Goal: Task Accomplishment & Management: Manage account settings

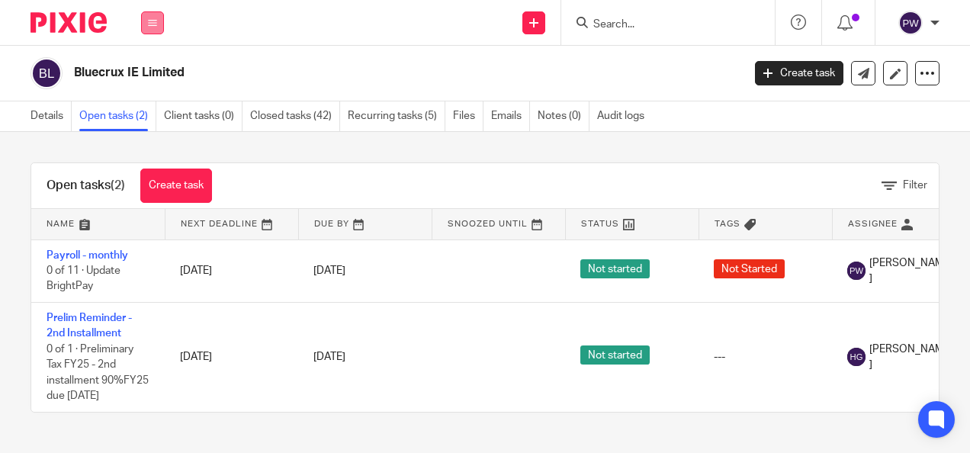
click at [148, 17] on button at bounding box center [152, 22] width 23 height 23
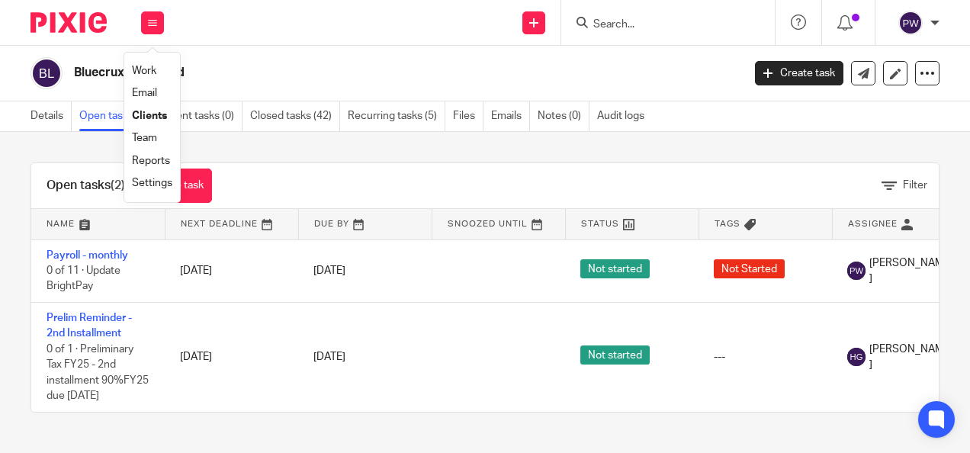
click at [155, 72] on link "Work" at bounding box center [144, 71] width 24 height 11
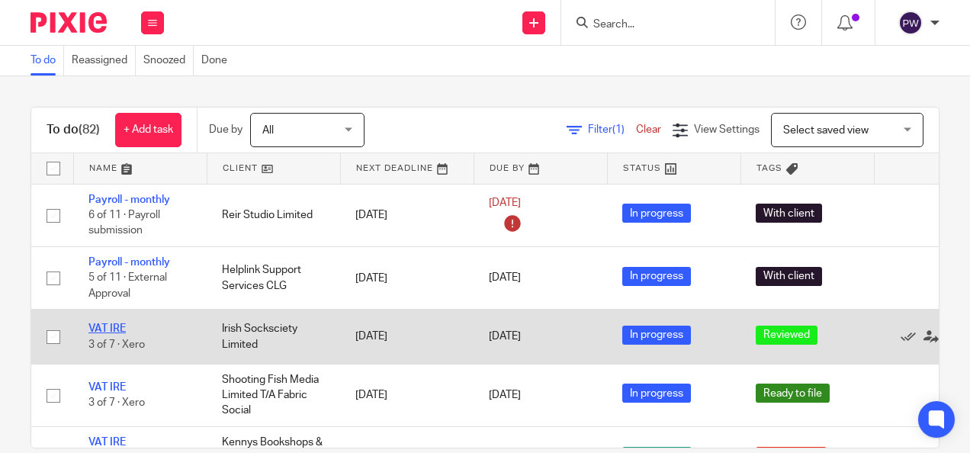
click at [110, 323] on link "VAT IRE" at bounding box center [106, 328] width 37 height 11
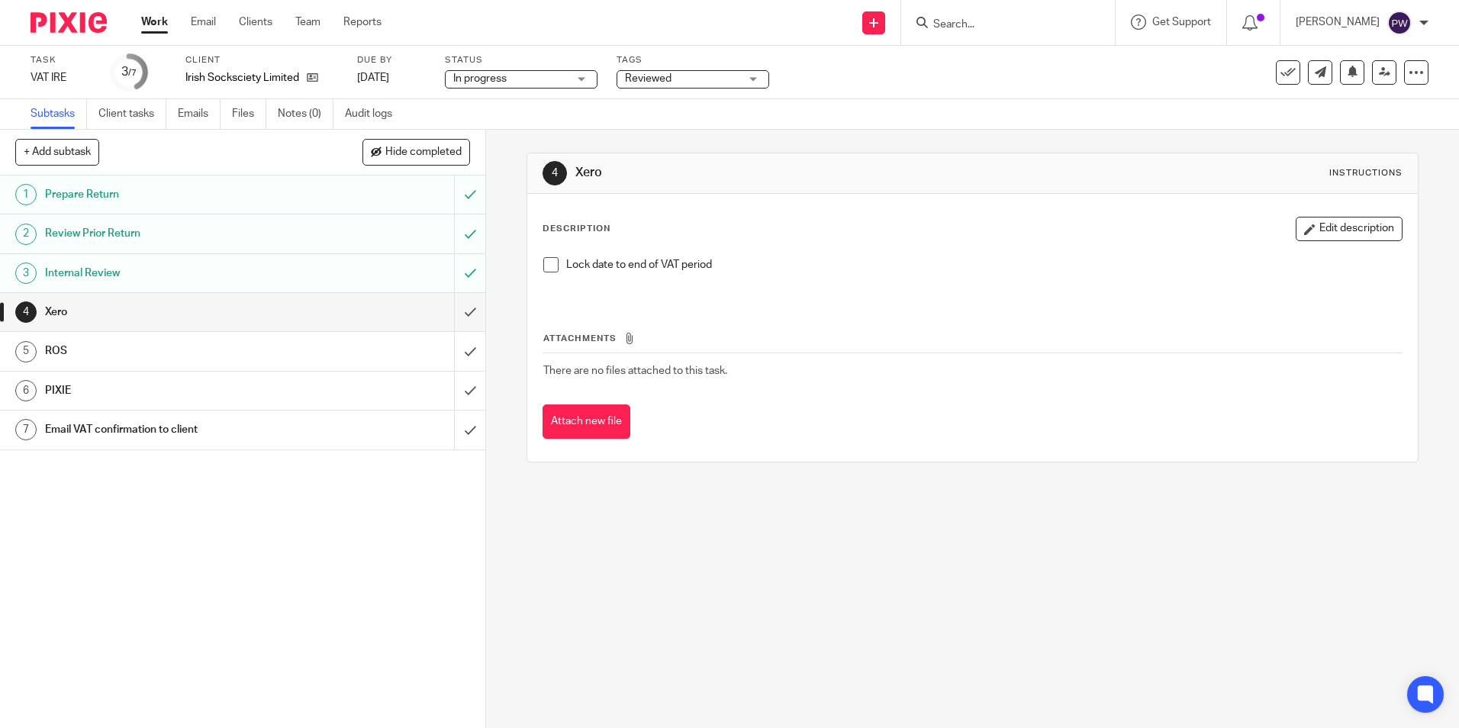
click at [549, 262] on span at bounding box center [550, 264] width 15 height 15
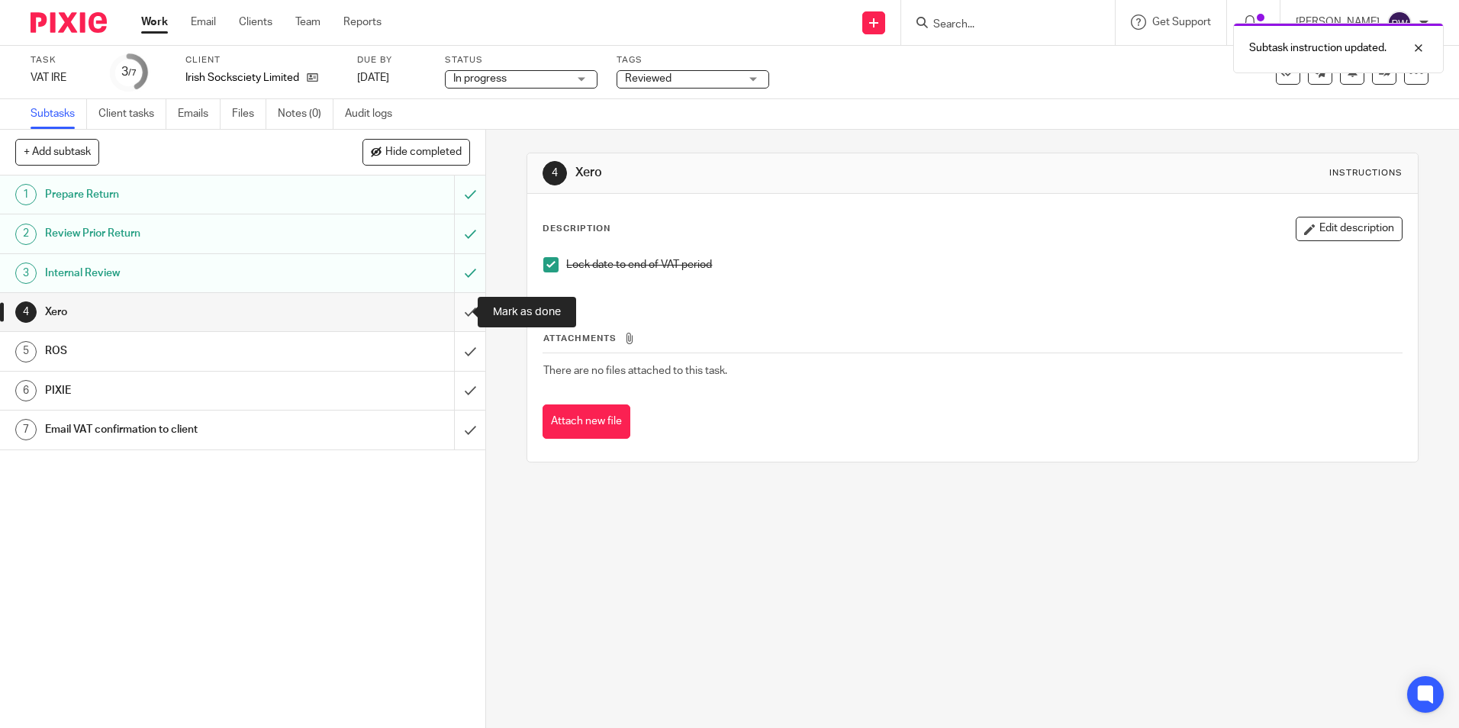
click at [462, 310] on input "submit" at bounding box center [242, 312] width 485 height 38
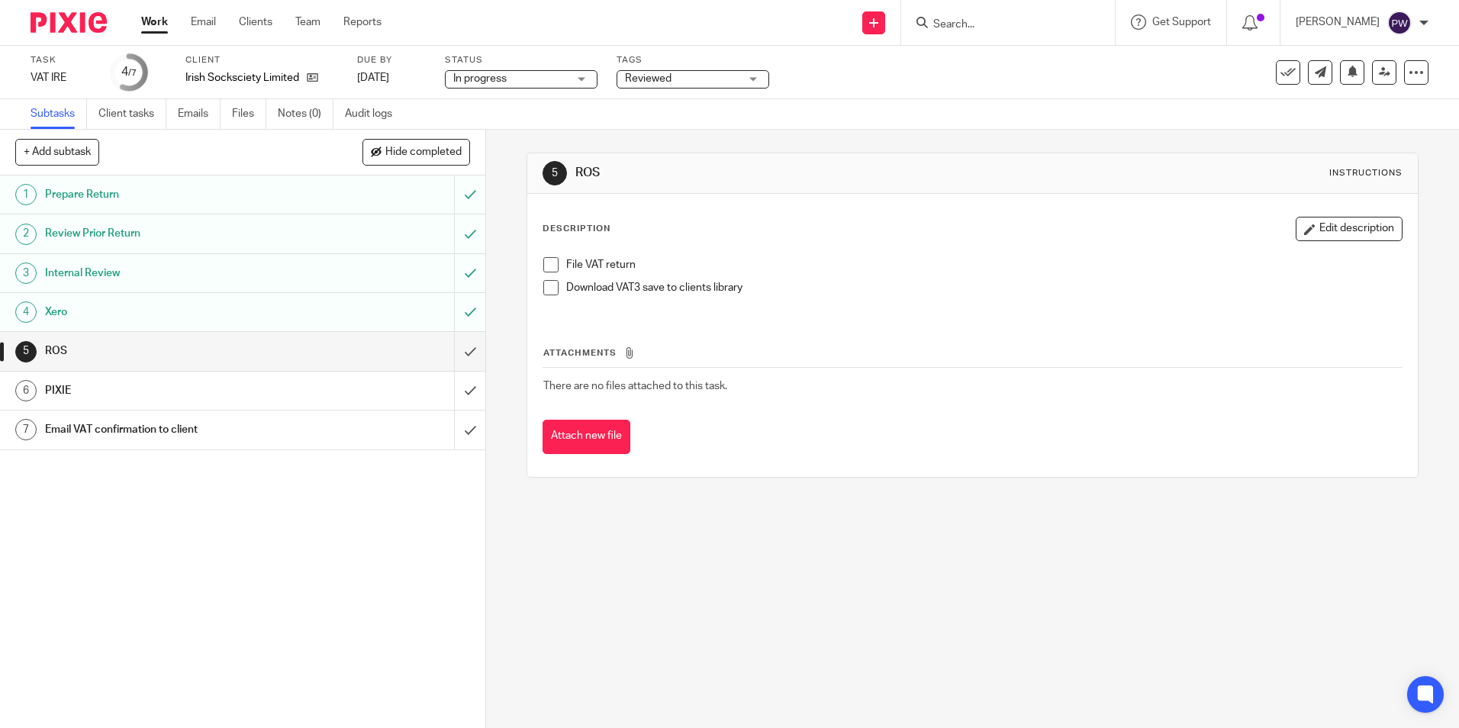
click at [548, 261] on span at bounding box center [550, 264] width 15 height 15
drag, startPoint x: 542, startPoint y: 291, endPoint x: 183, endPoint y: 298, distance: 359.4
click at [543, 291] on span at bounding box center [550, 287] width 15 height 15
click at [453, 350] on input "submit" at bounding box center [242, 351] width 485 height 38
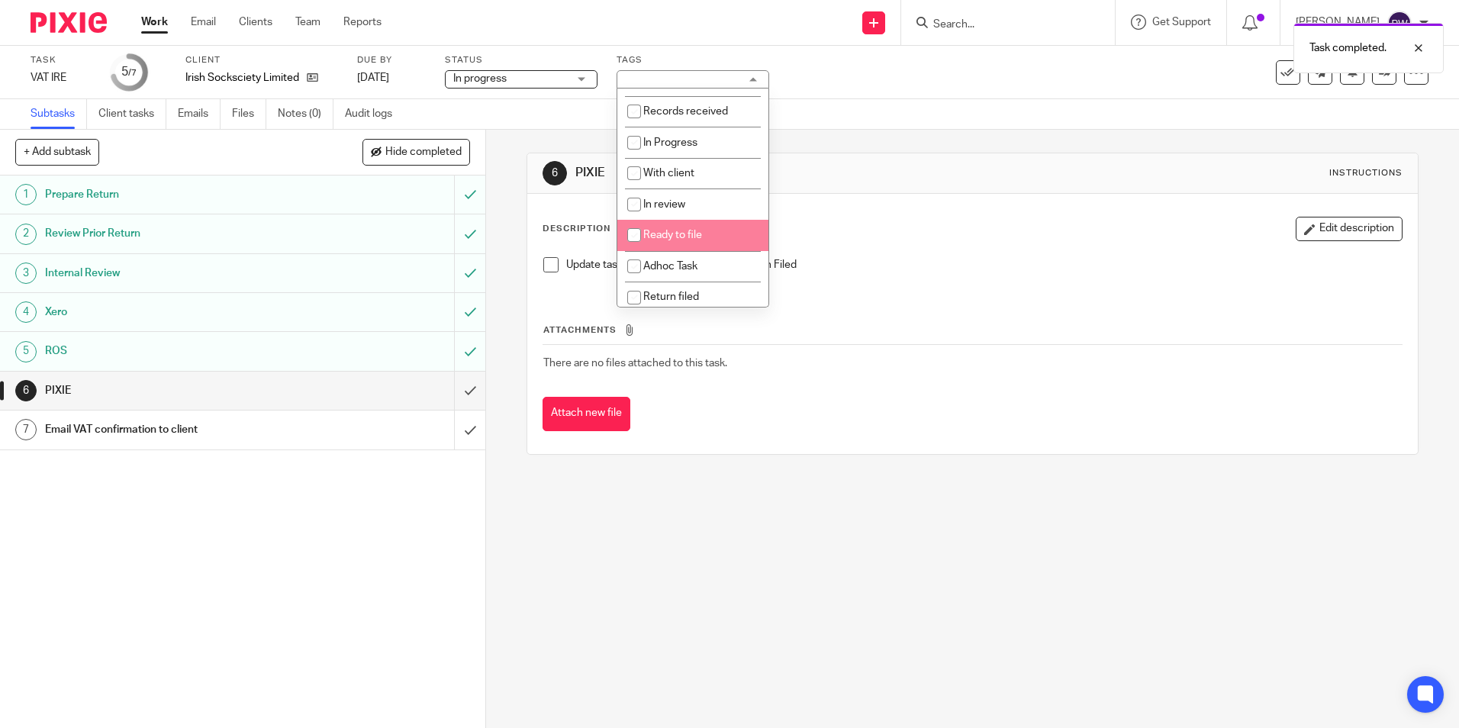
scroll to position [107, 0]
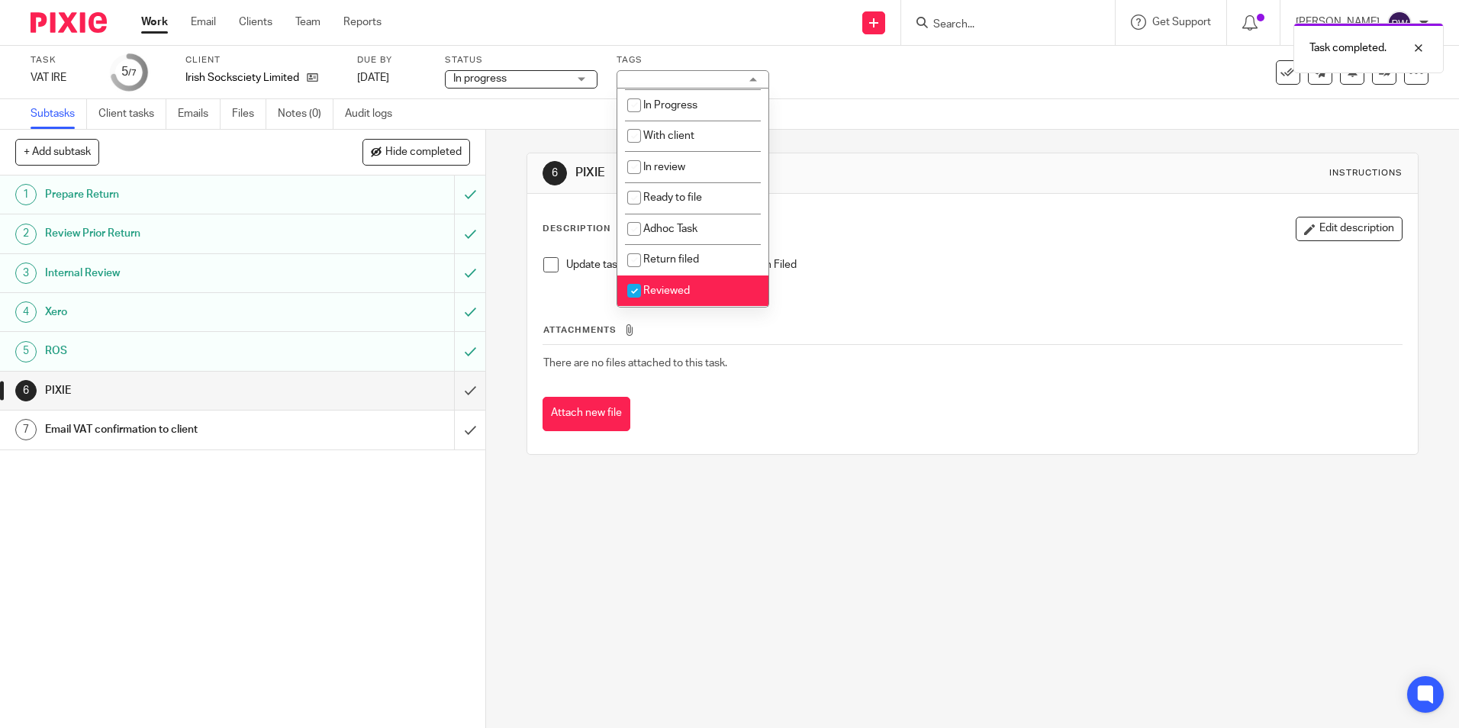
click at [641, 288] on input "checkbox" at bounding box center [633, 290] width 29 height 29
checkbox input "false"
click at [626, 265] on input "checkbox" at bounding box center [633, 260] width 29 height 29
checkbox input "true"
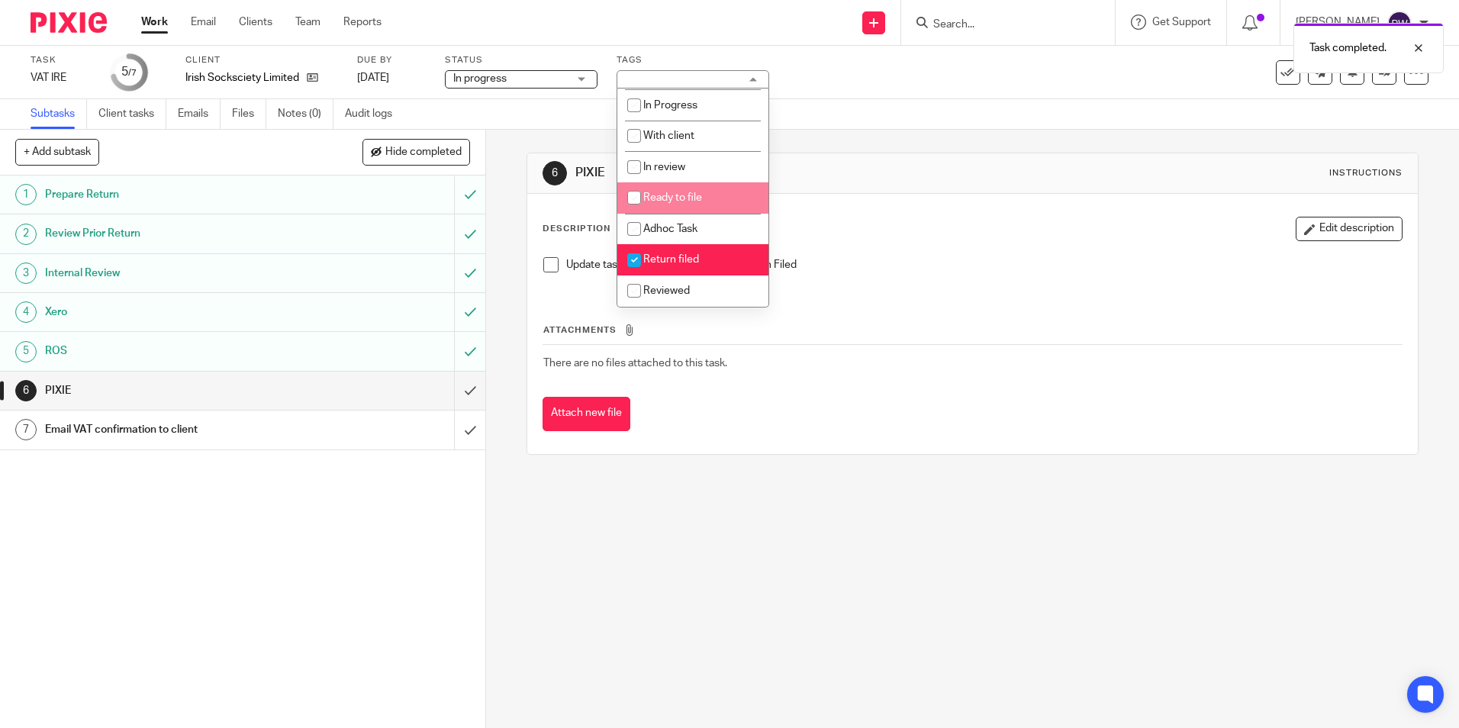
click at [864, 110] on div "Subtasks Client tasks Emails Files Notes (0) Audit logs" at bounding box center [729, 114] width 1459 height 31
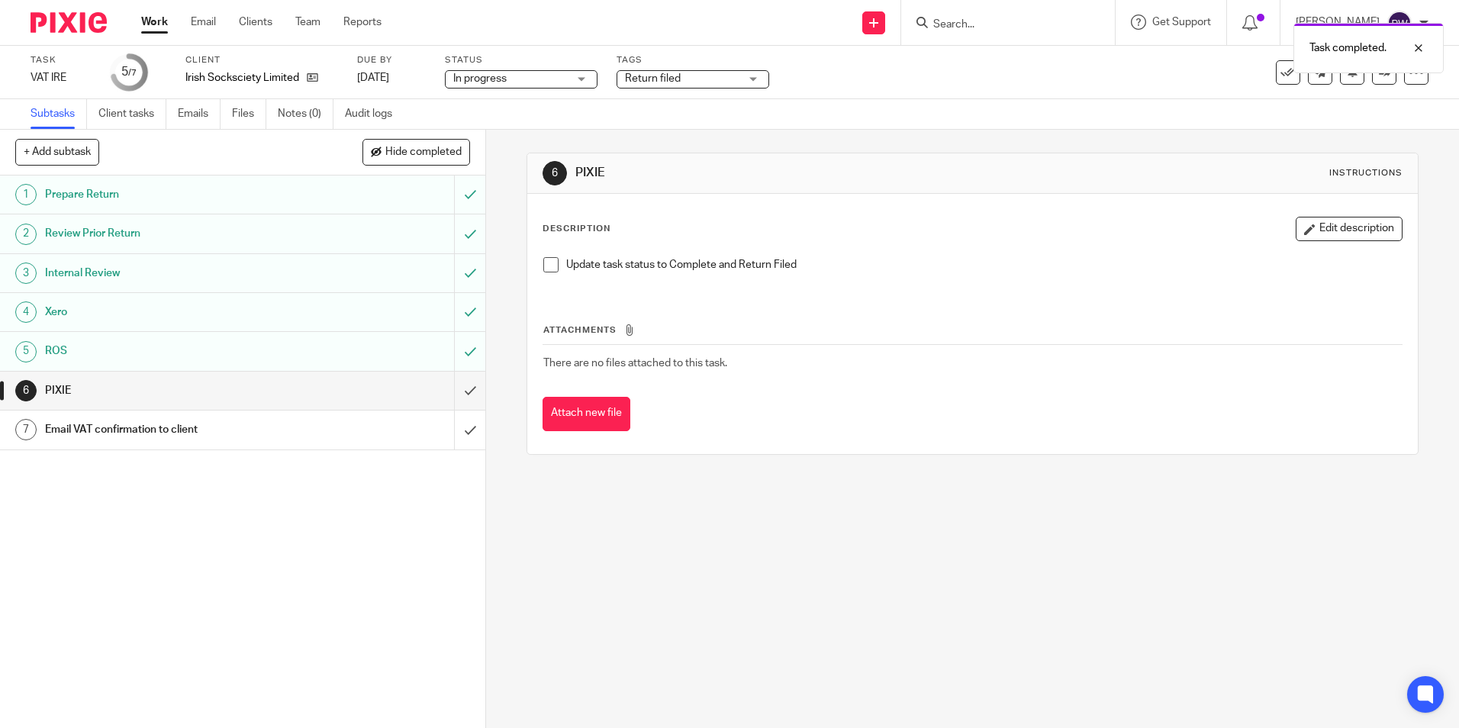
drag, startPoint x: 526, startPoint y: 80, endPoint x: 513, endPoint y: 105, distance: 27.3
click at [525, 80] on span "In progress" at bounding box center [510, 79] width 114 height 16
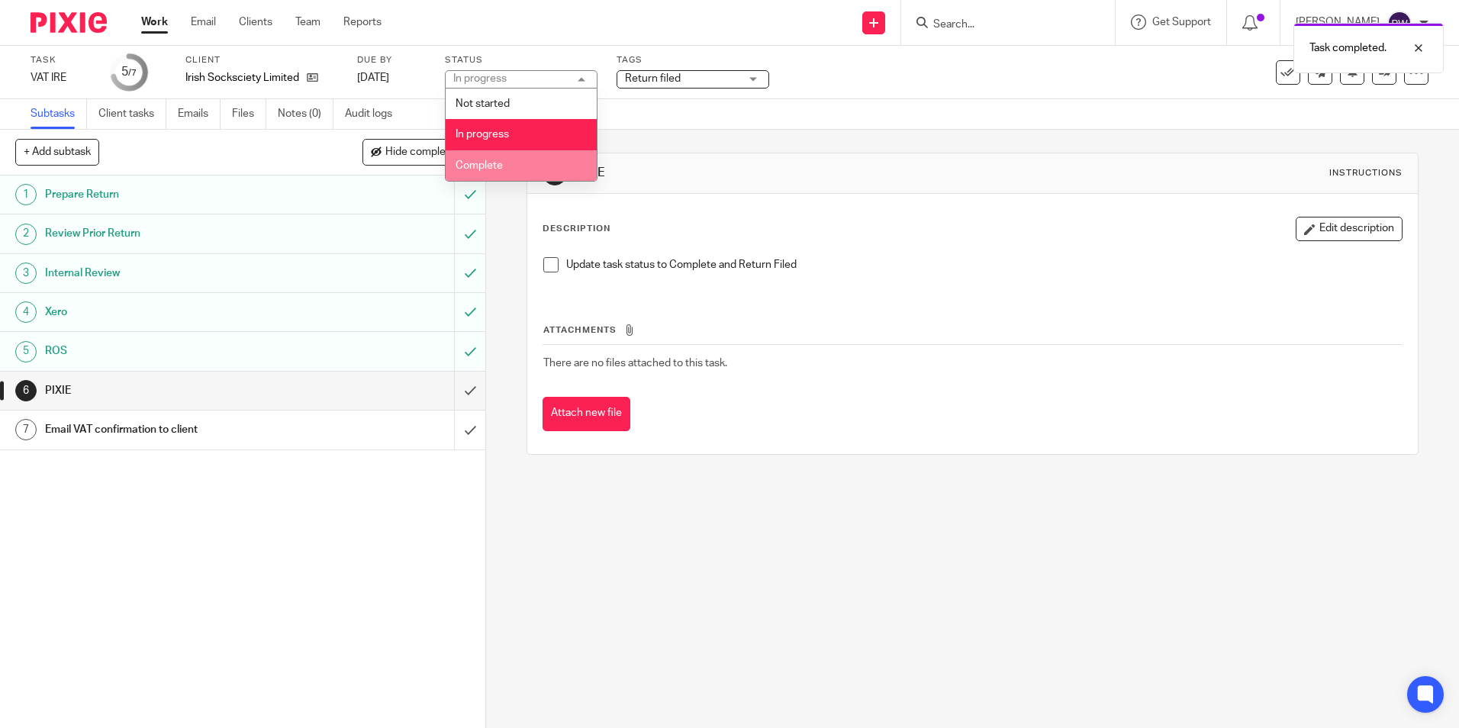
click at [499, 160] on span "Complete" at bounding box center [478, 165] width 47 height 11
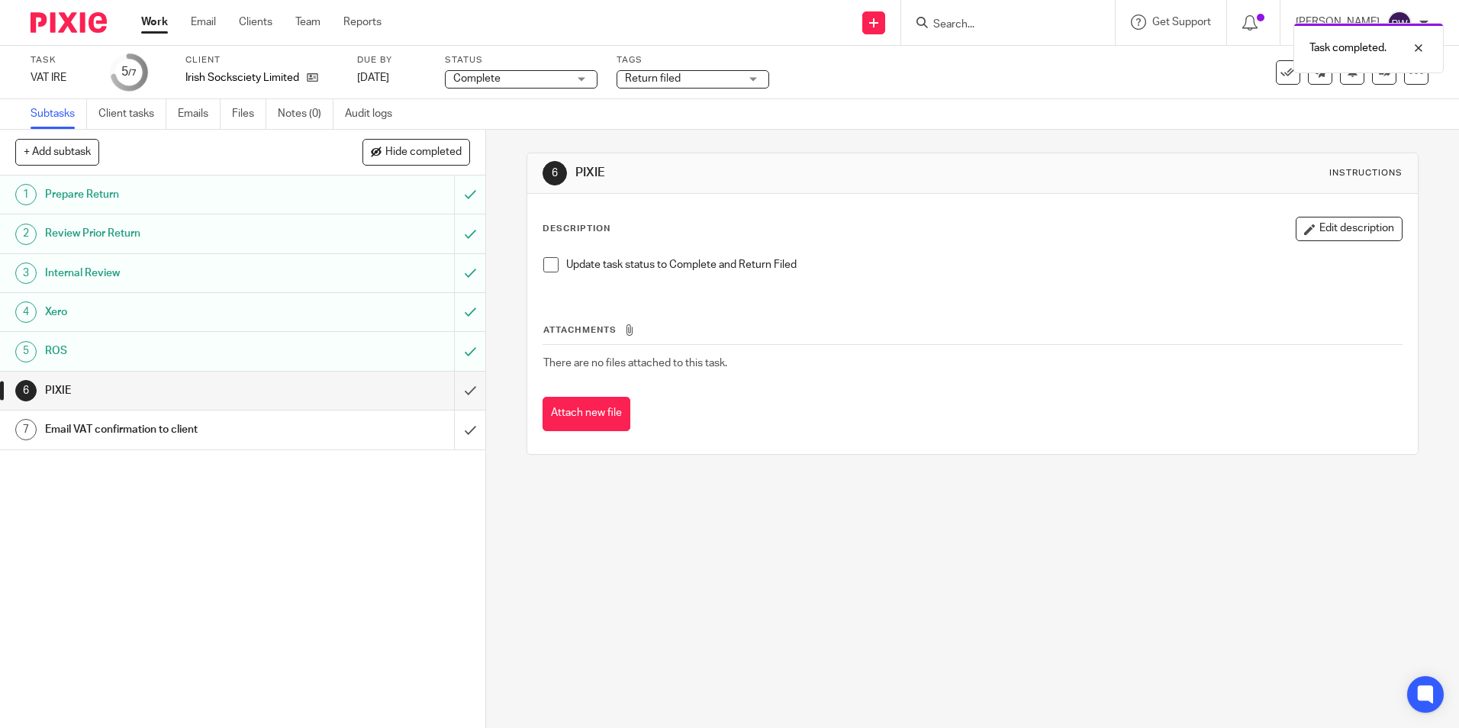
click at [714, 105] on div "Subtasks Client tasks Emails Files Notes (0) Audit logs" at bounding box center [729, 114] width 1459 height 31
click at [543, 265] on span at bounding box center [550, 264] width 15 height 15
click at [455, 392] on input "submit" at bounding box center [242, 391] width 485 height 38
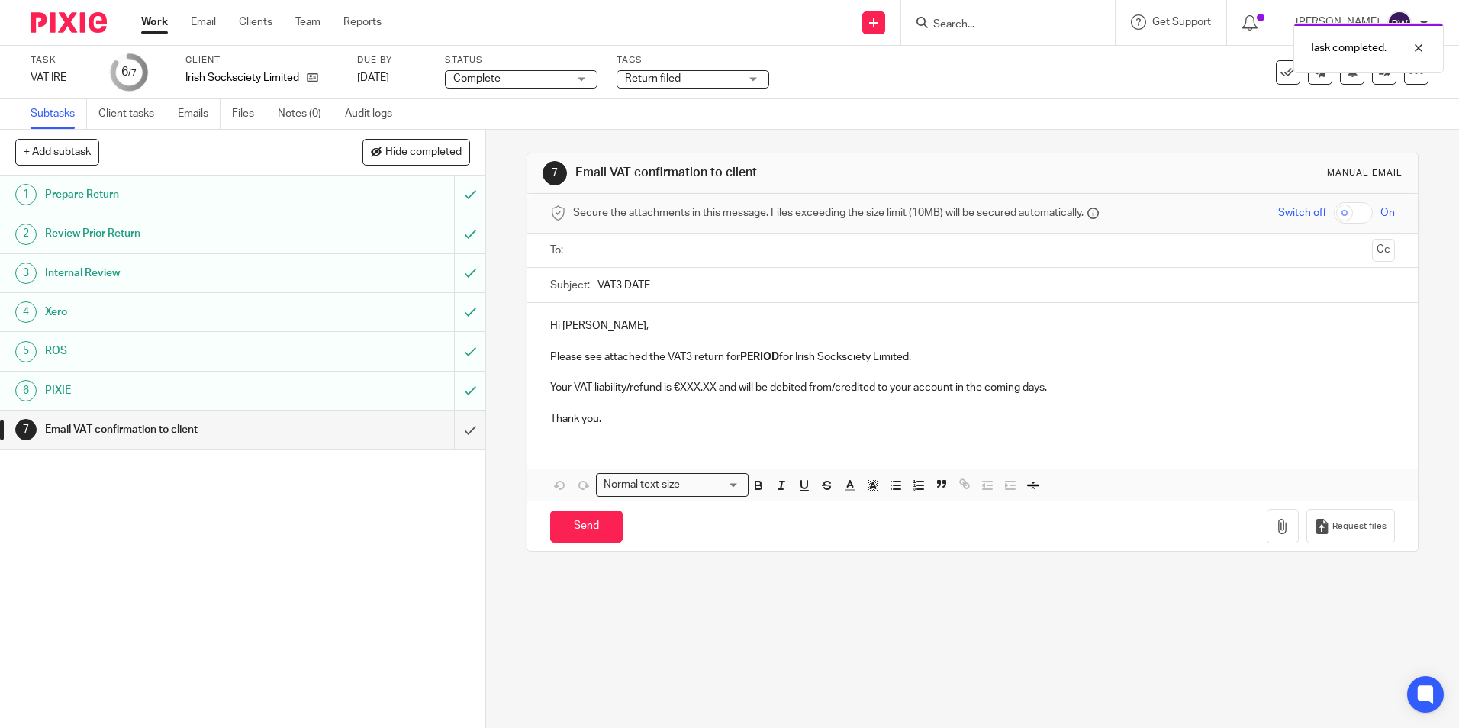
click at [638, 242] on ul at bounding box center [972, 250] width 796 height 25
click at [632, 249] on input "text" at bounding box center [971, 251] width 787 height 18
type input "info"
click at [619, 246] on div at bounding box center [619, 251] width 18 height 23
click at [619, 246] on input "text" at bounding box center [971, 251] width 787 height 18
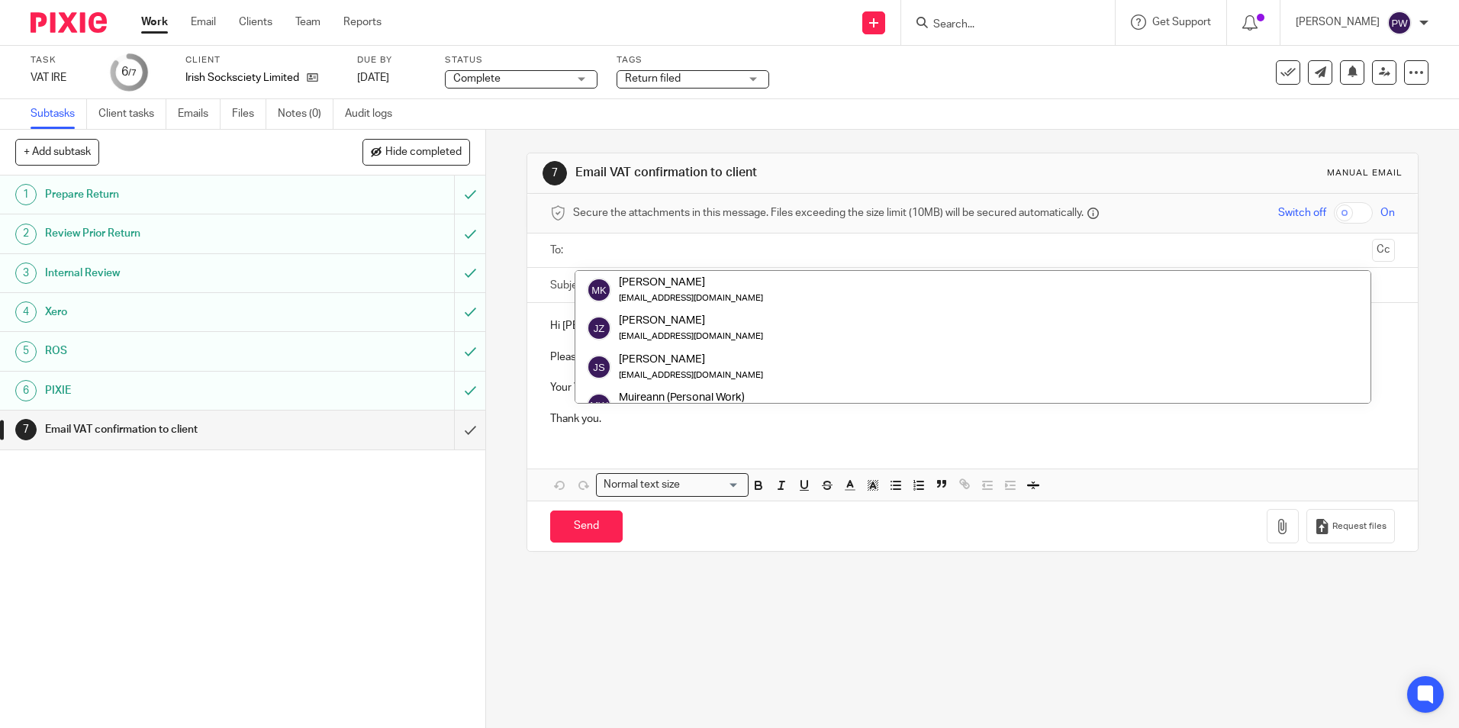
paste input "Irish Socksciety <info@irishsocksciety.ie>"
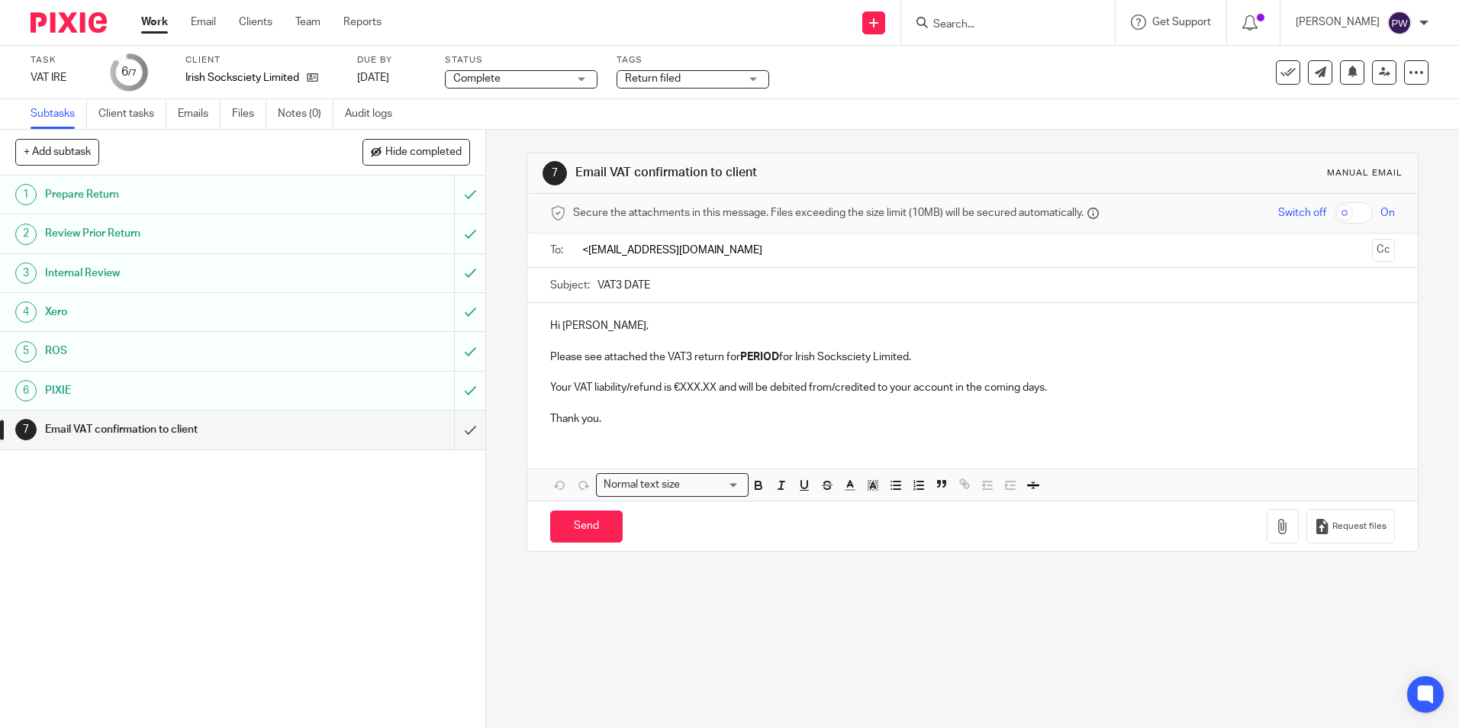
type input "info@irishsocksciety.ie"
type input "VAT3 JulAug"
click at [686, 363] on p "Please see attached the VAT3 return for PERIOD for Irish Socksciety Limited." at bounding box center [972, 359] width 844 height 15
click at [742, 359] on strong "PERIOD" at bounding box center [759, 360] width 39 height 11
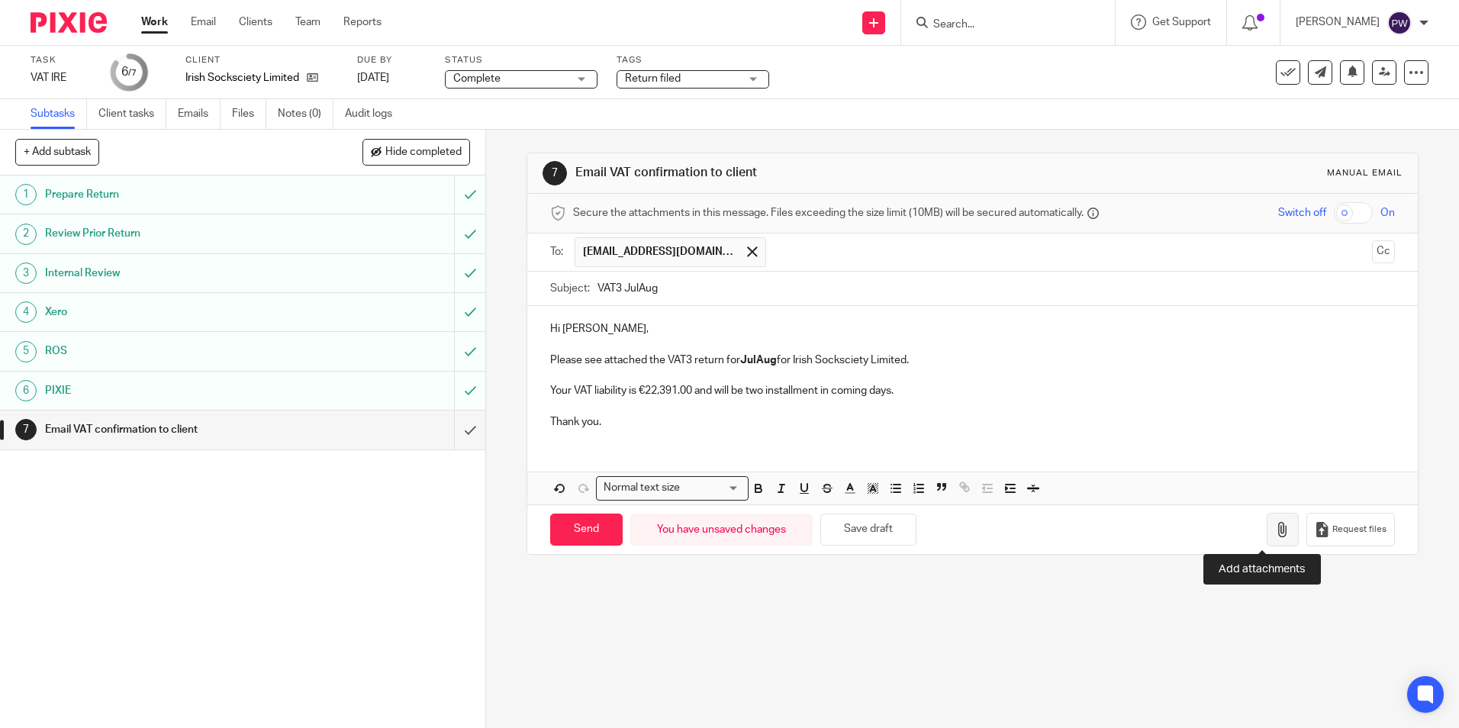
click at [1275, 531] on icon "button" at bounding box center [1282, 529] width 15 height 15
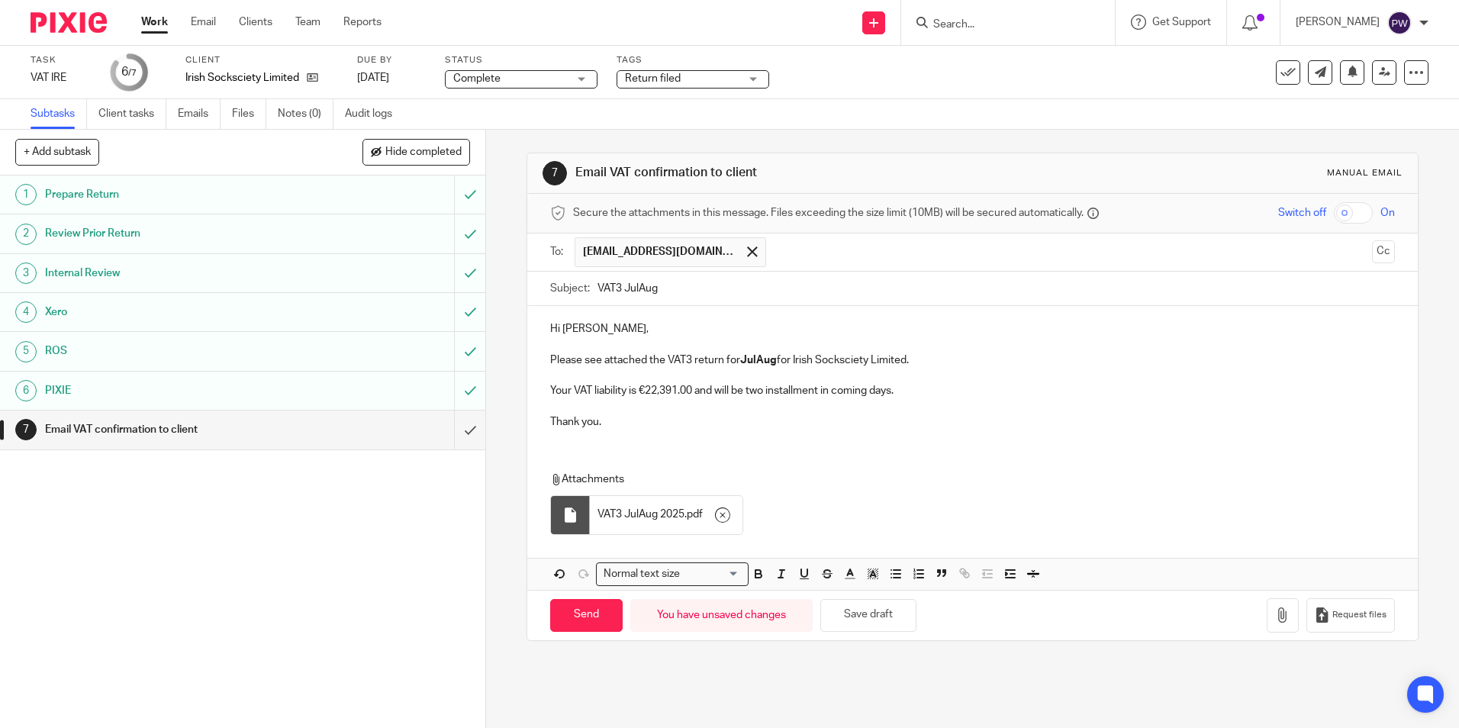
click at [631, 516] on span "VAT3 JulAug 2025" at bounding box center [640, 514] width 87 height 15
click at [1275, 619] on icon "button" at bounding box center [1282, 614] width 15 height 15
click at [591, 613] on input "Send" at bounding box center [586, 615] width 72 height 33
type input "Sent"
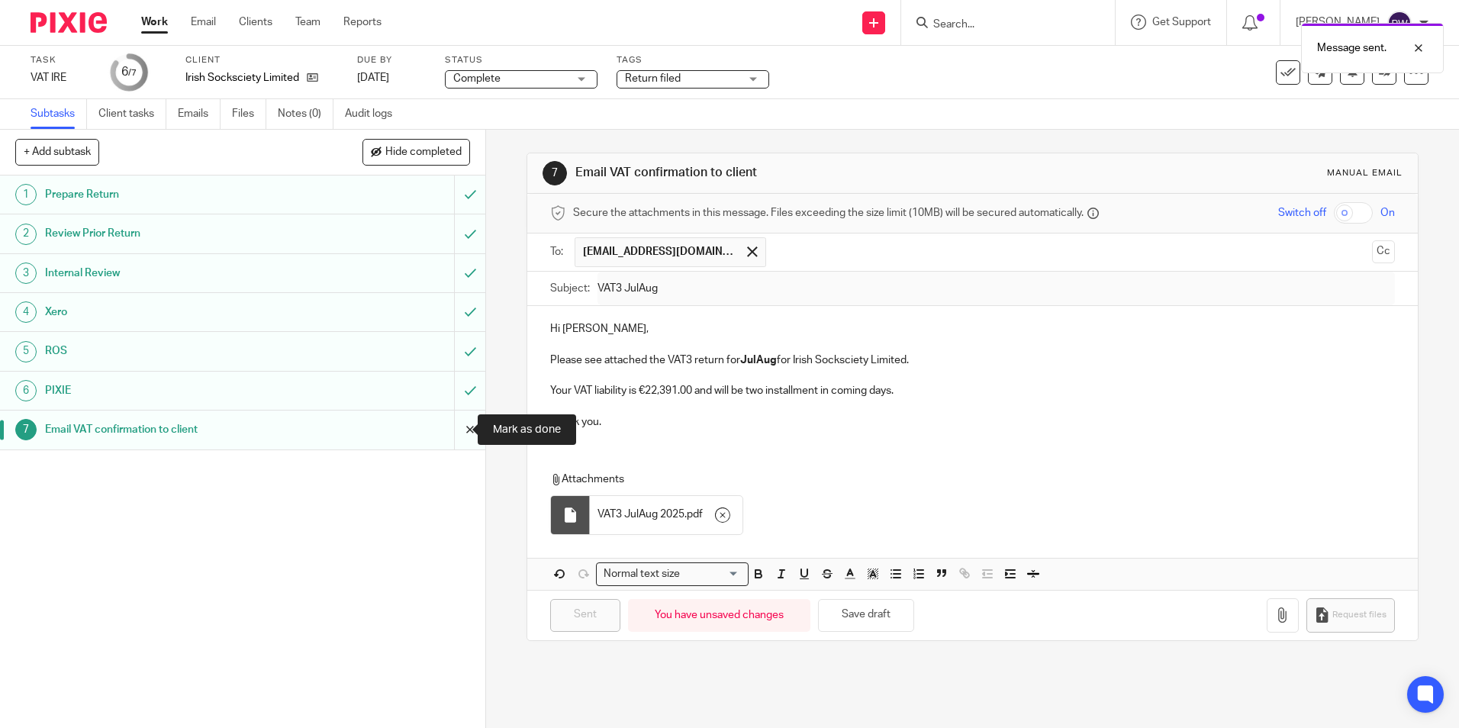
click at [452, 432] on input "submit" at bounding box center [242, 429] width 485 height 38
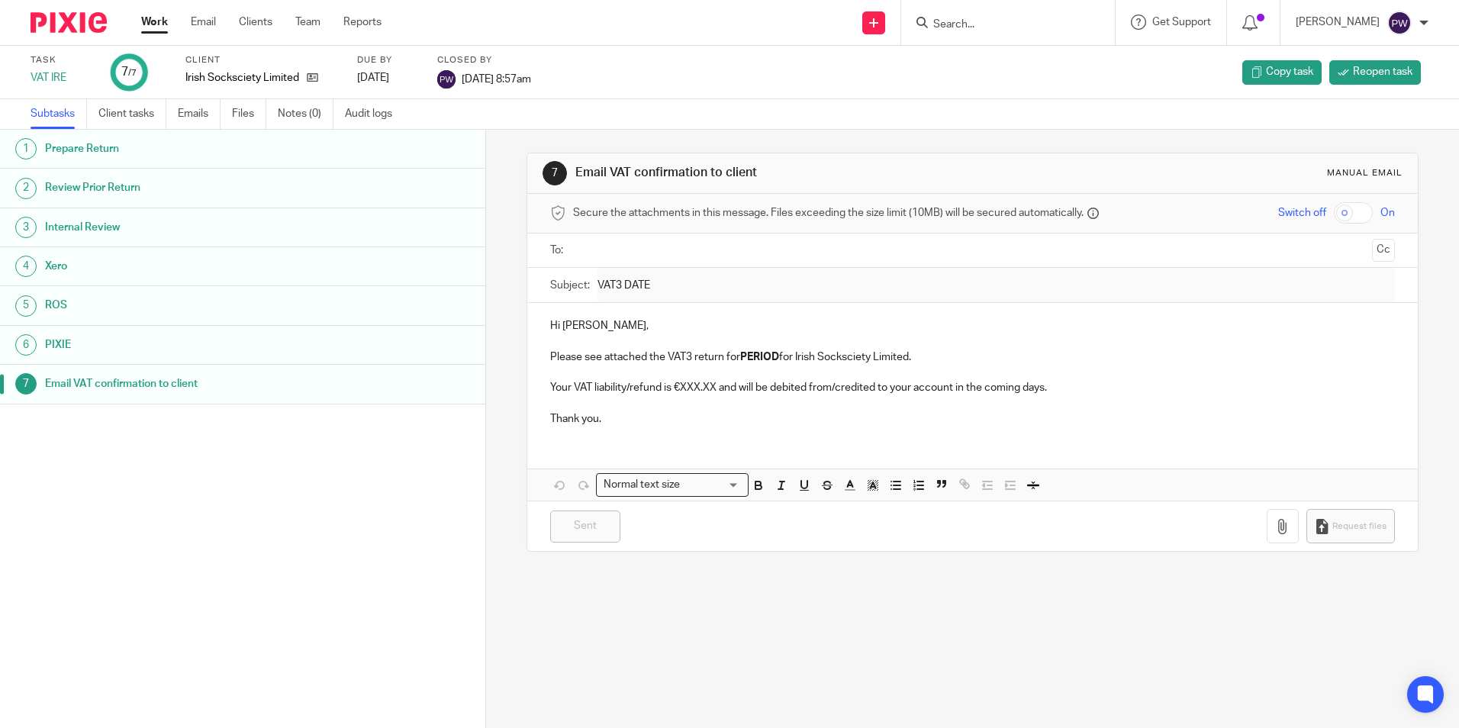
click at [156, 24] on link "Work" at bounding box center [154, 21] width 27 height 15
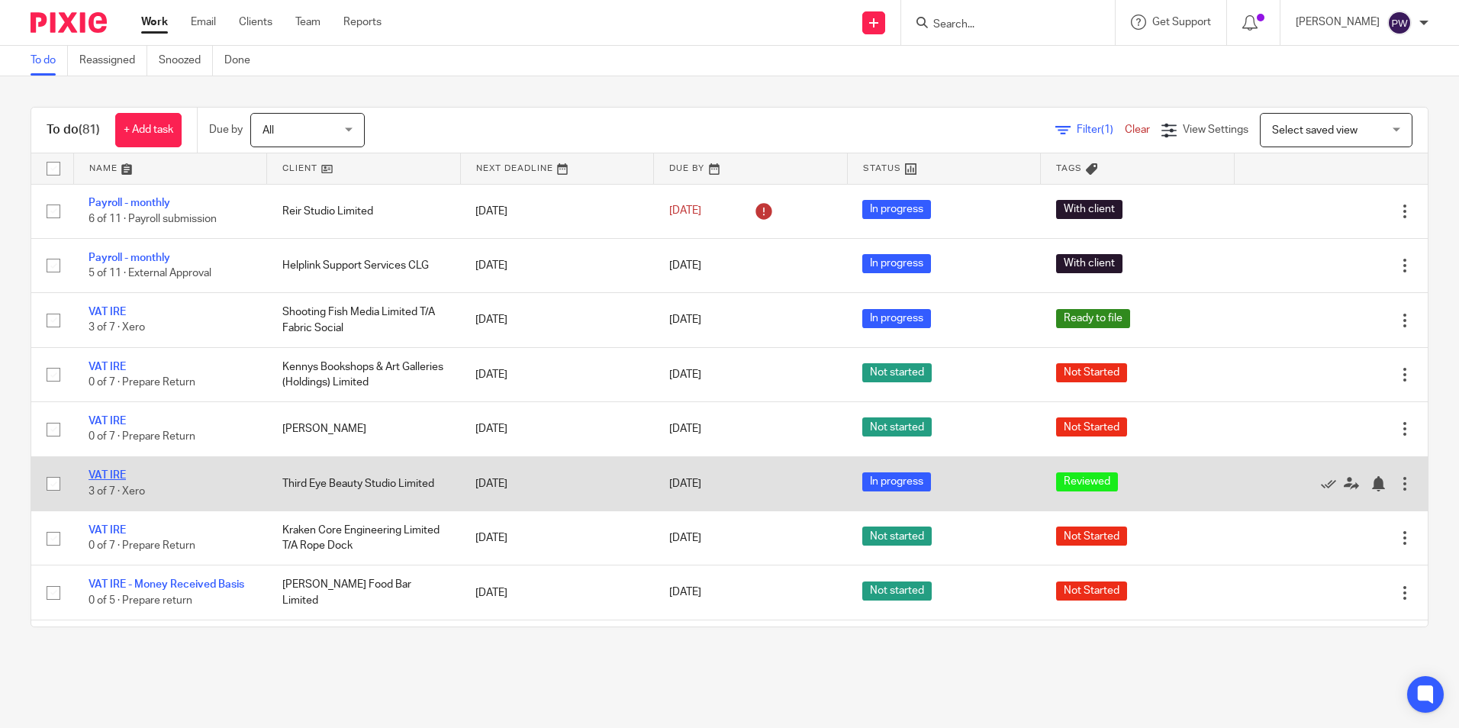
click at [102, 470] on link "VAT IRE" at bounding box center [106, 475] width 37 height 11
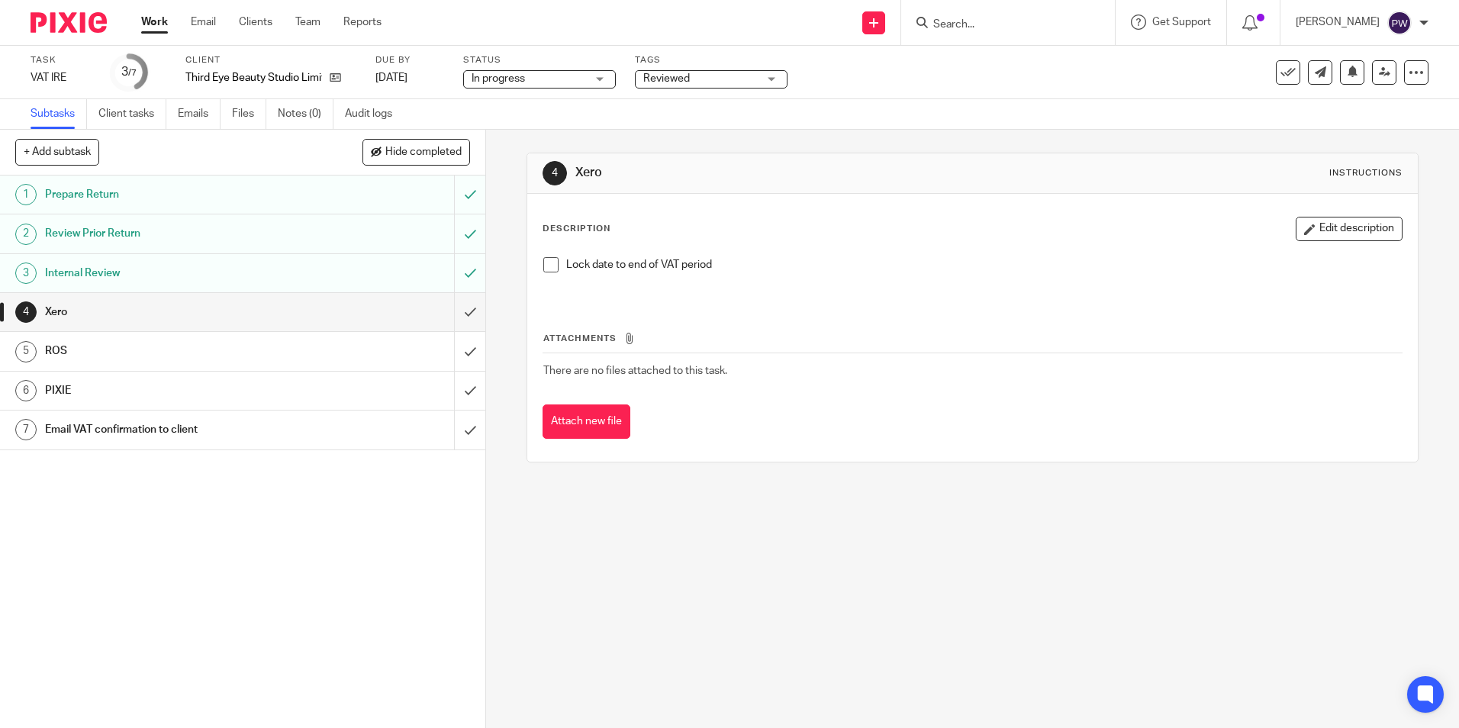
click at [548, 266] on span at bounding box center [550, 264] width 15 height 15
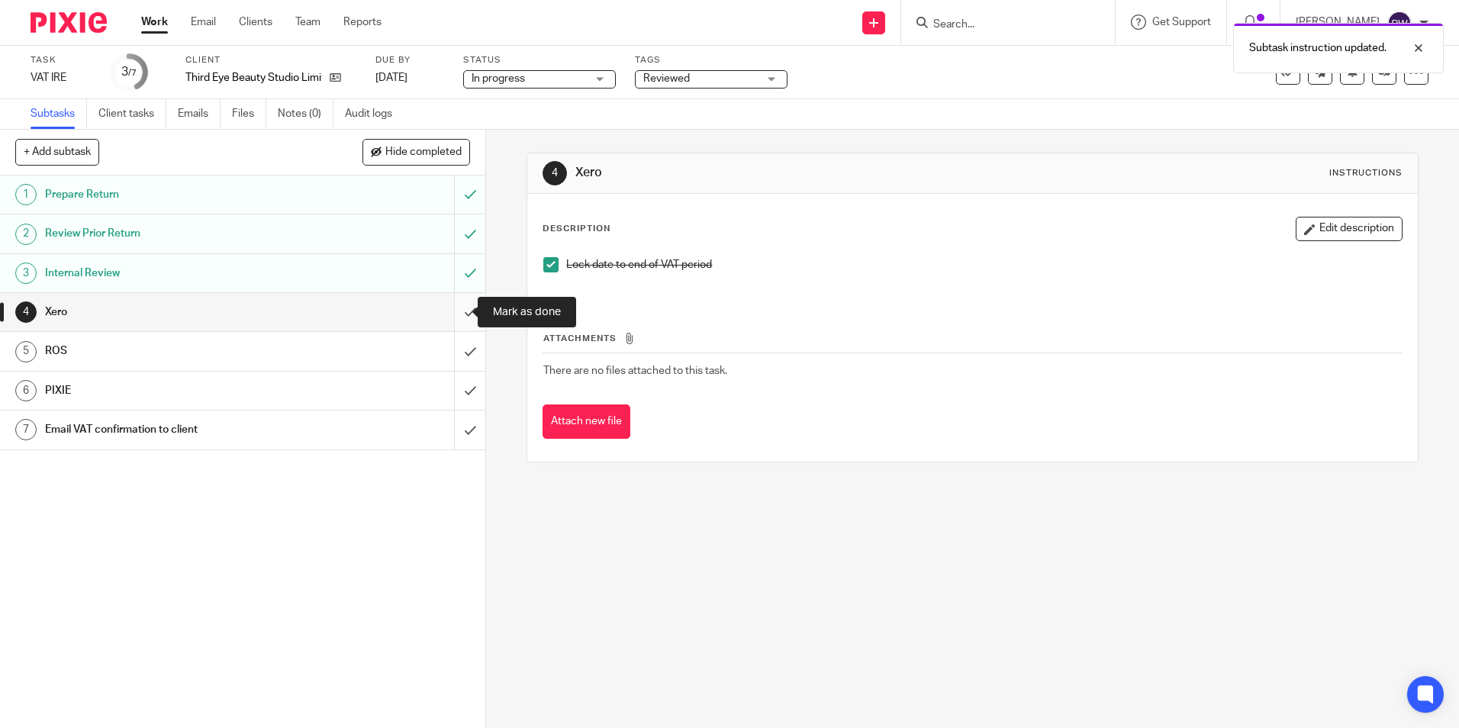
click at [461, 317] on input "submit" at bounding box center [242, 312] width 485 height 38
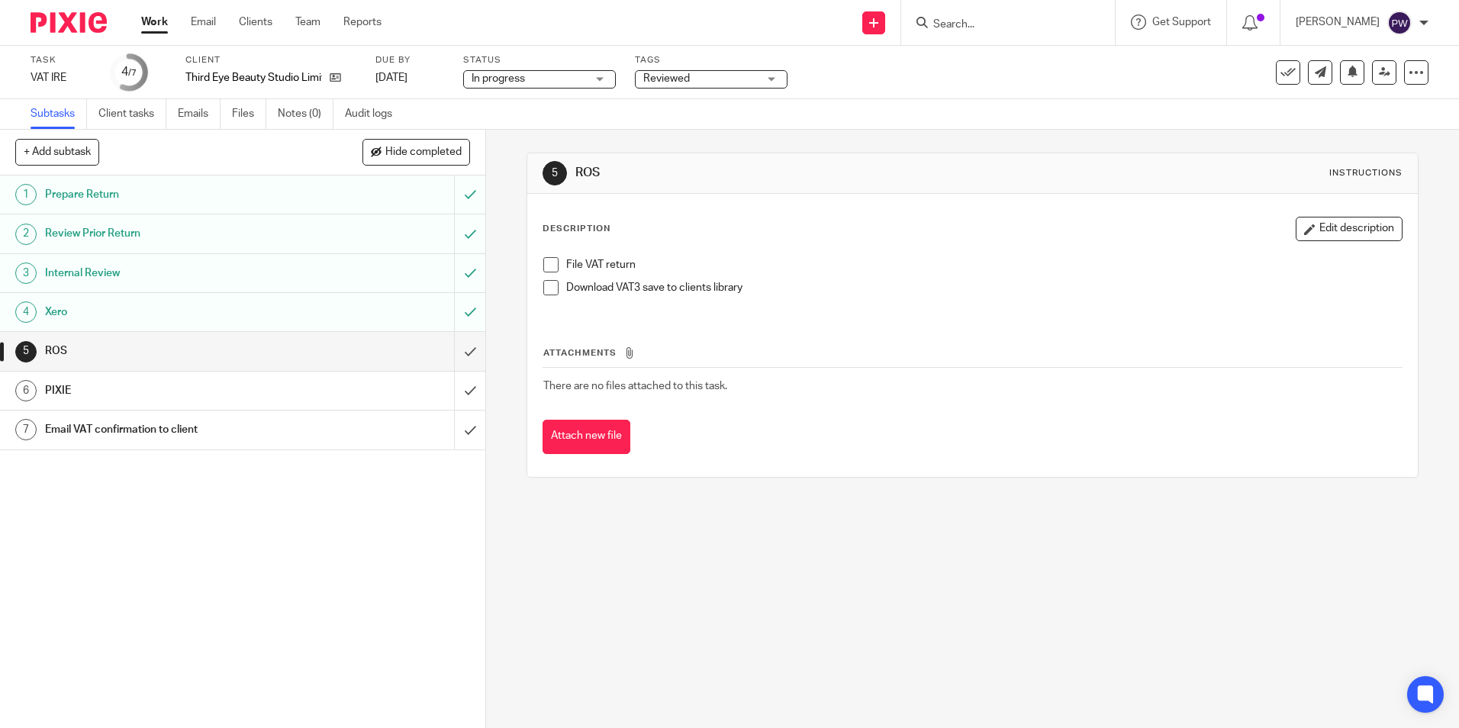
click at [156, 22] on link "Work" at bounding box center [154, 21] width 27 height 15
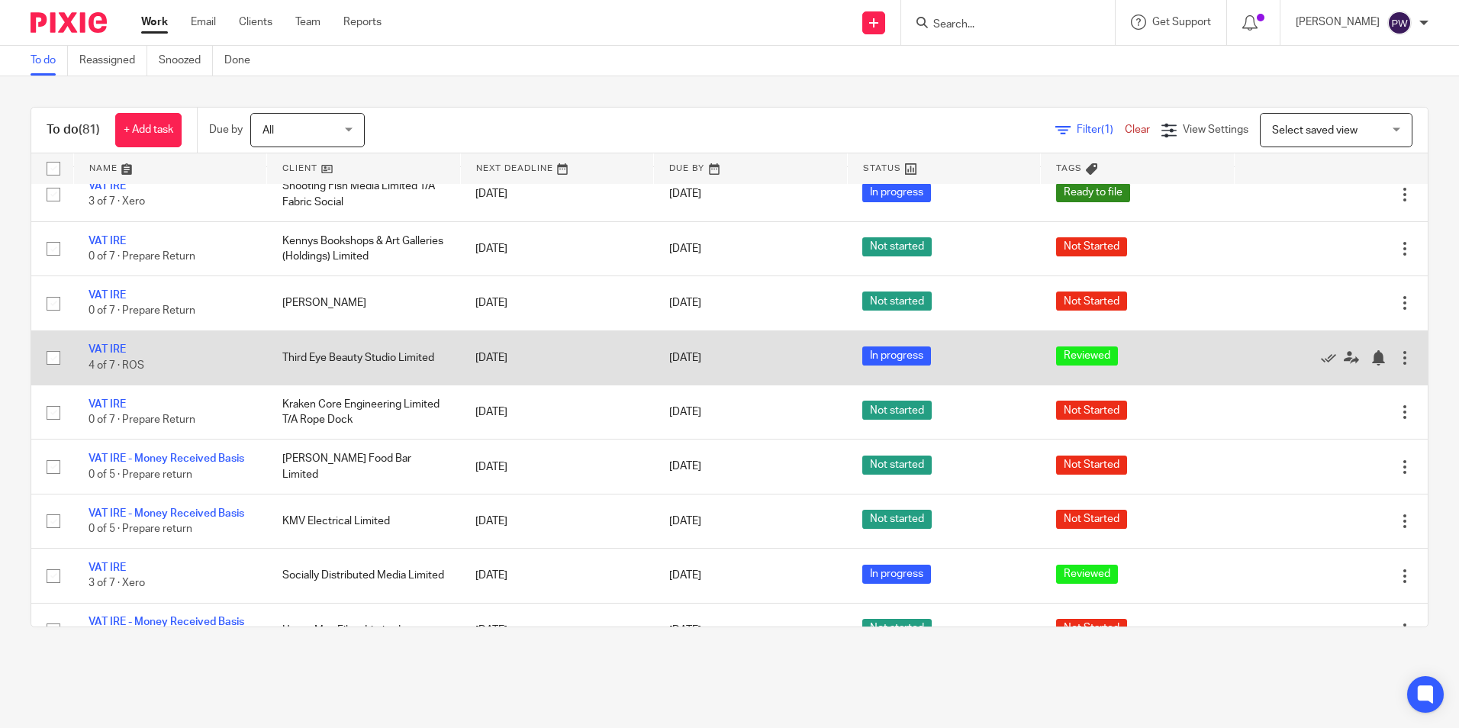
scroll to position [229, 0]
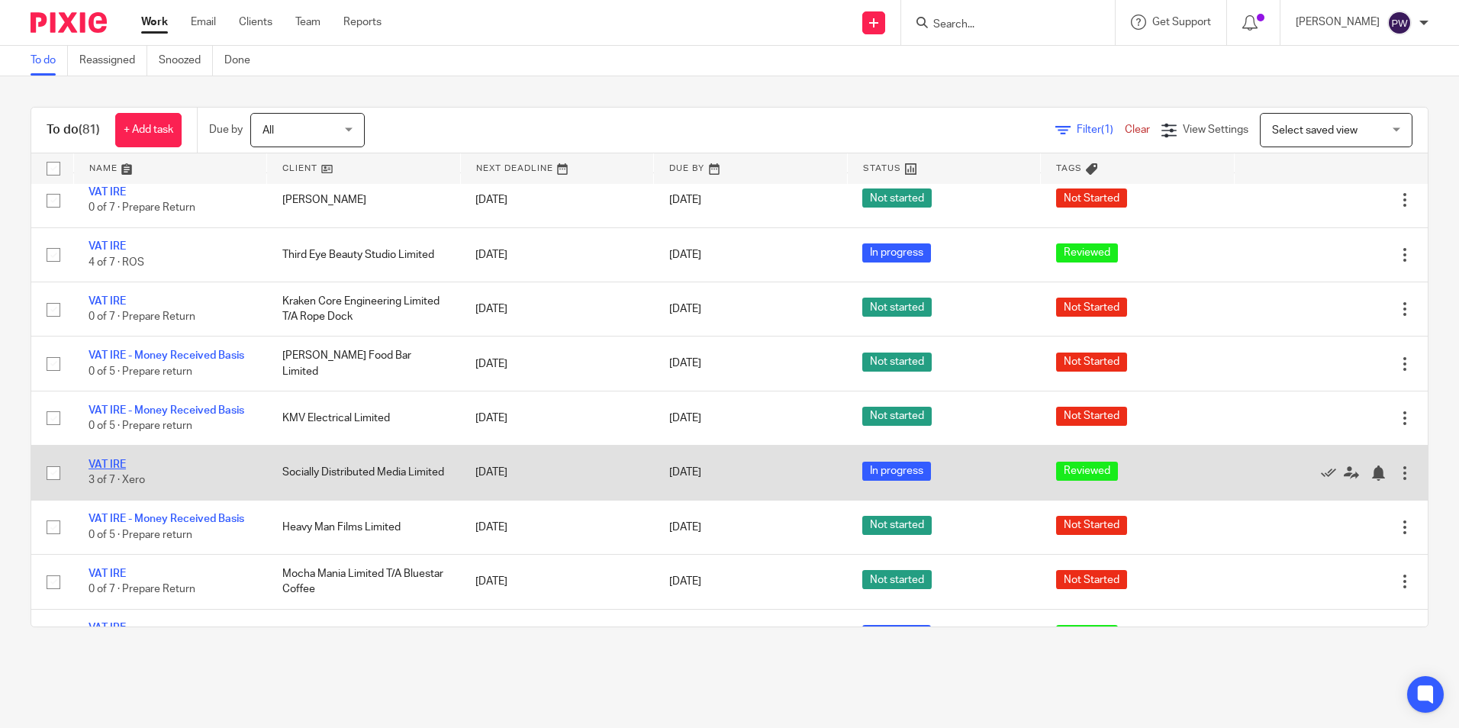
click at [112, 464] on link "VAT IRE" at bounding box center [106, 464] width 37 height 11
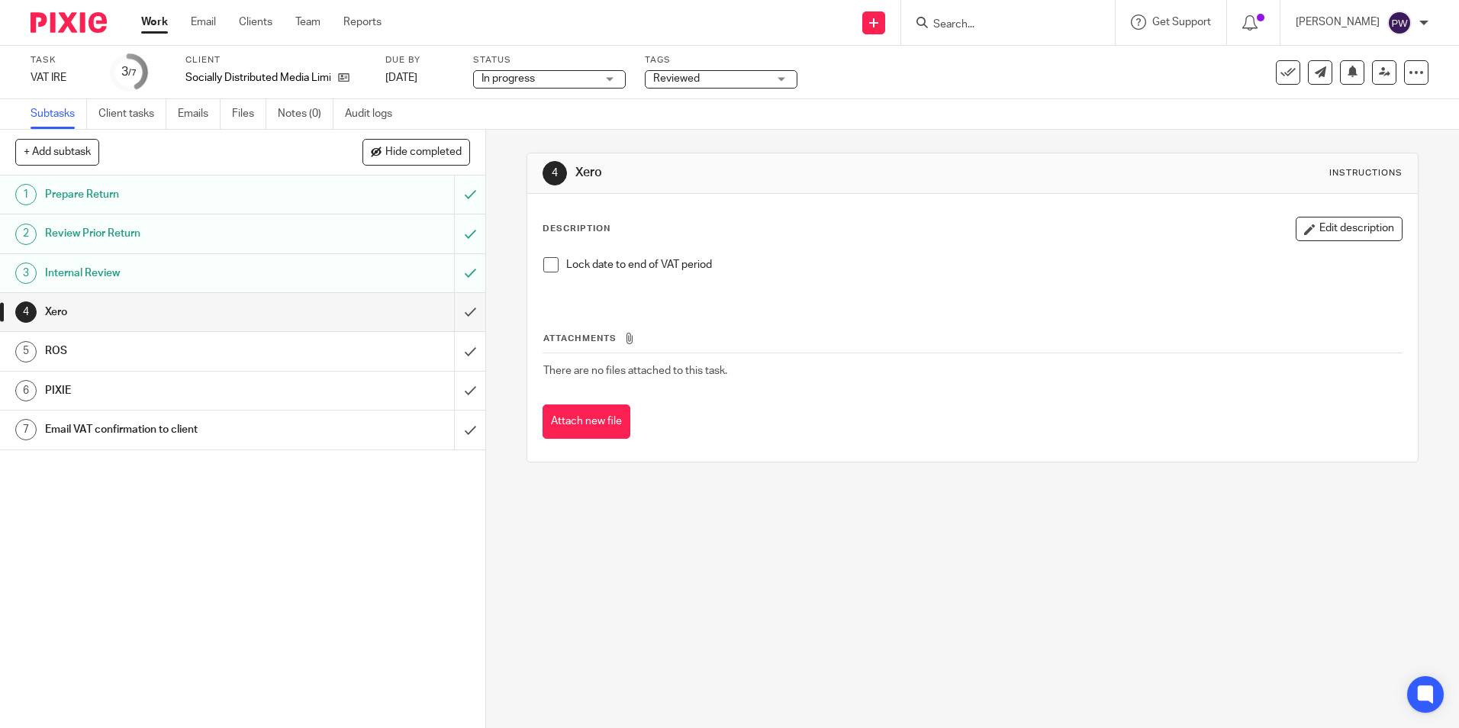
click at [543, 267] on span at bounding box center [550, 264] width 15 height 15
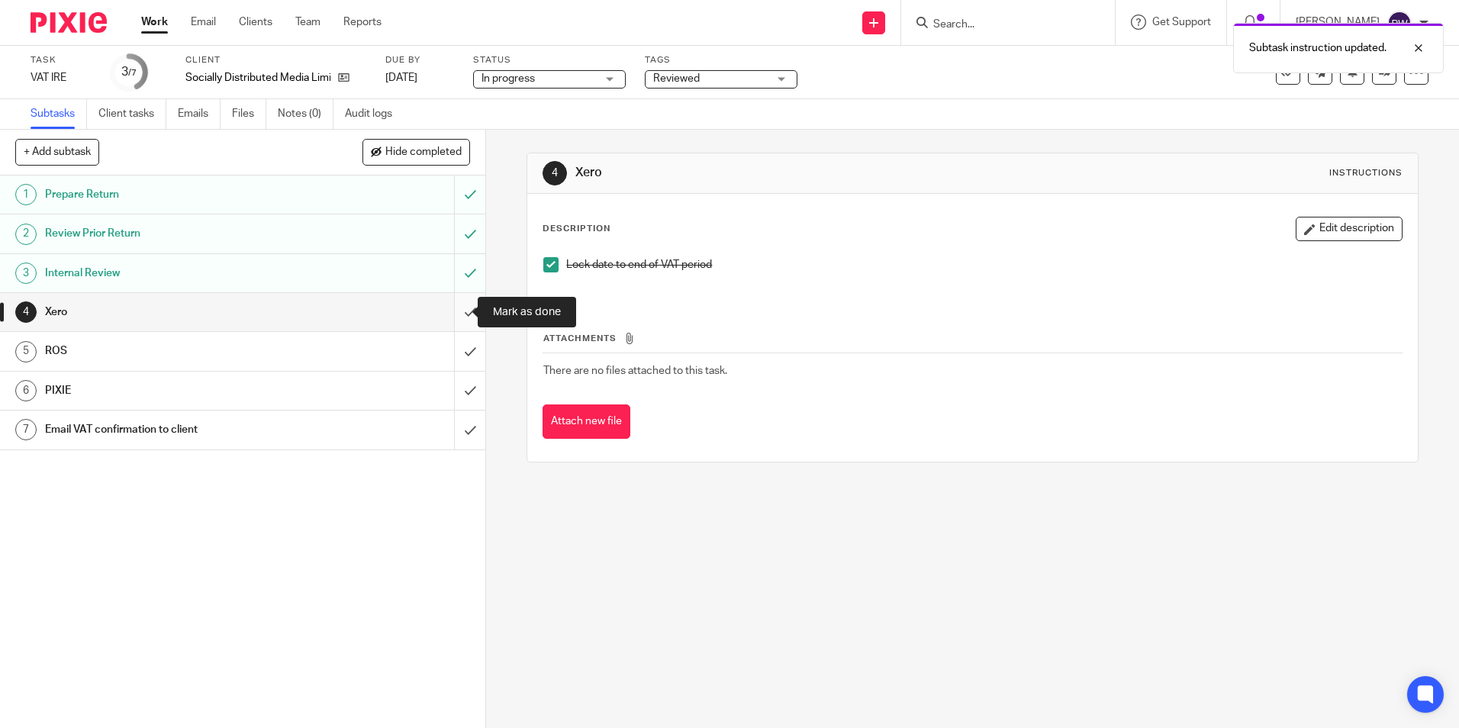
click at [451, 310] on input "submit" at bounding box center [242, 312] width 485 height 38
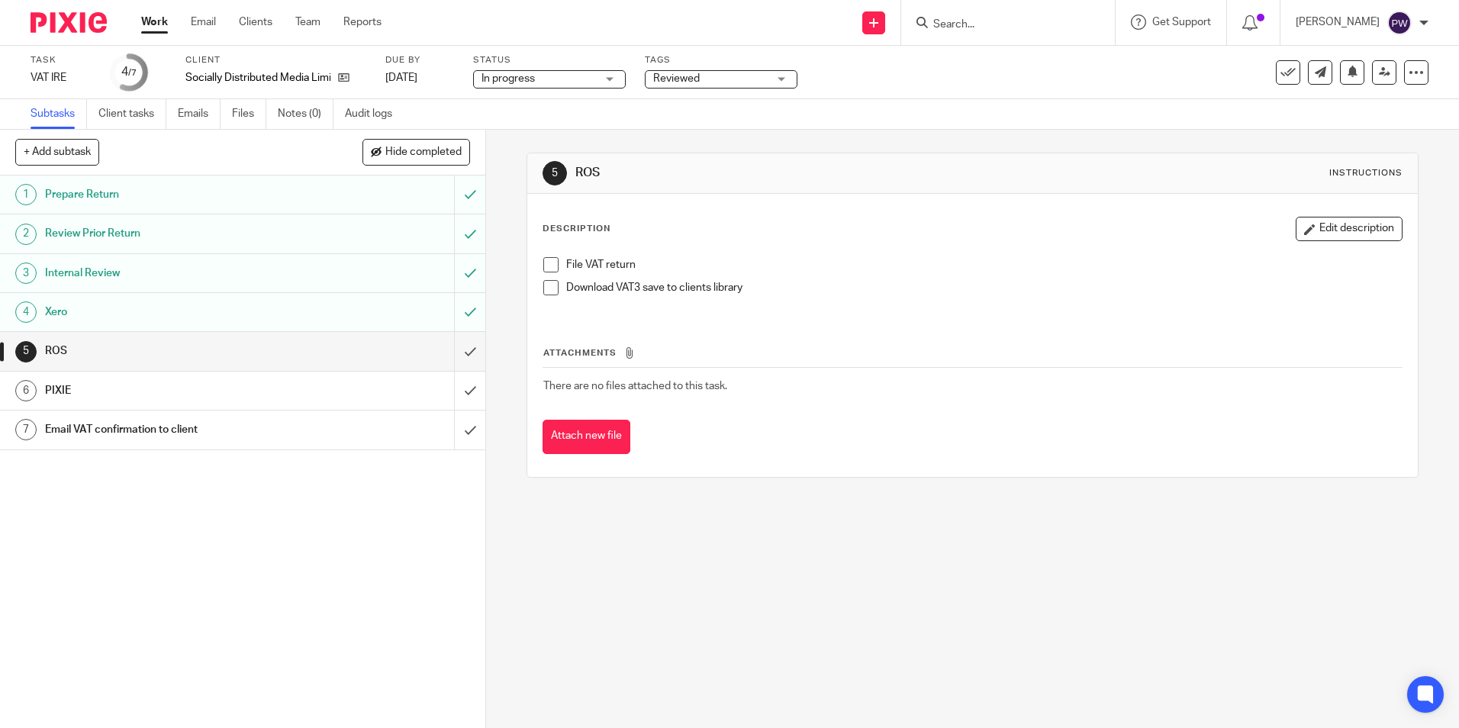
click at [543, 271] on span at bounding box center [550, 264] width 15 height 15
click at [543, 294] on span at bounding box center [550, 287] width 15 height 15
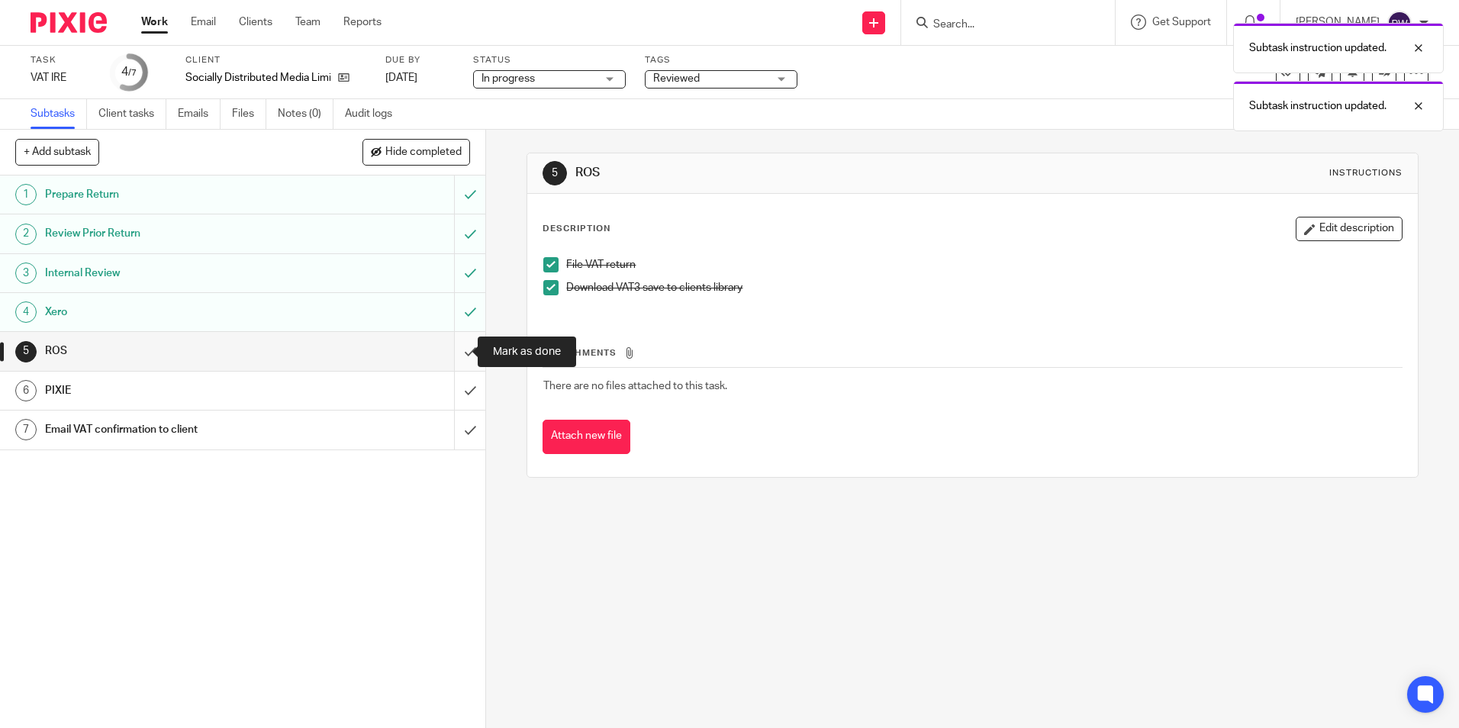
click at [463, 359] on input "submit" at bounding box center [242, 351] width 485 height 38
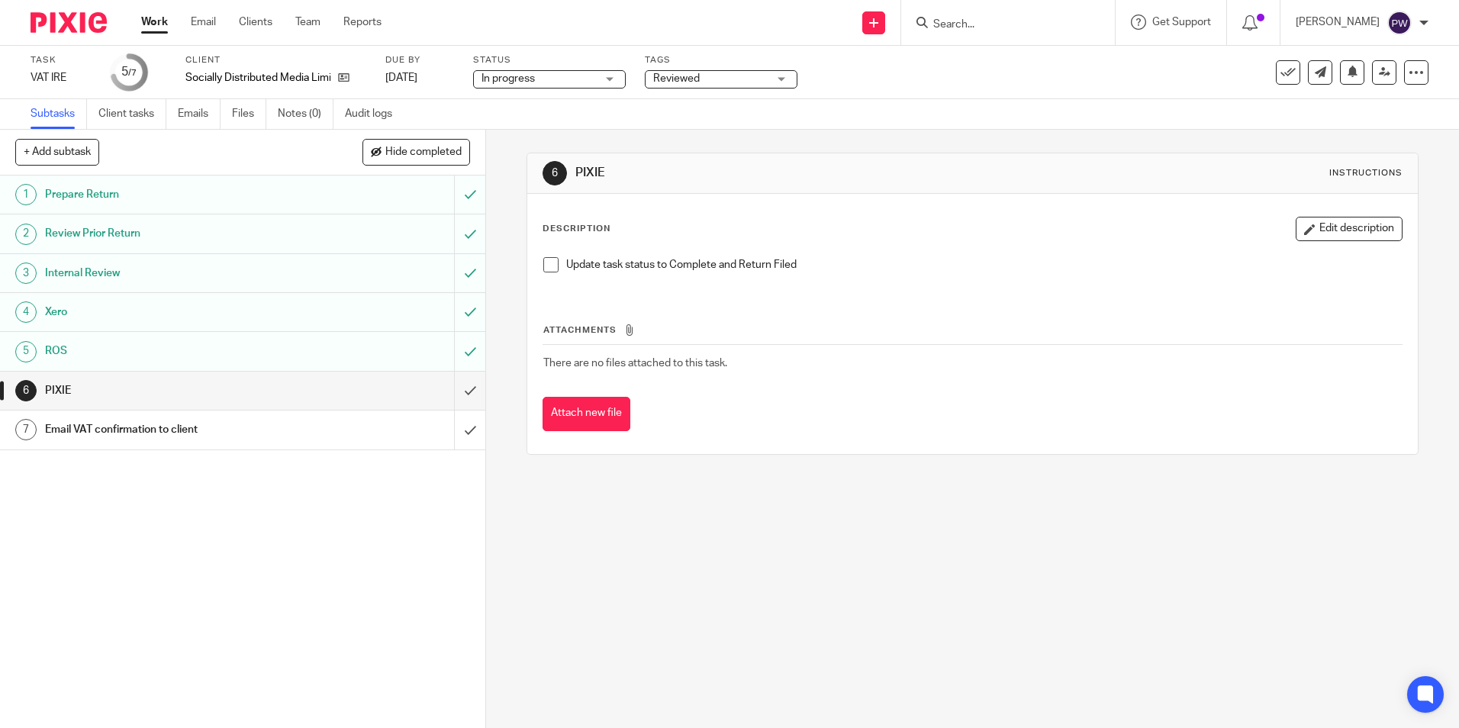
click at [543, 263] on span at bounding box center [550, 264] width 15 height 15
drag, startPoint x: 535, startPoint y: 84, endPoint x: 525, endPoint y: 99, distance: 18.2
click at [535, 85] on span "In progress" at bounding box center [538, 79] width 114 height 16
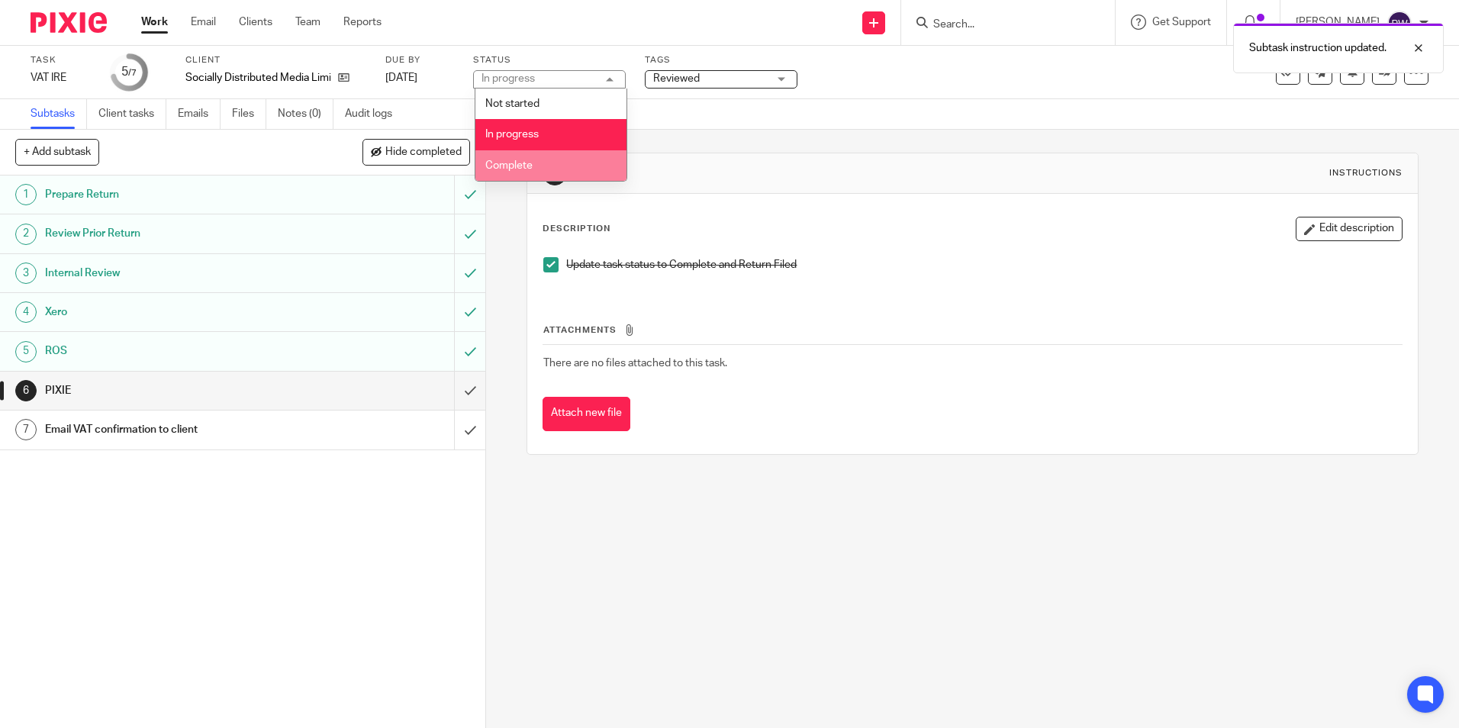
click at [514, 163] on span "Complete" at bounding box center [508, 165] width 47 height 11
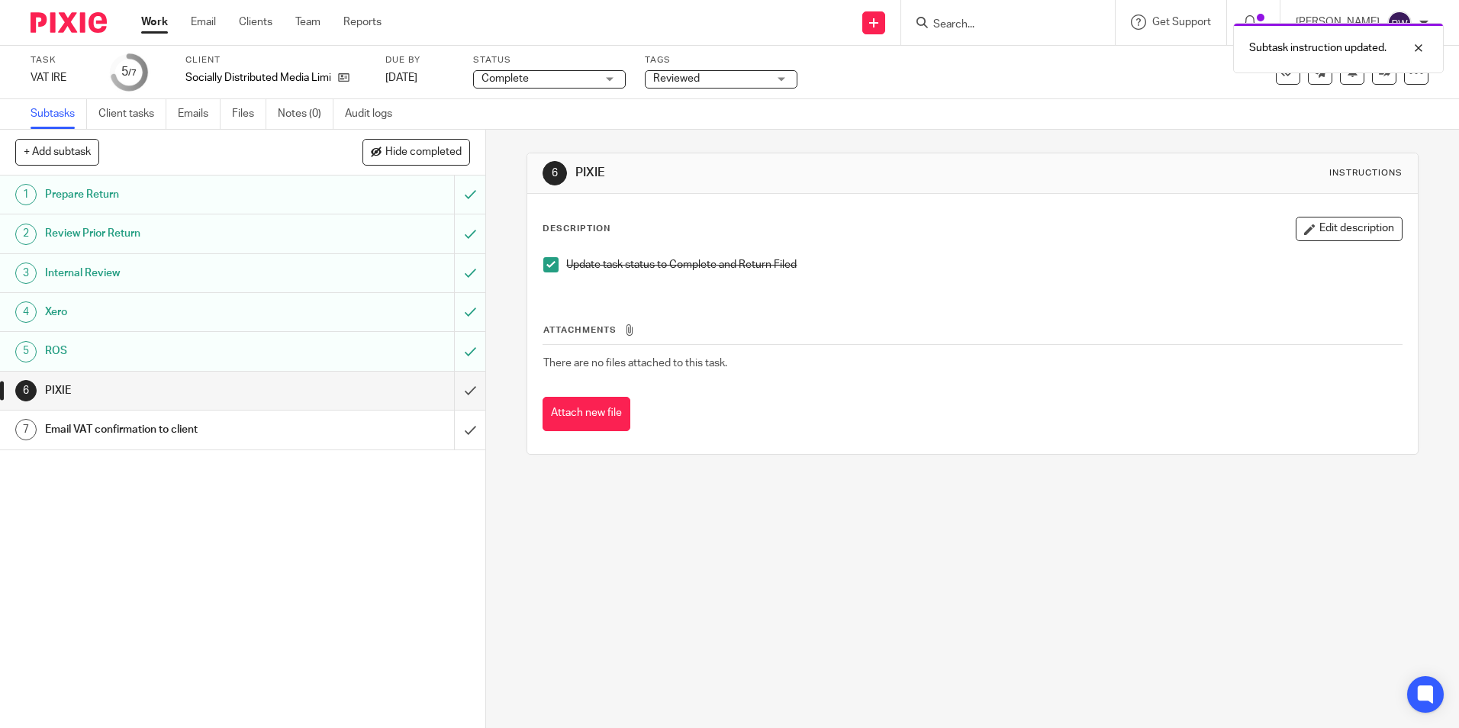
click at [696, 72] on span "Reviewed" at bounding box center [710, 79] width 114 height 16
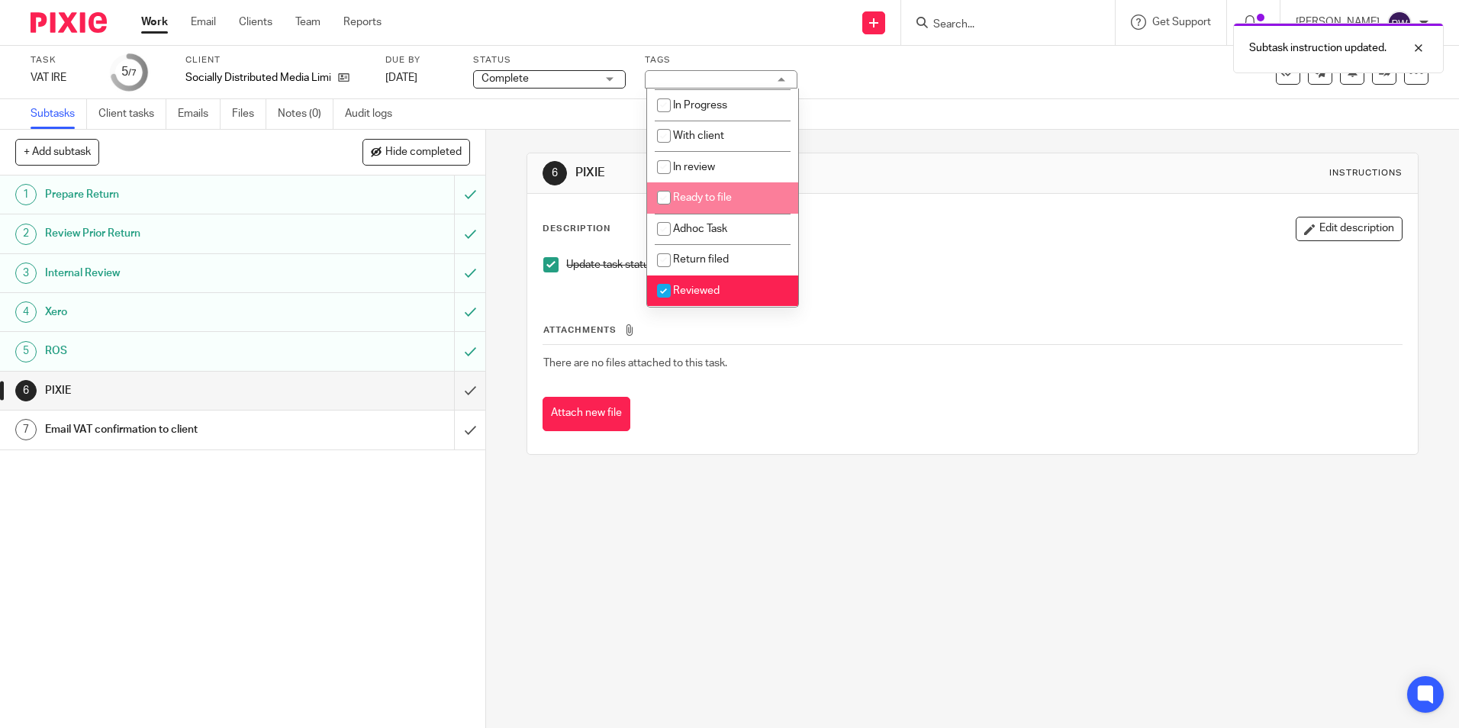
scroll to position [107, 0]
click at [677, 287] on input "checkbox" at bounding box center [663, 290] width 29 height 29
checkbox input "false"
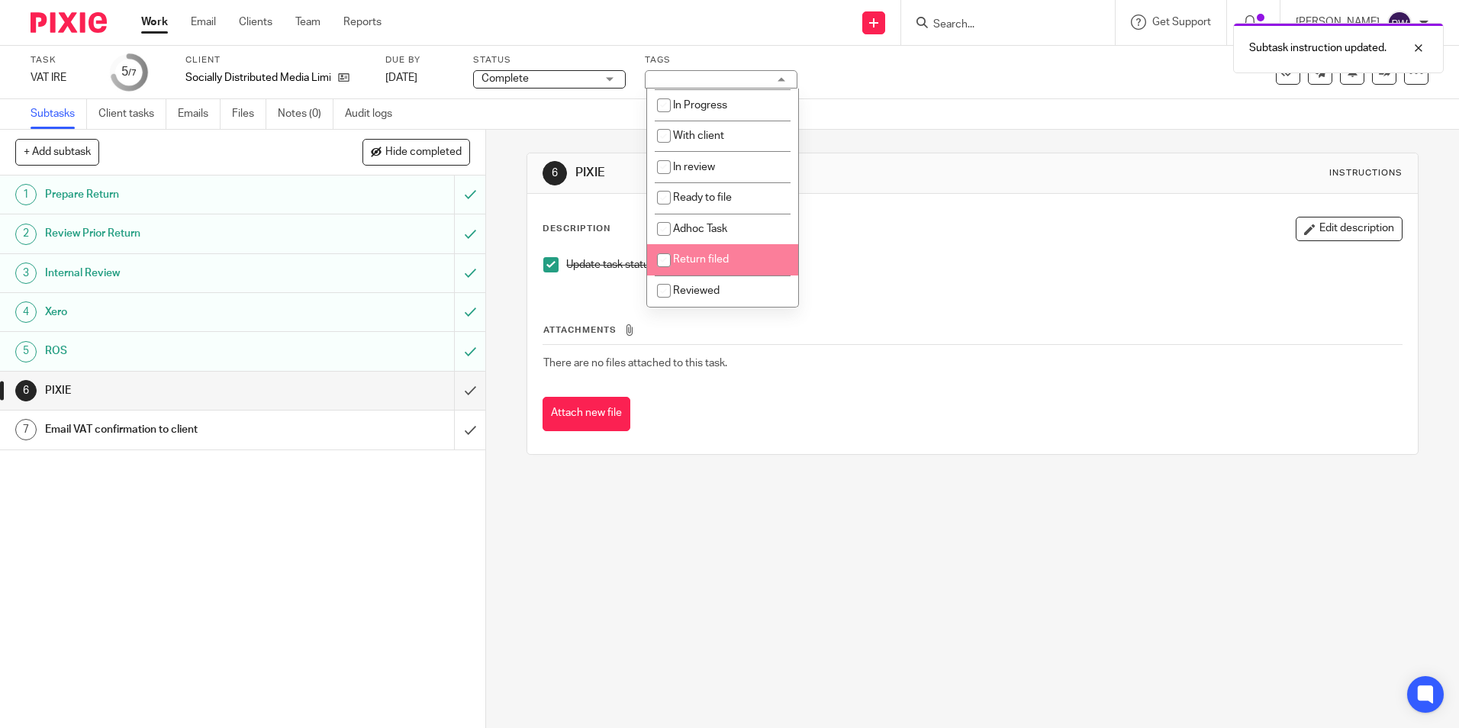
click at [683, 258] on span "Return filed" at bounding box center [701, 259] width 56 height 11
checkbox input "true"
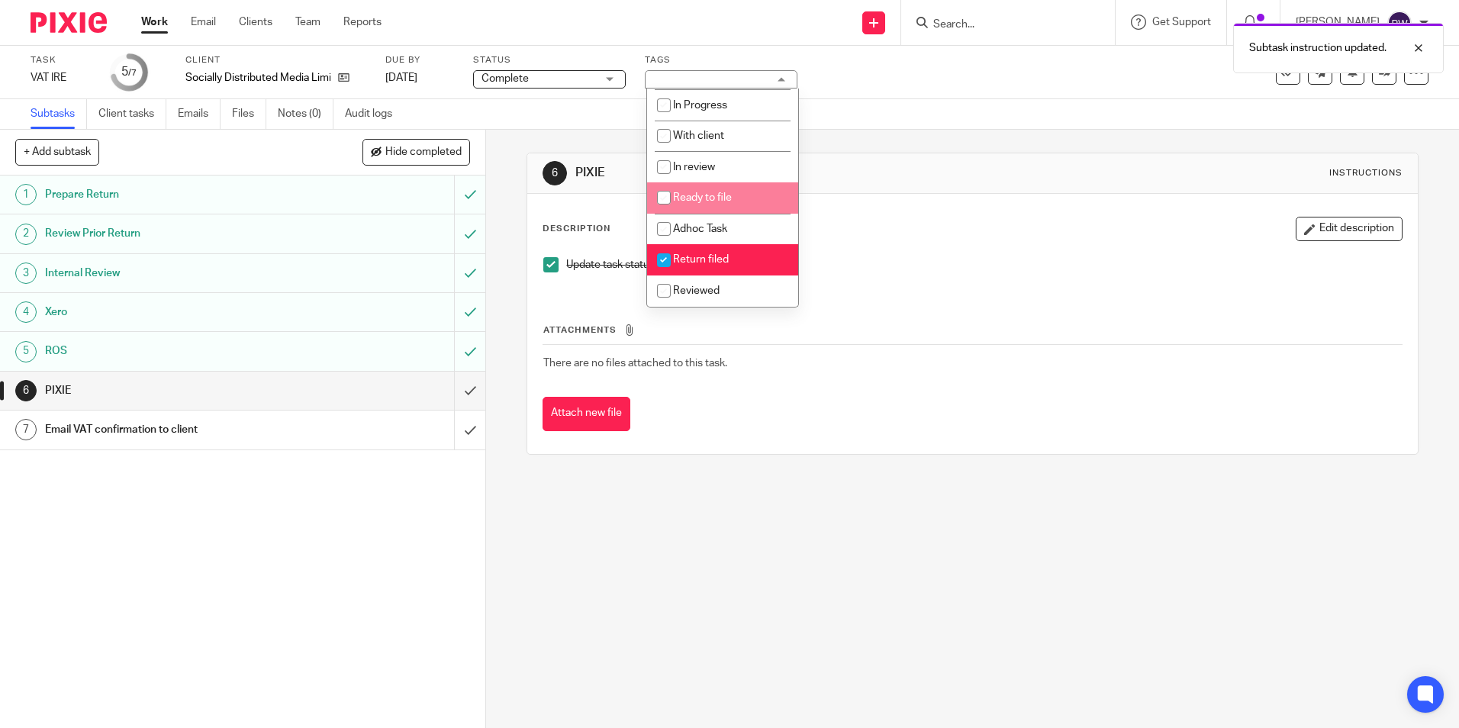
click at [851, 143] on div "6 PIXIE Instructions Description Edit description Update task status to Complet…" at bounding box center [971, 304] width 891 height 348
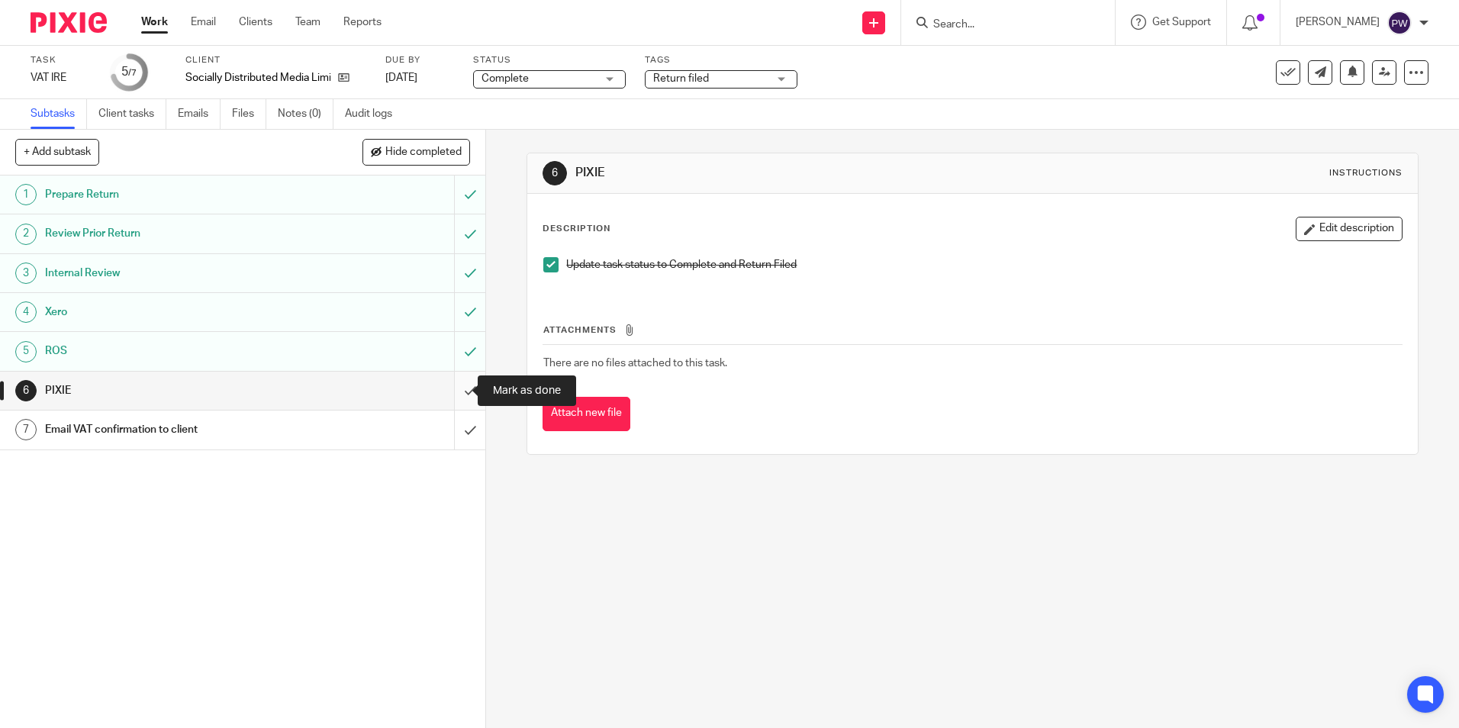
click at [465, 391] on input "submit" at bounding box center [242, 391] width 485 height 38
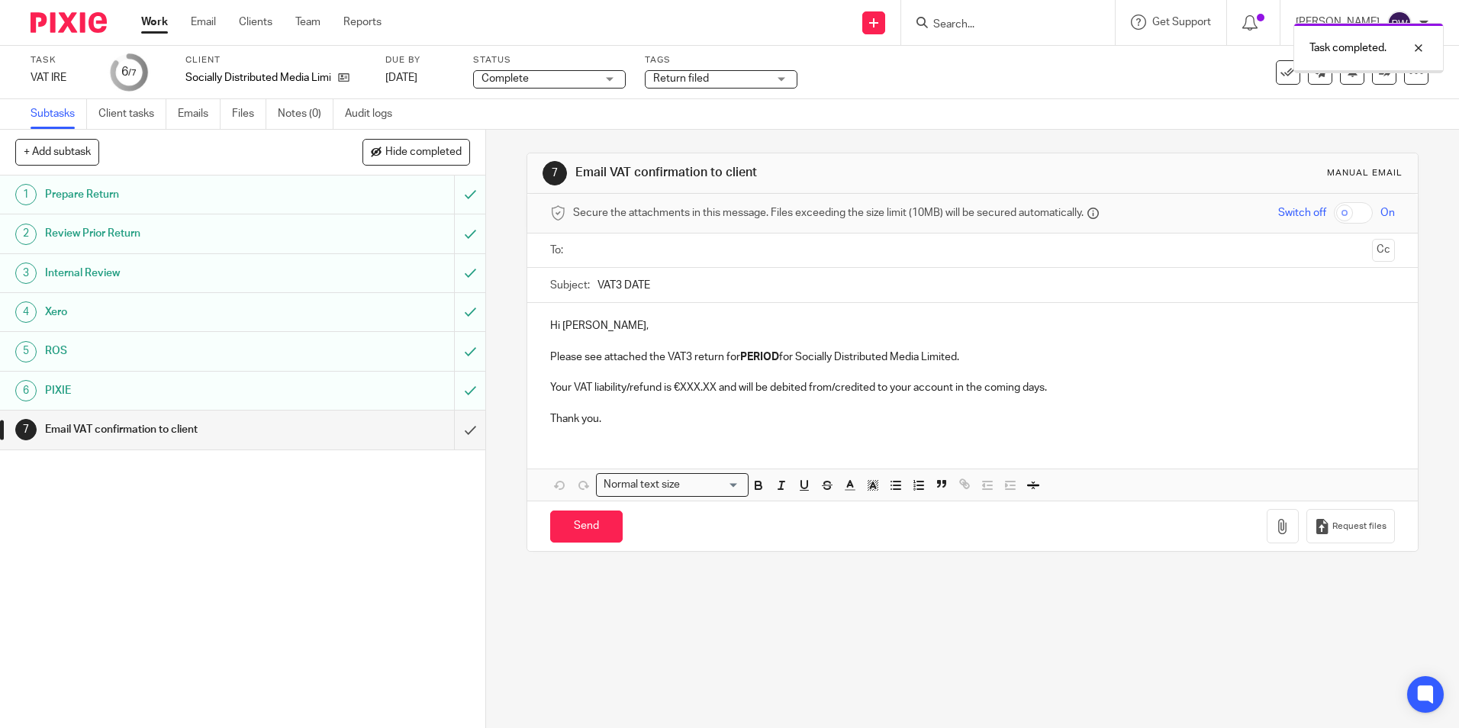
click at [629, 249] on input "text" at bounding box center [971, 251] width 787 height 18
click at [681, 286] on input "VAT3 DATE" at bounding box center [995, 289] width 796 height 34
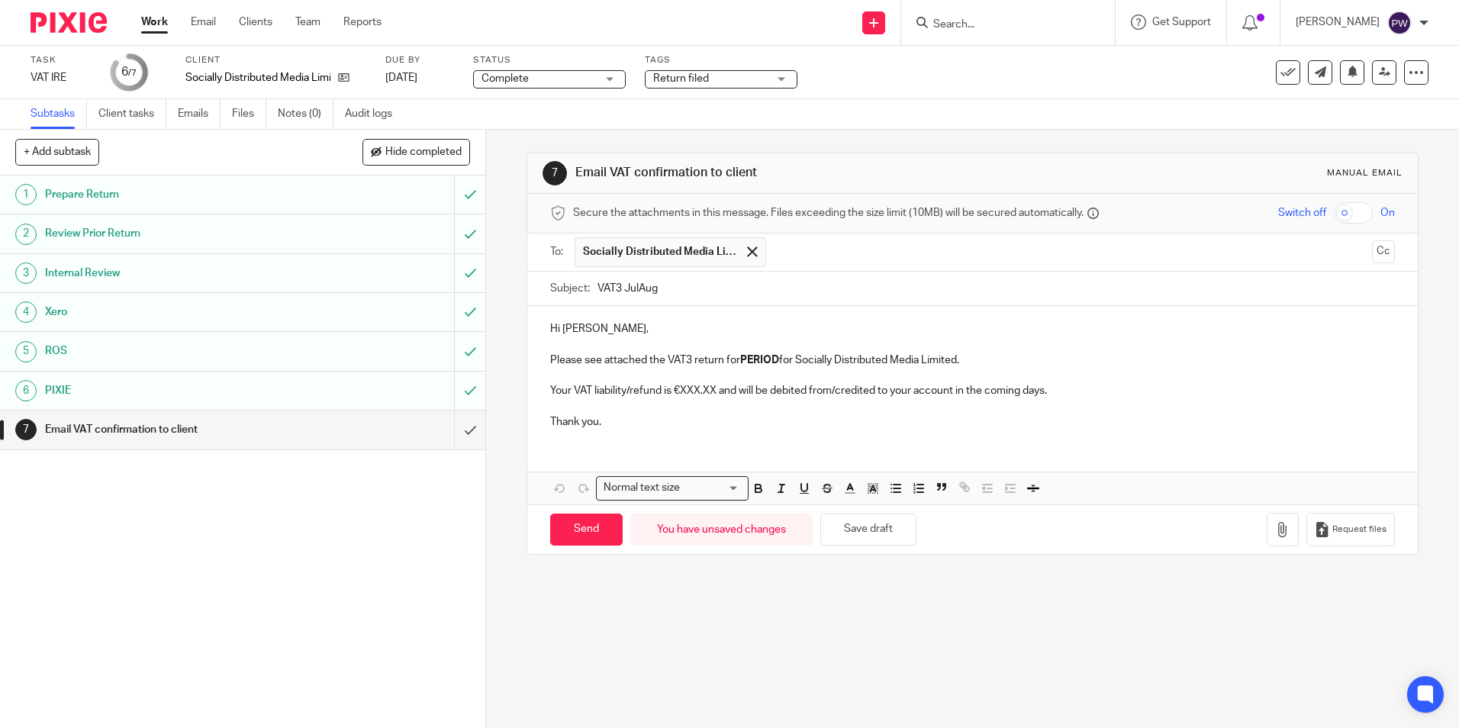
type input "VAT3 JulAug"
click at [1275, 532] on icon "button" at bounding box center [1282, 529] width 15 height 15
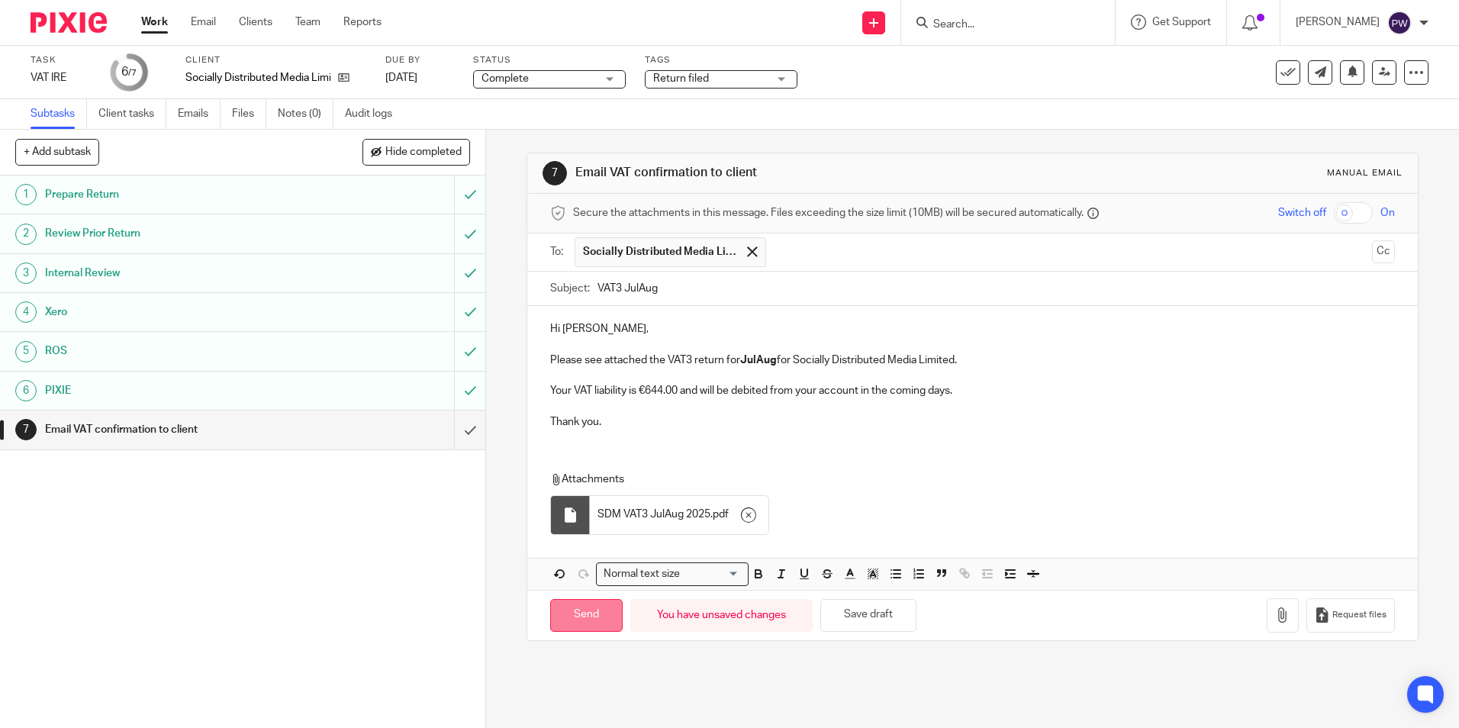
click at [578, 609] on input "Send" at bounding box center [586, 615] width 72 height 33
type input "Sent"
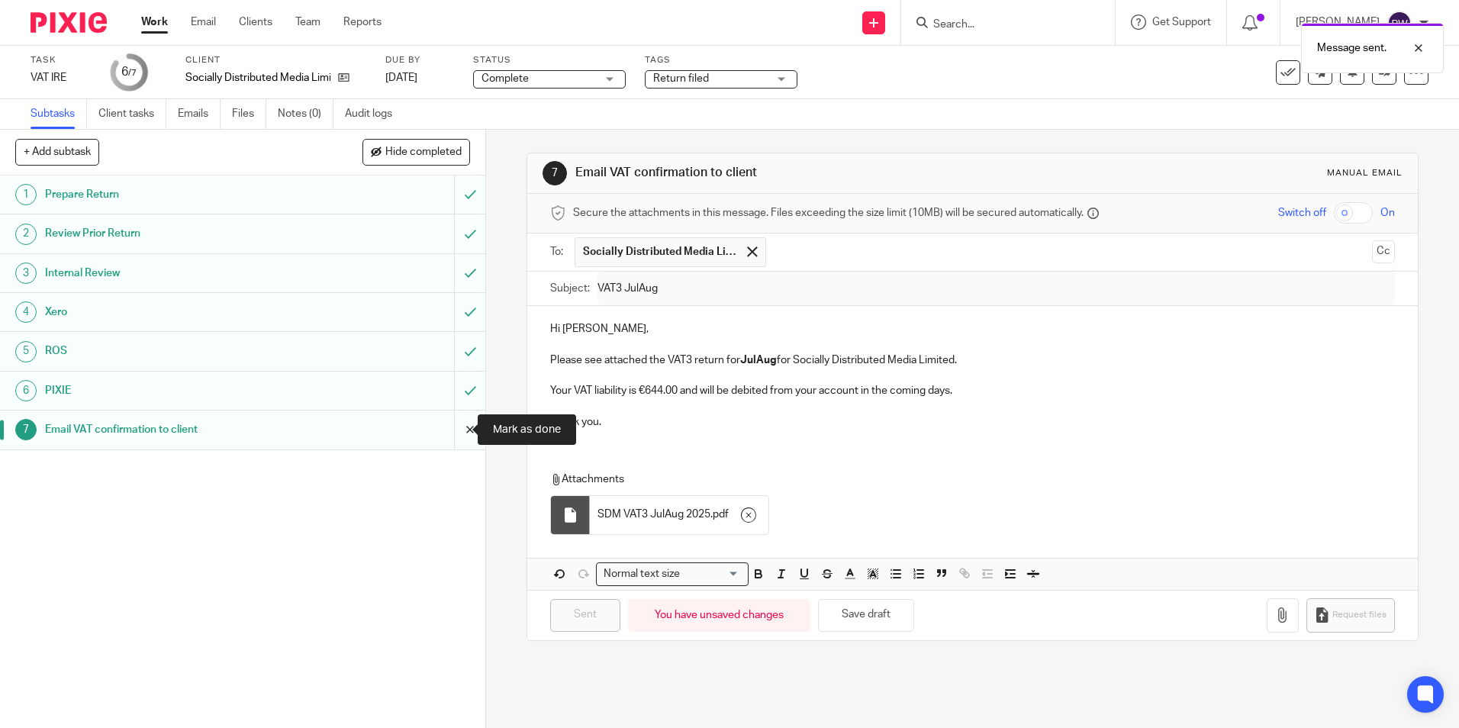
click at [448, 432] on input "submit" at bounding box center [242, 429] width 485 height 38
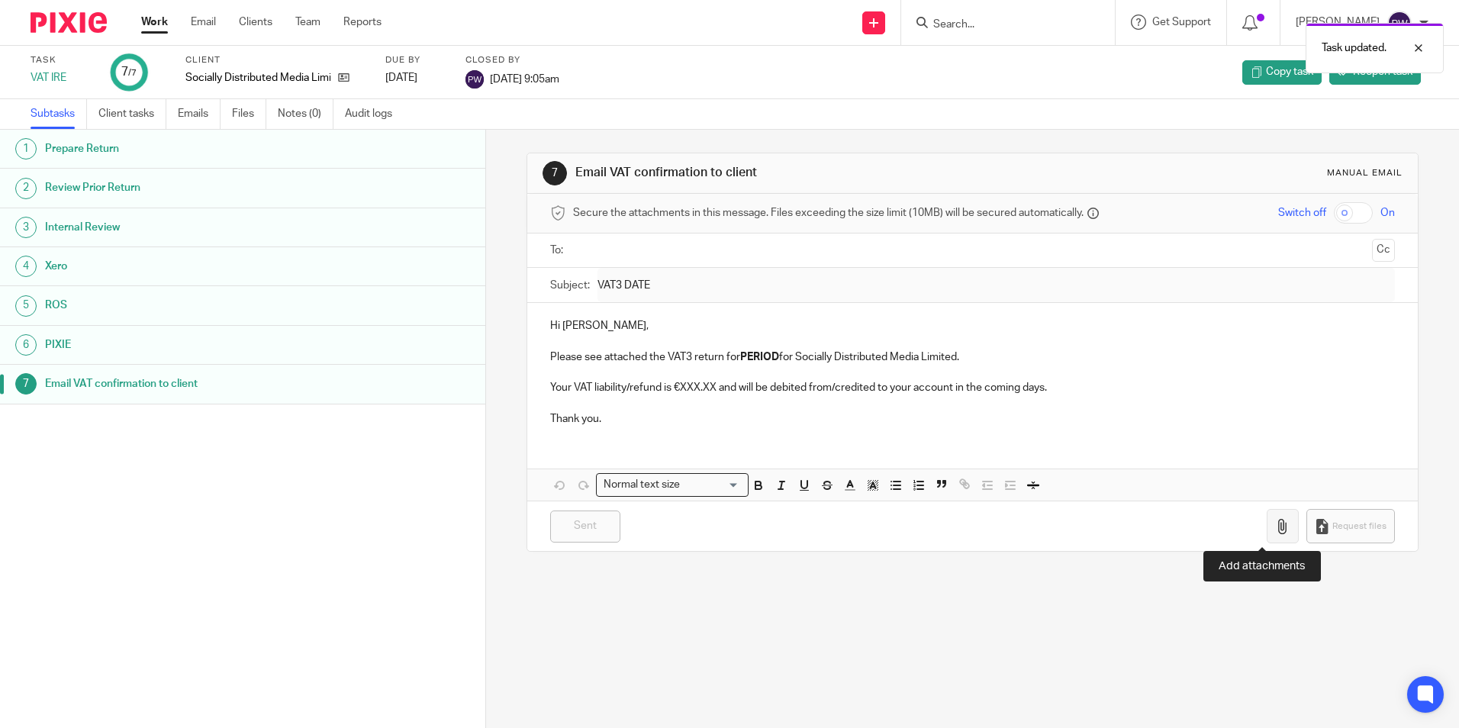
click at [1275, 526] on icon "button" at bounding box center [1282, 526] width 15 height 15
click at [670, 333] on p "Hi Niall," at bounding box center [972, 325] width 844 height 15
click at [140, 24] on div "Work Email Clients Team Reports Work Email Clients Team Reports Settings" at bounding box center [265, 22] width 278 height 45
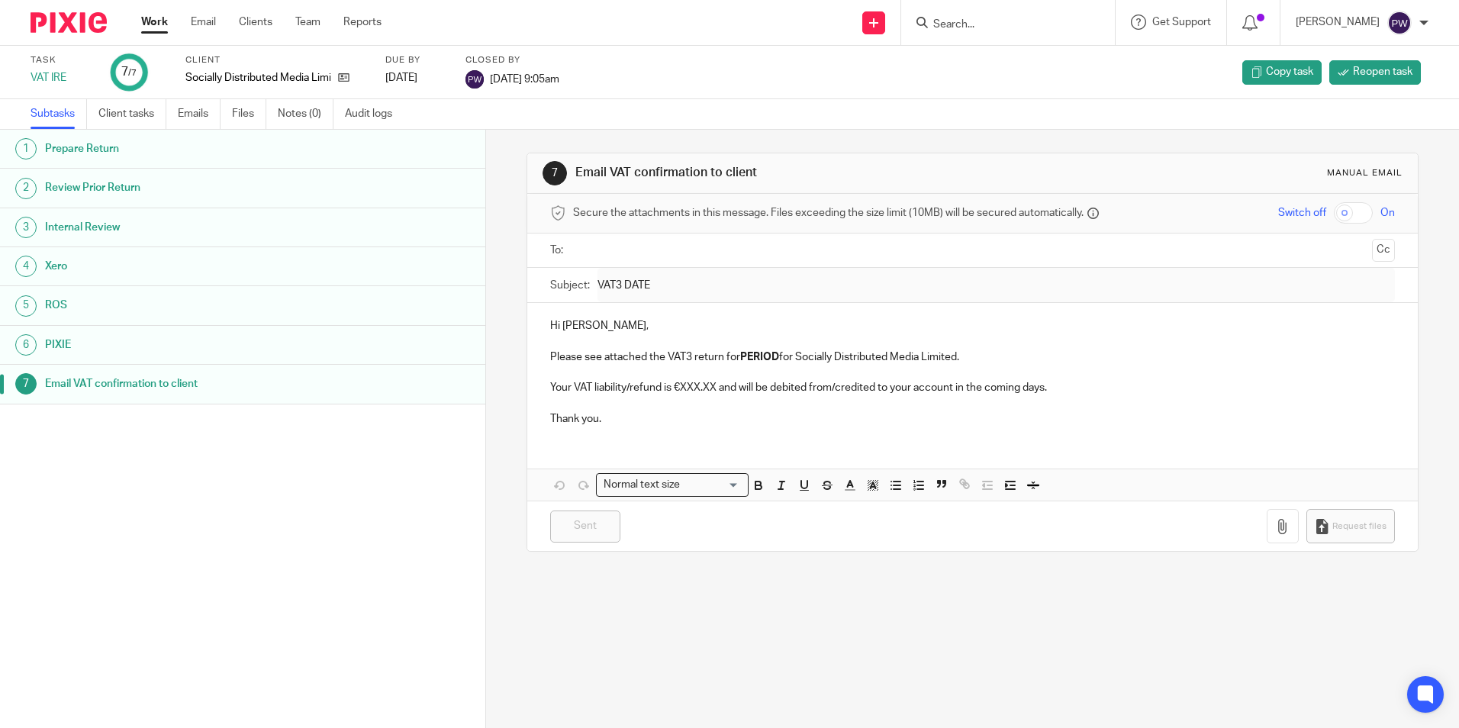
click at [146, 19] on link "Work" at bounding box center [154, 21] width 27 height 15
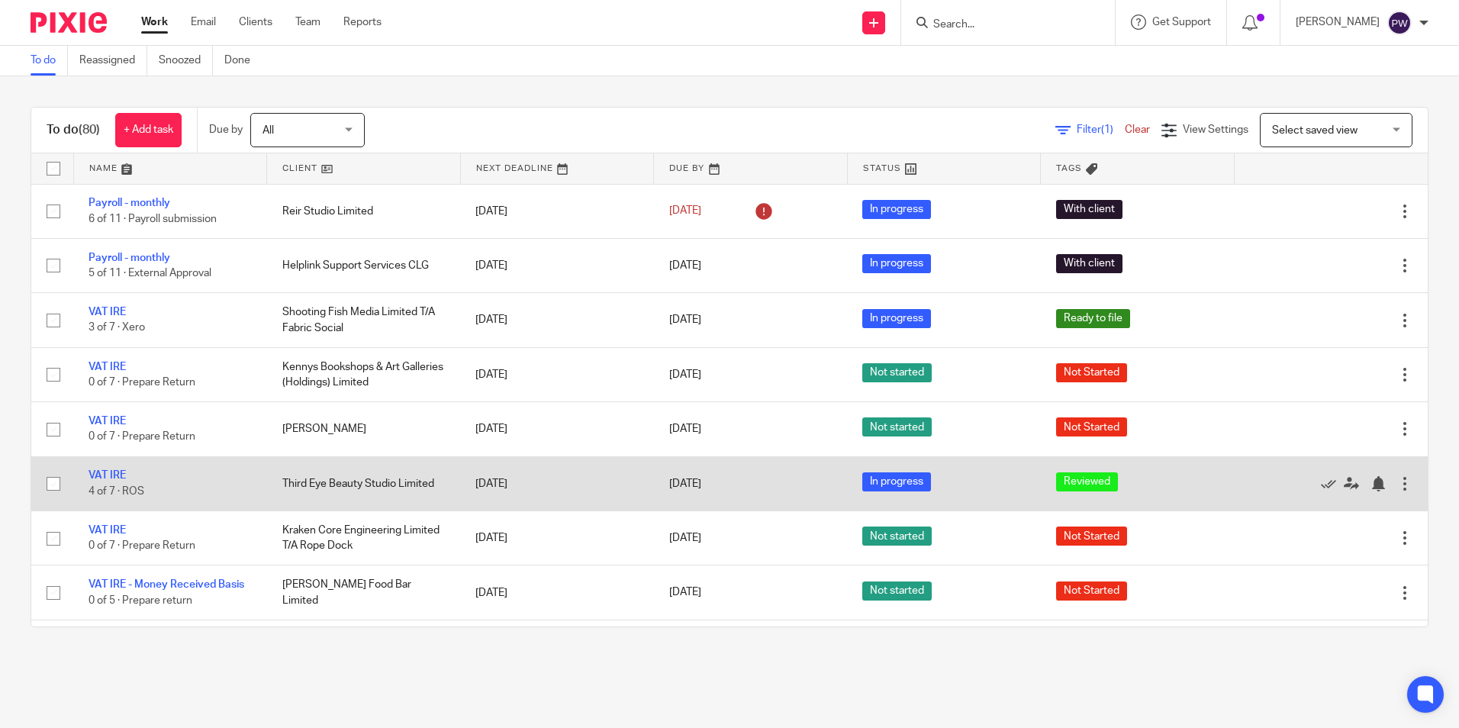
scroll to position [381, 0]
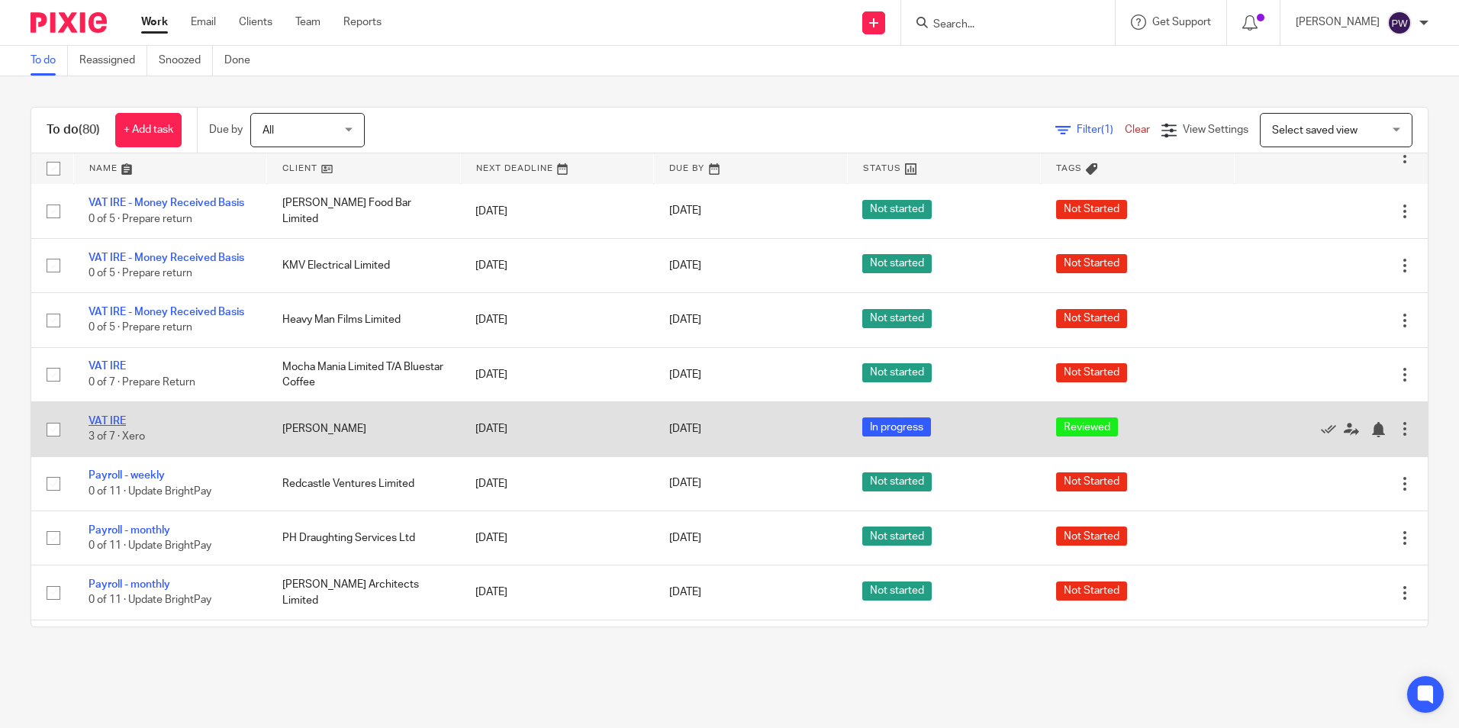
click at [99, 419] on link "VAT IRE" at bounding box center [106, 421] width 37 height 11
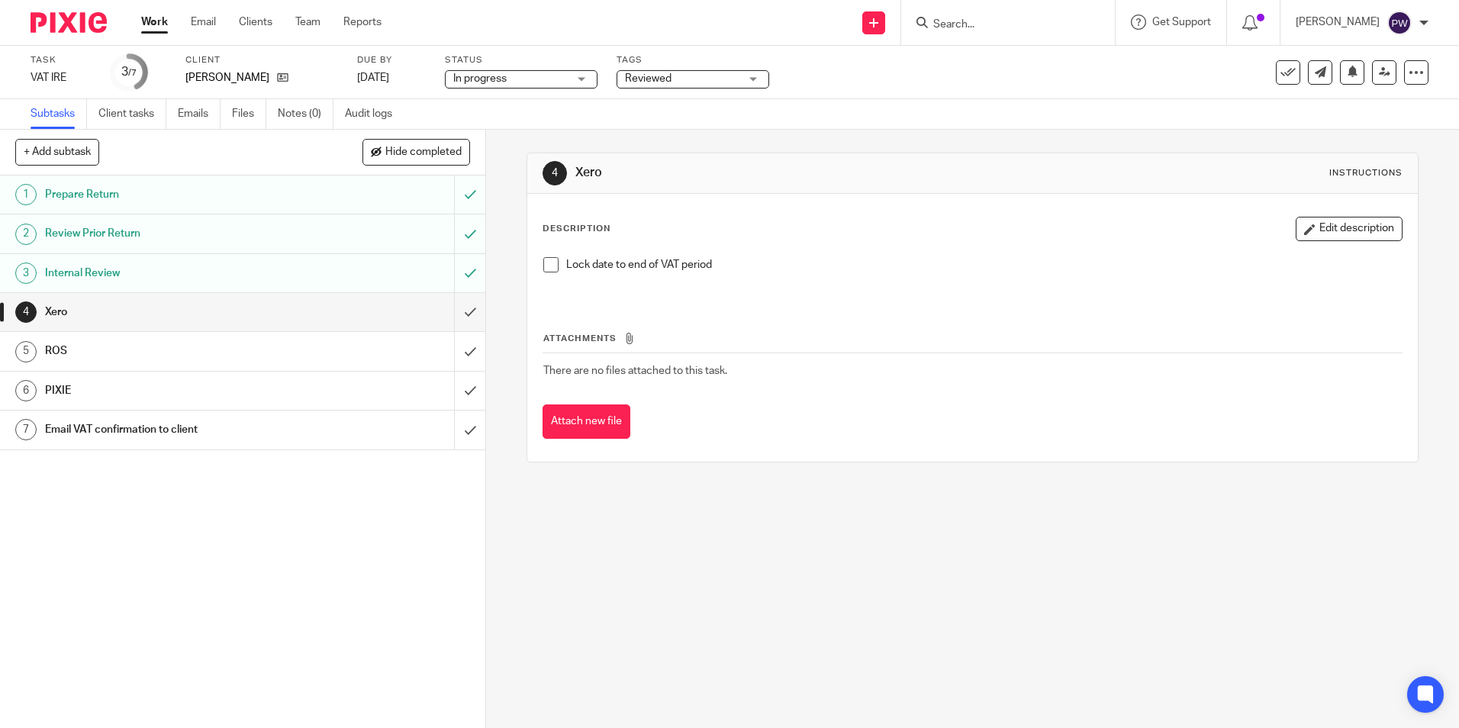
click at [546, 262] on span at bounding box center [550, 264] width 15 height 15
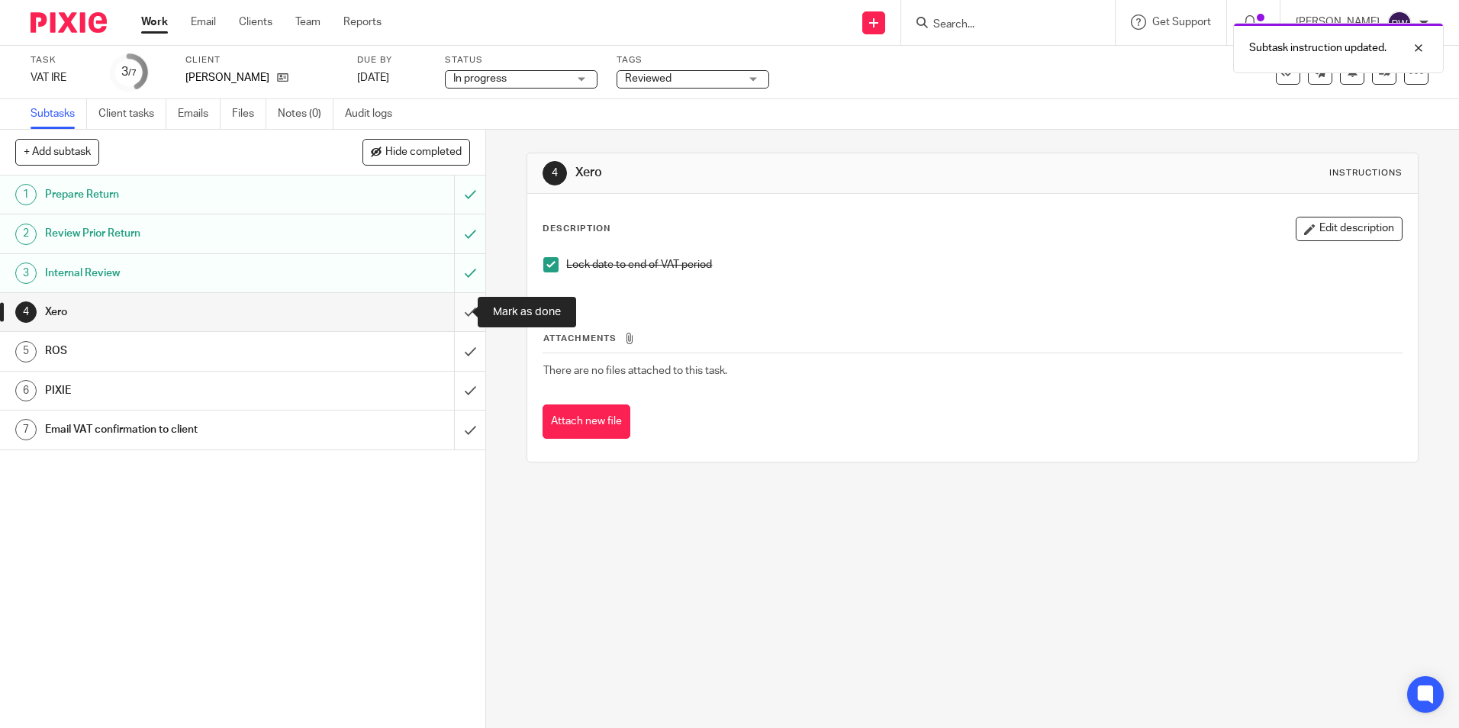
click at [449, 316] on input "submit" at bounding box center [242, 312] width 485 height 38
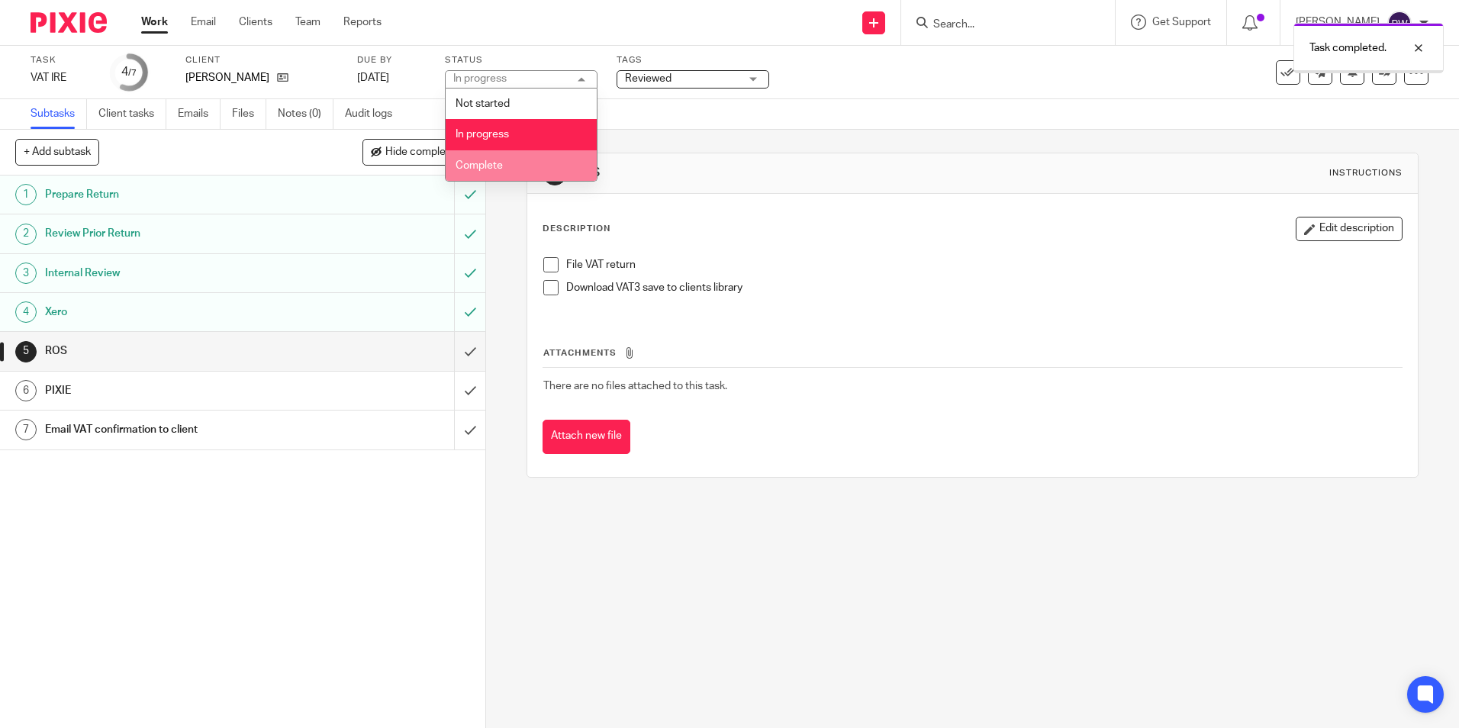
click at [493, 159] on li "Complete" at bounding box center [521, 165] width 151 height 31
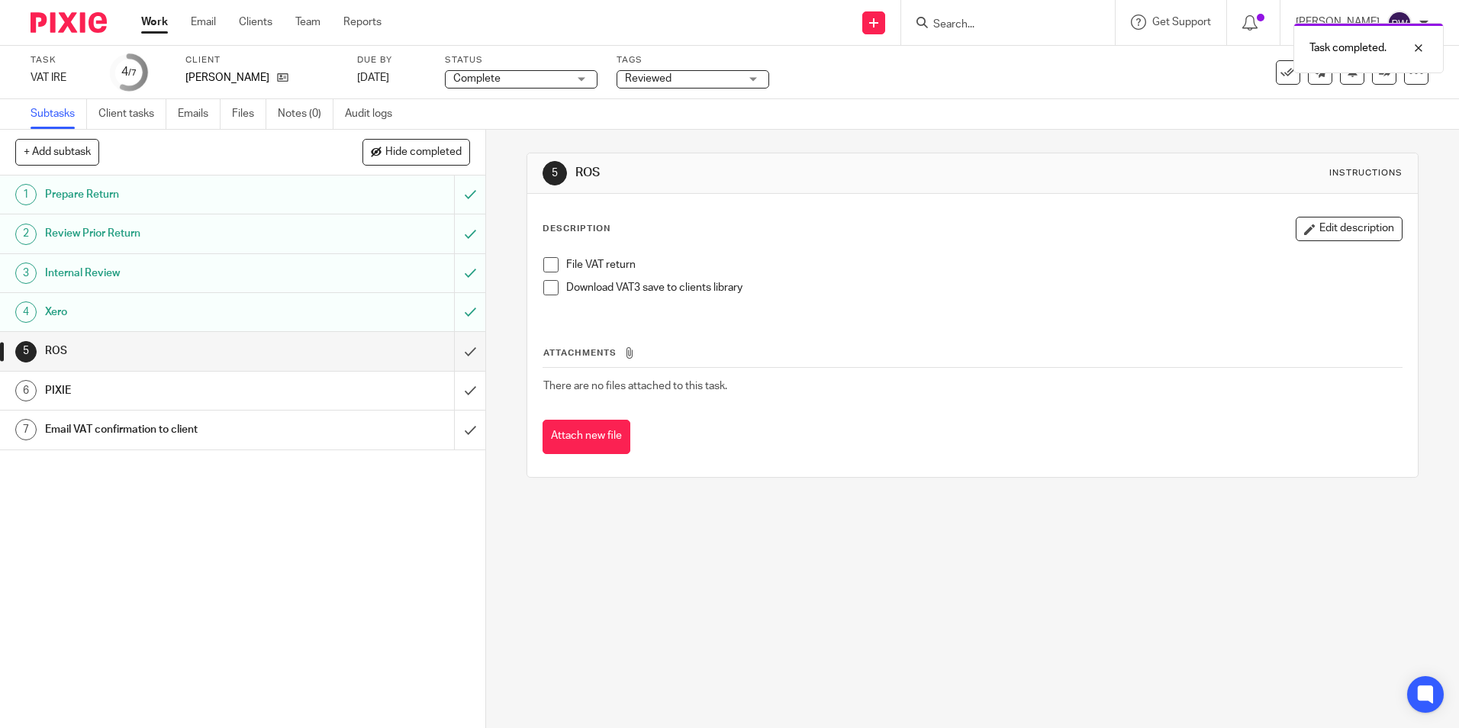
click at [675, 87] on div "Reviewed" at bounding box center [692, 79] width 153 height 18
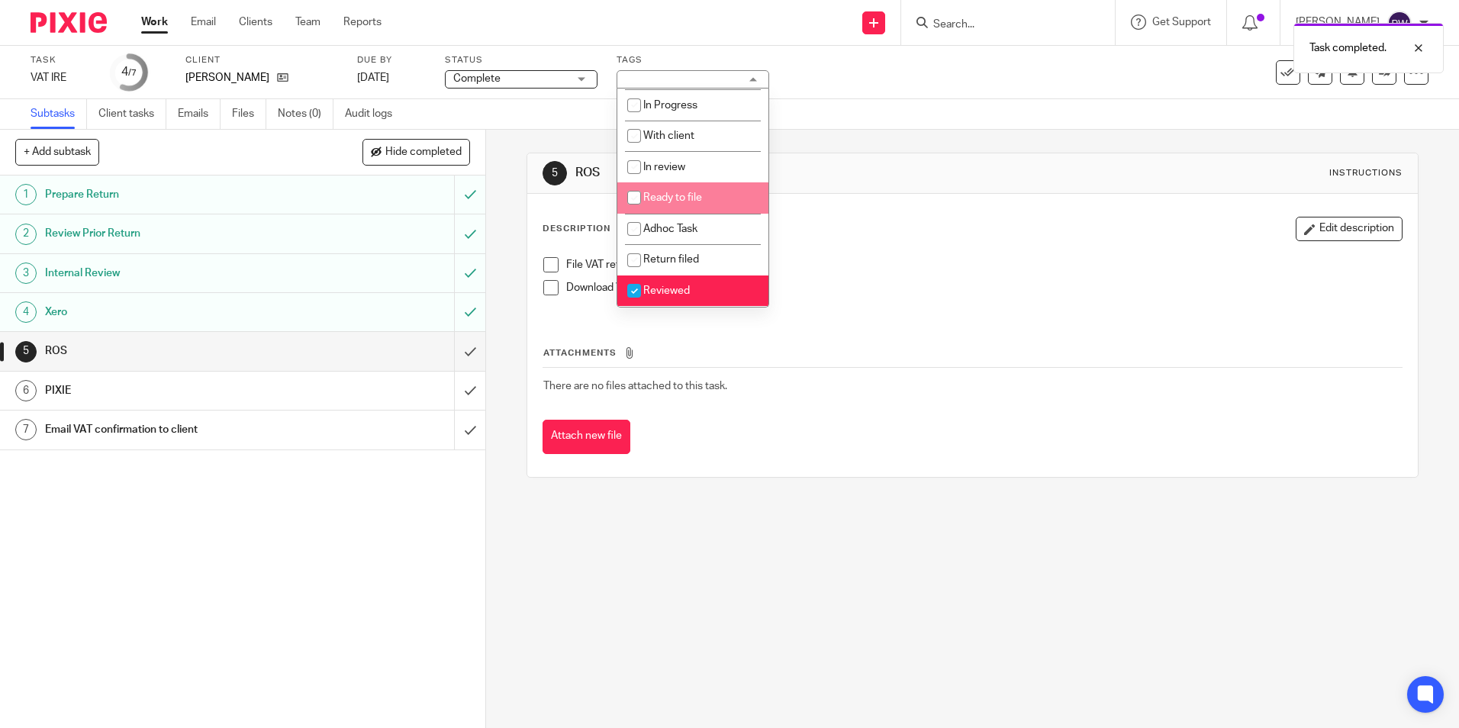
scroll to position [107, 0]
click at [657, 279] on li "Reviewed" at bounding box center [692, 290] width 151 height 31
checkbox input "false"
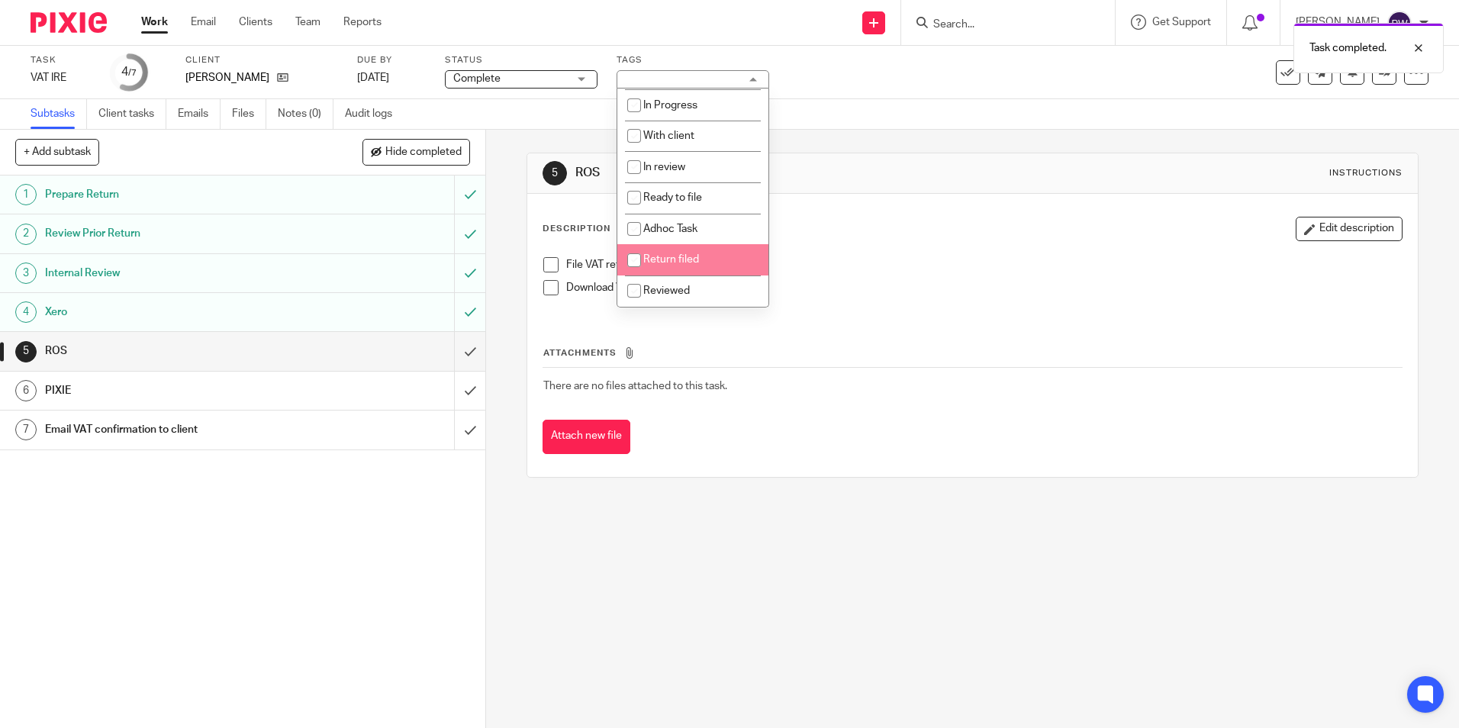
click at [666, 260] on span "Return filed" at bounding box center [671, 259] width 56 height 11
checkbox input "true"
click at [841, 180] on h1 "ROS" at bounding box center [790, 173] width 430 height 16
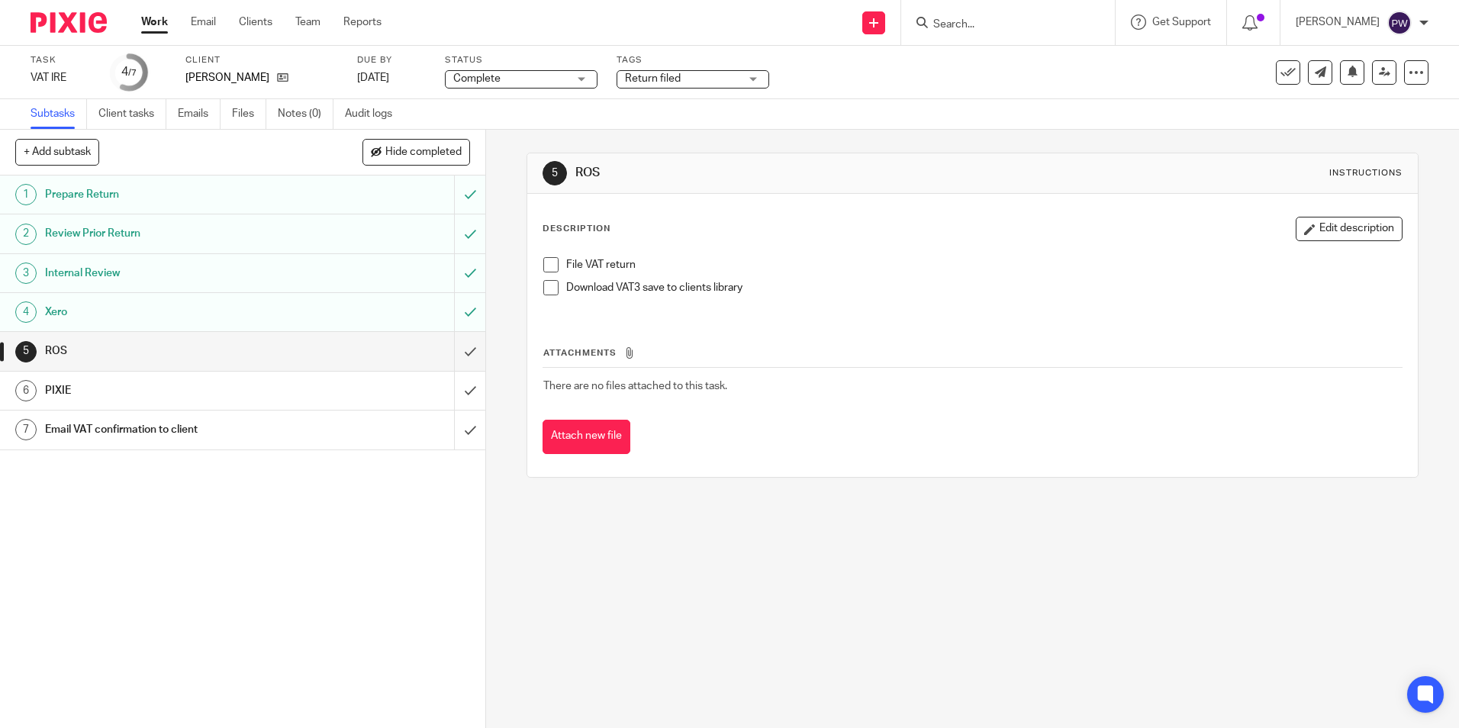
click at [546, 267] on span at bounding box center [550, 264] width 15 height 15
click at [545, 289] on span at bounding box center [550, 287] width 15 height 15
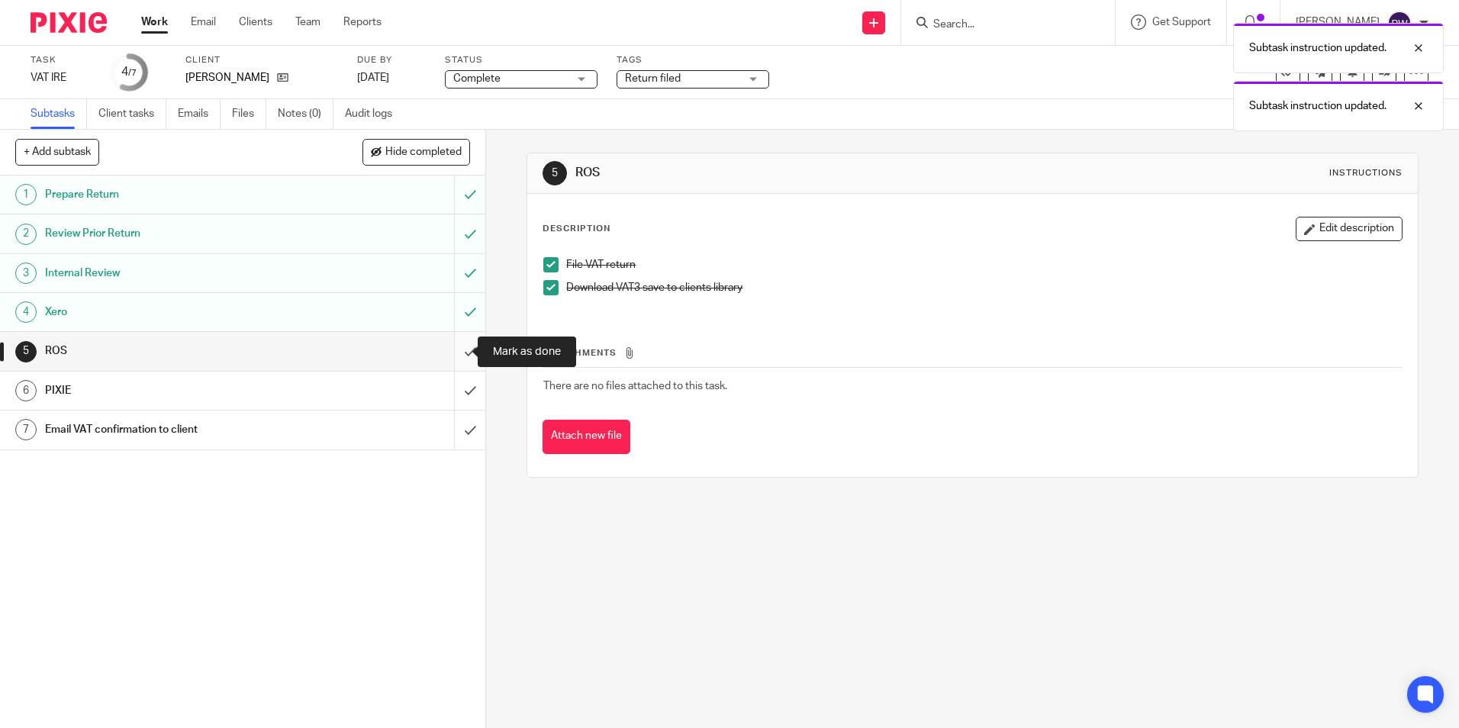
click at [455, 350] on input "submit" at bounding box center [242, 351] width 485 height 38
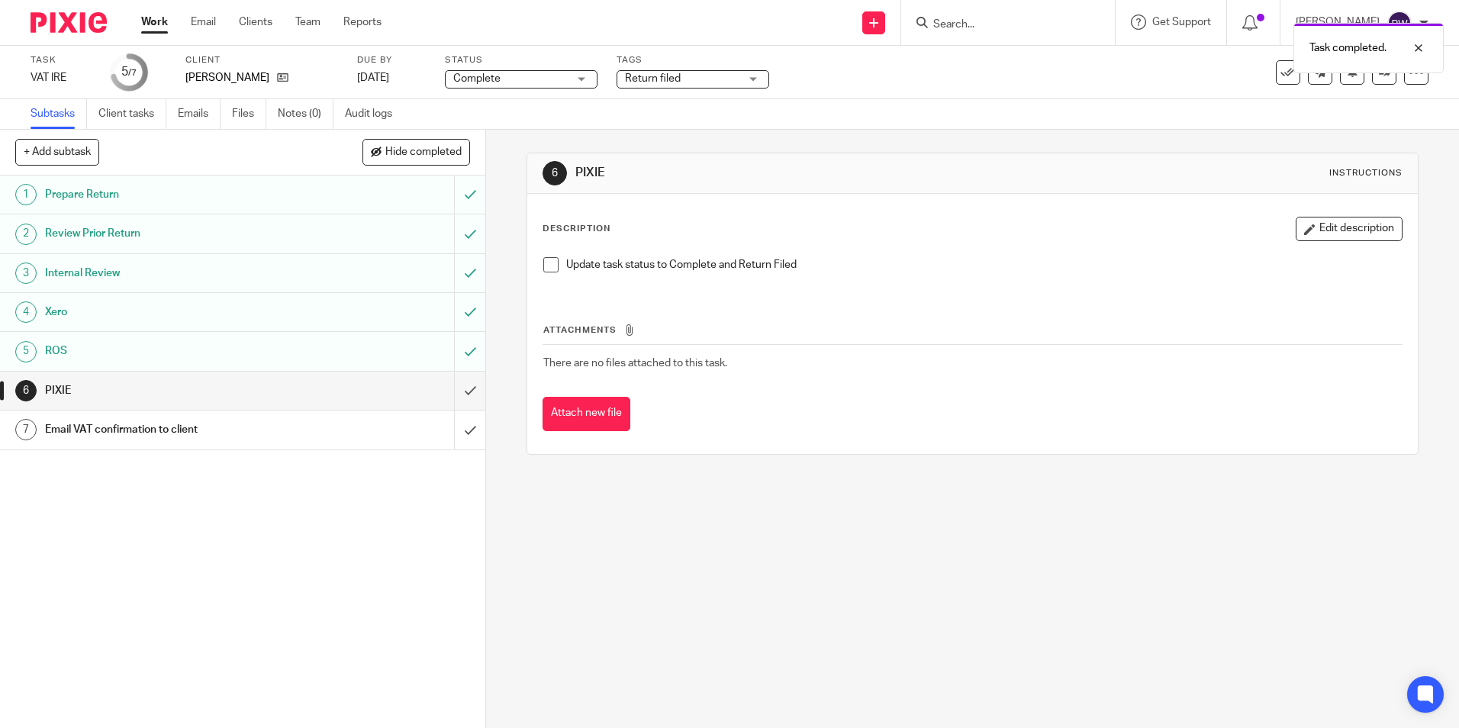
click at [543, 263] on span at bounding box center [550, 264] width 15 height 15
click at [455, 387] on input "submit" at bounding box center [242, 391] width 485 height 38
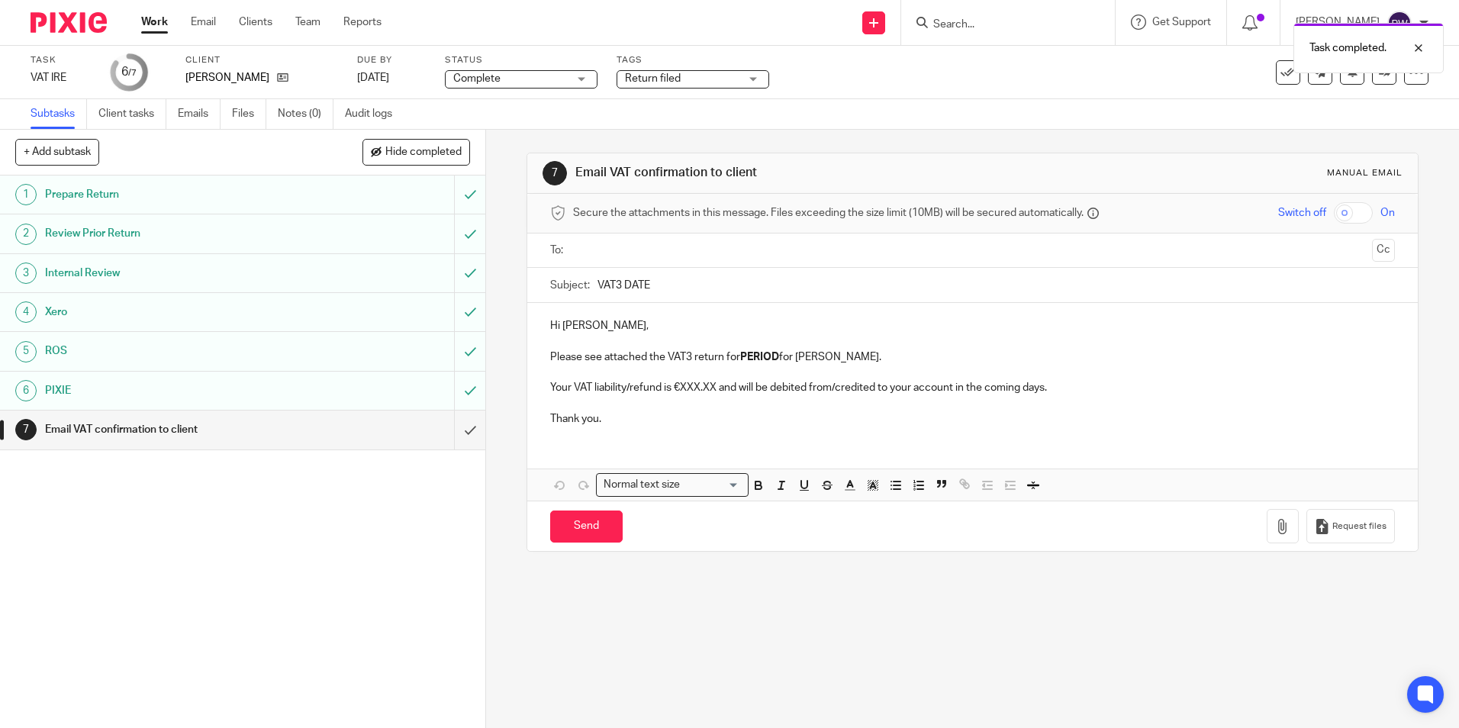
click at [594, 251] on input "text" at bounding box center [971, 251] width 787 height 18
click at [660, 291] on input "VAT3 DATE" at bounding box center [995, 289] width 796 height 34
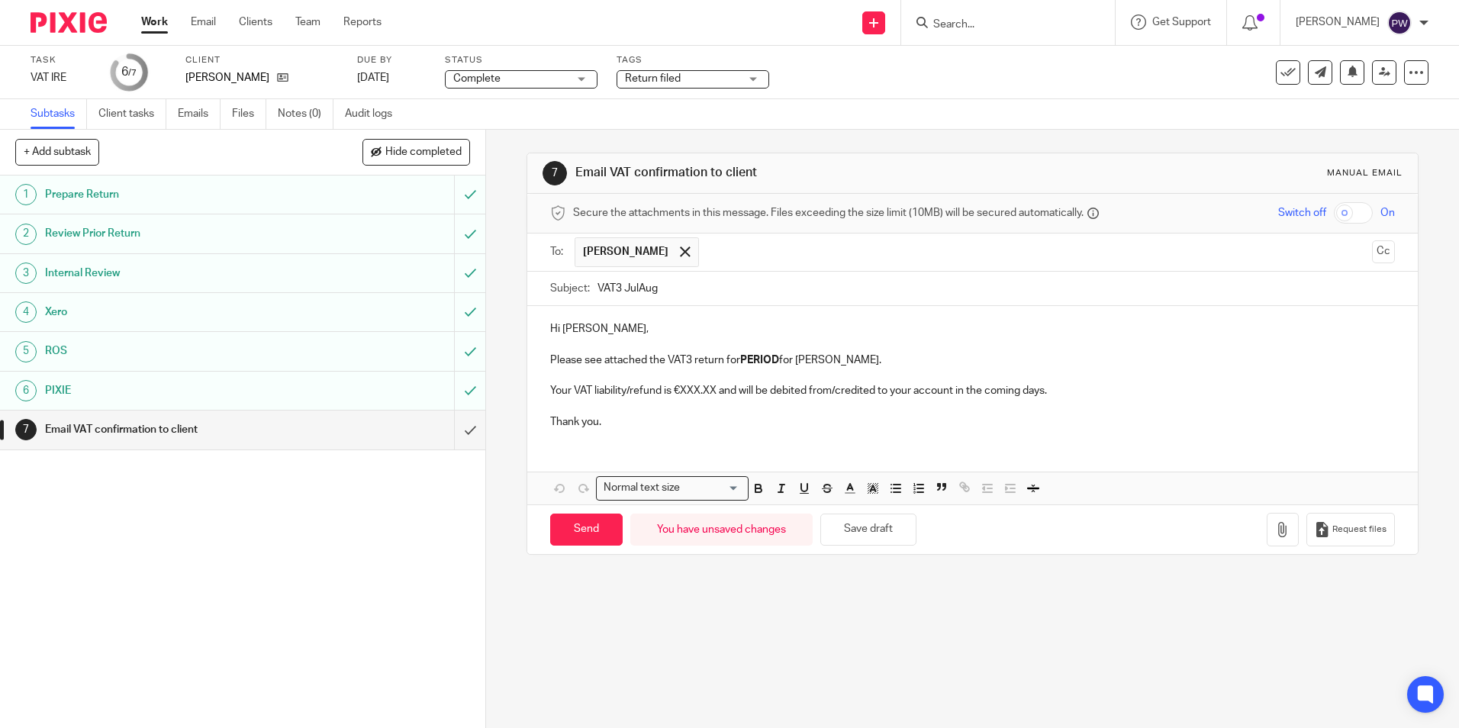
type input "VAT3 JulAug"
click at [642, 390] on p "Your VAT liability is €XXX.XX and will be debited from/credited to your account…" at bounding box center [972, 390] width 844 height 15
click at [1275, 528] on icon "button" at bounding box center [1282, 529] width 15 height 15
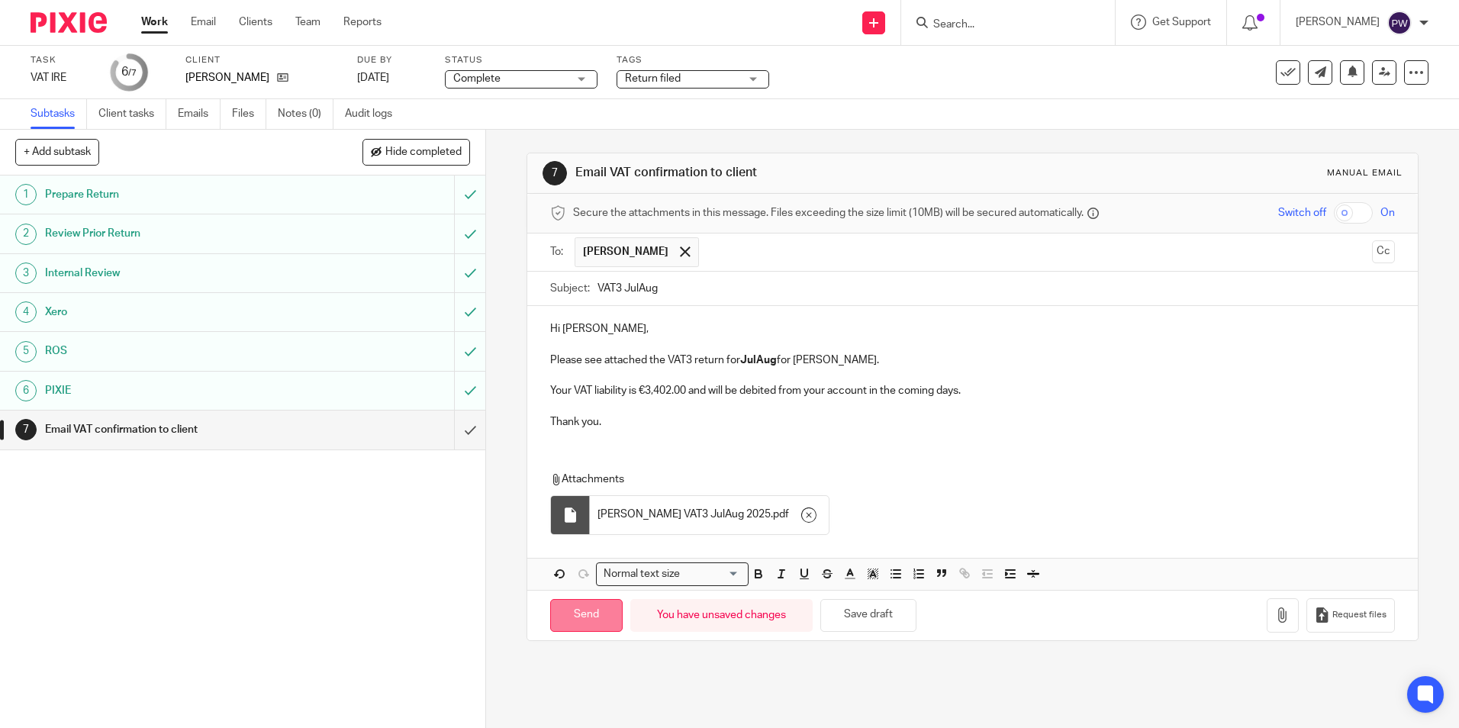
click at [575, 620] on input "Send" at bounding box center [586, 615] width 72 height 33
type input "Sent"
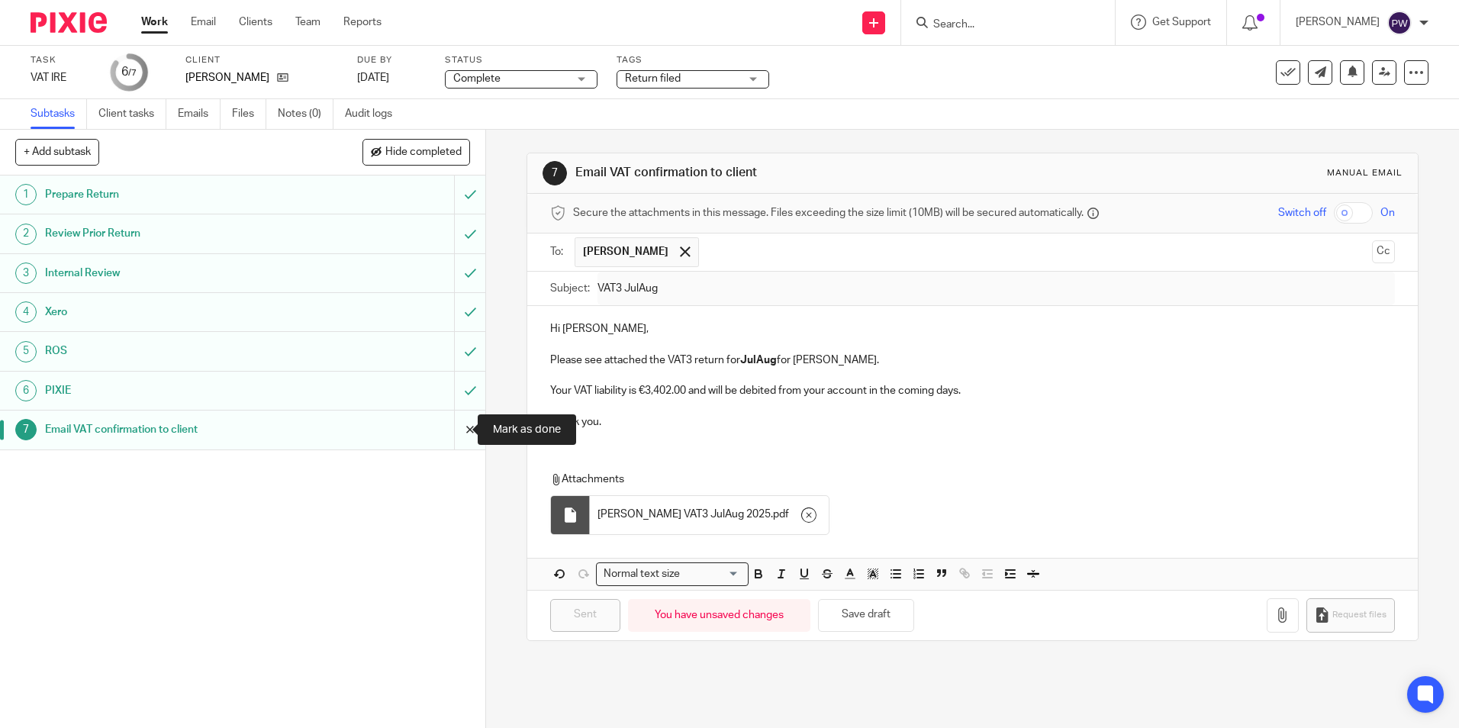
click at [459, 424] on input "submit" at bounding box center [242, 429] width 485 height 38
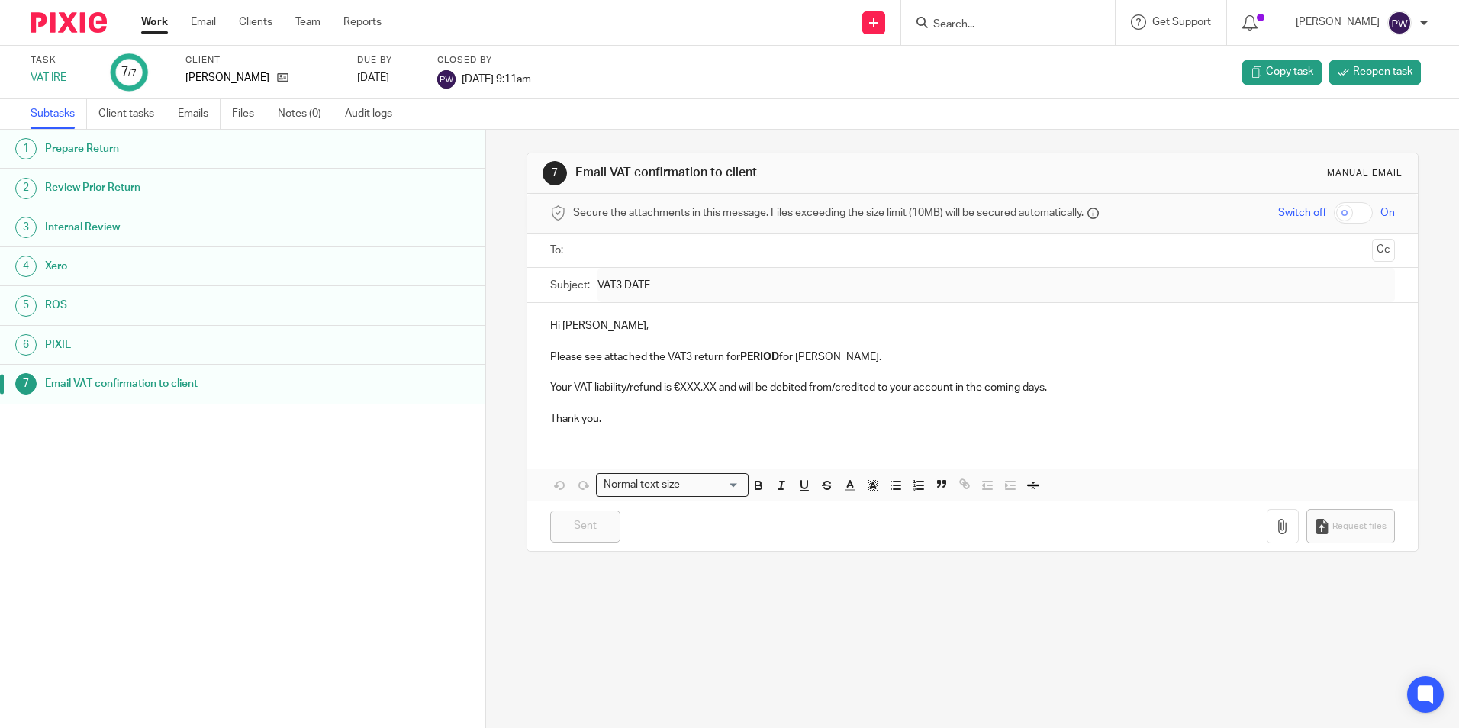
click at [158, 21] on link "Work" at bounding box center [154, 21] width 27 height 15
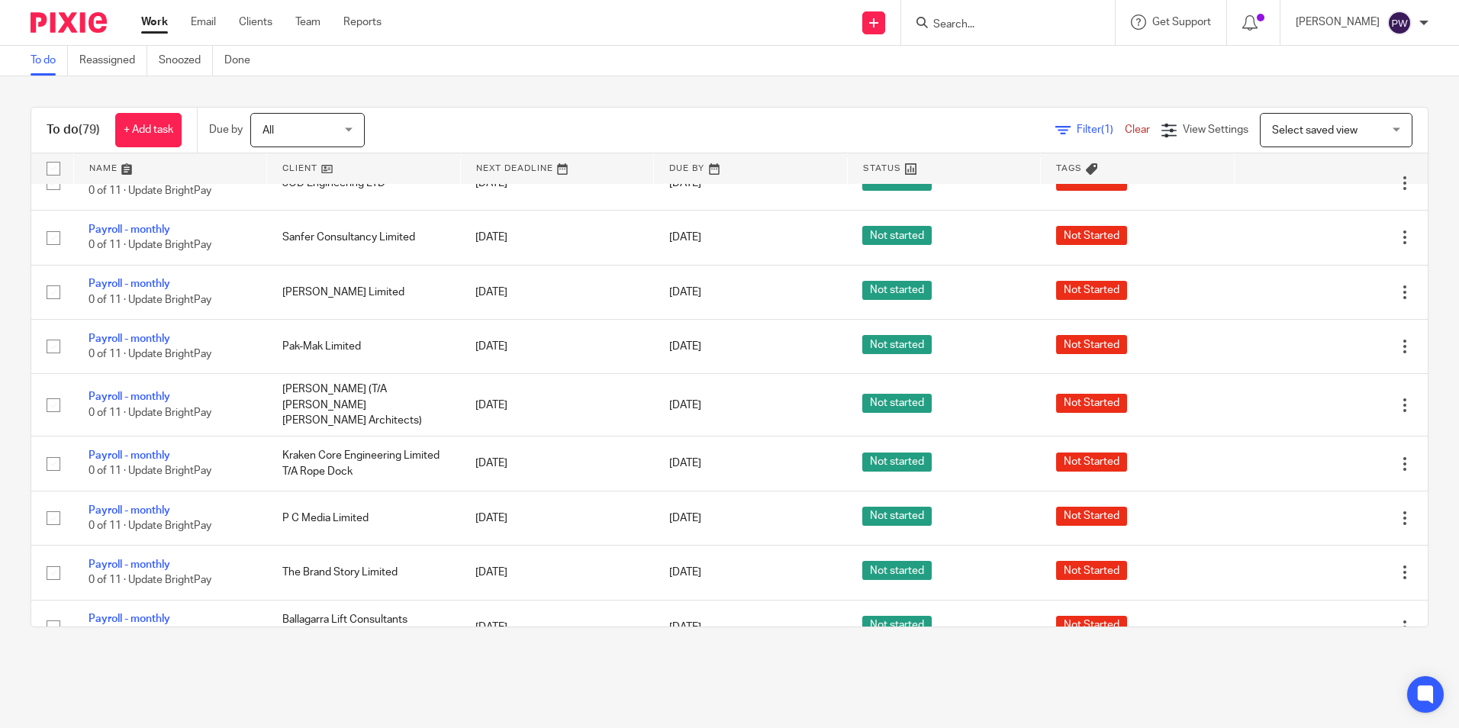
scroll to position [2336, 0]
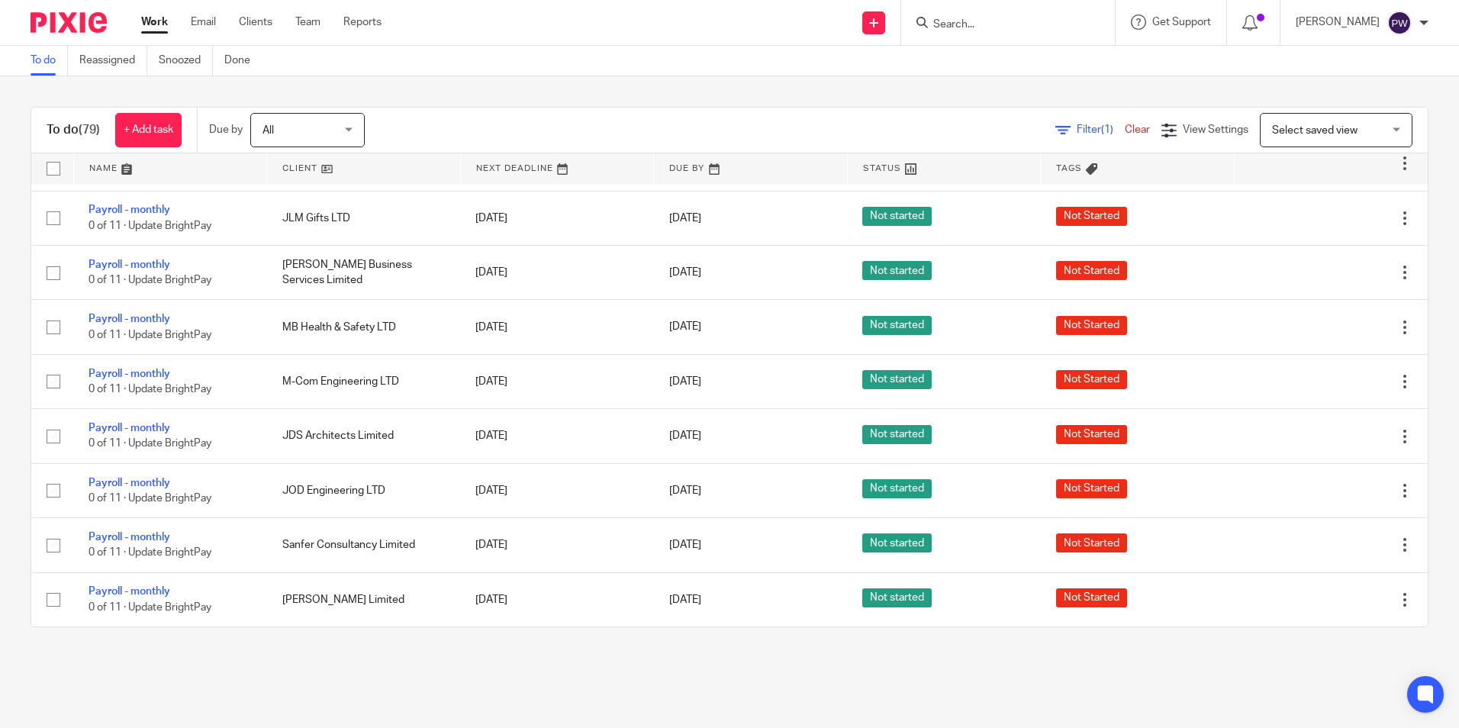
click at [279, 124] on span "All" at bounding box center [302, 130] width 81 height 32
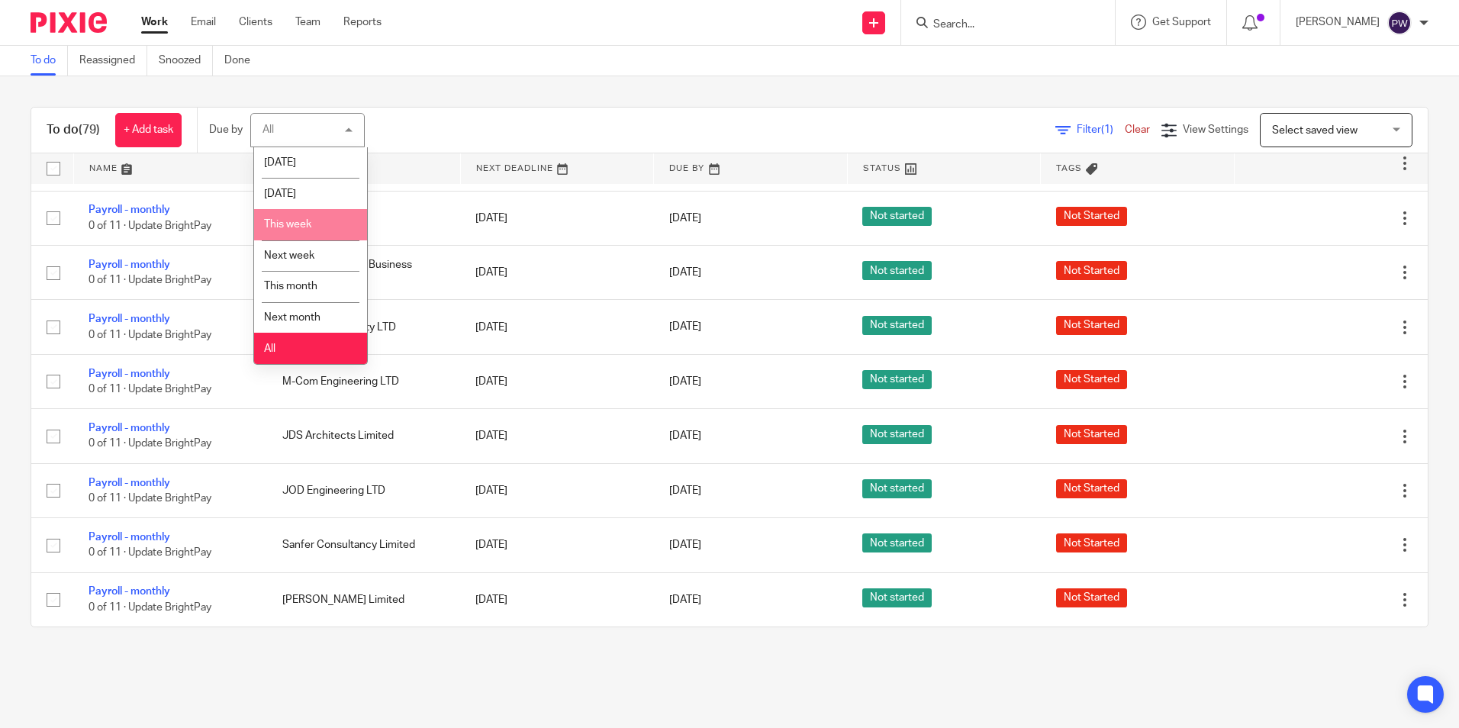
click at [307, 216] on li "This week" at bounding box center [310, 224] width 113 height 31
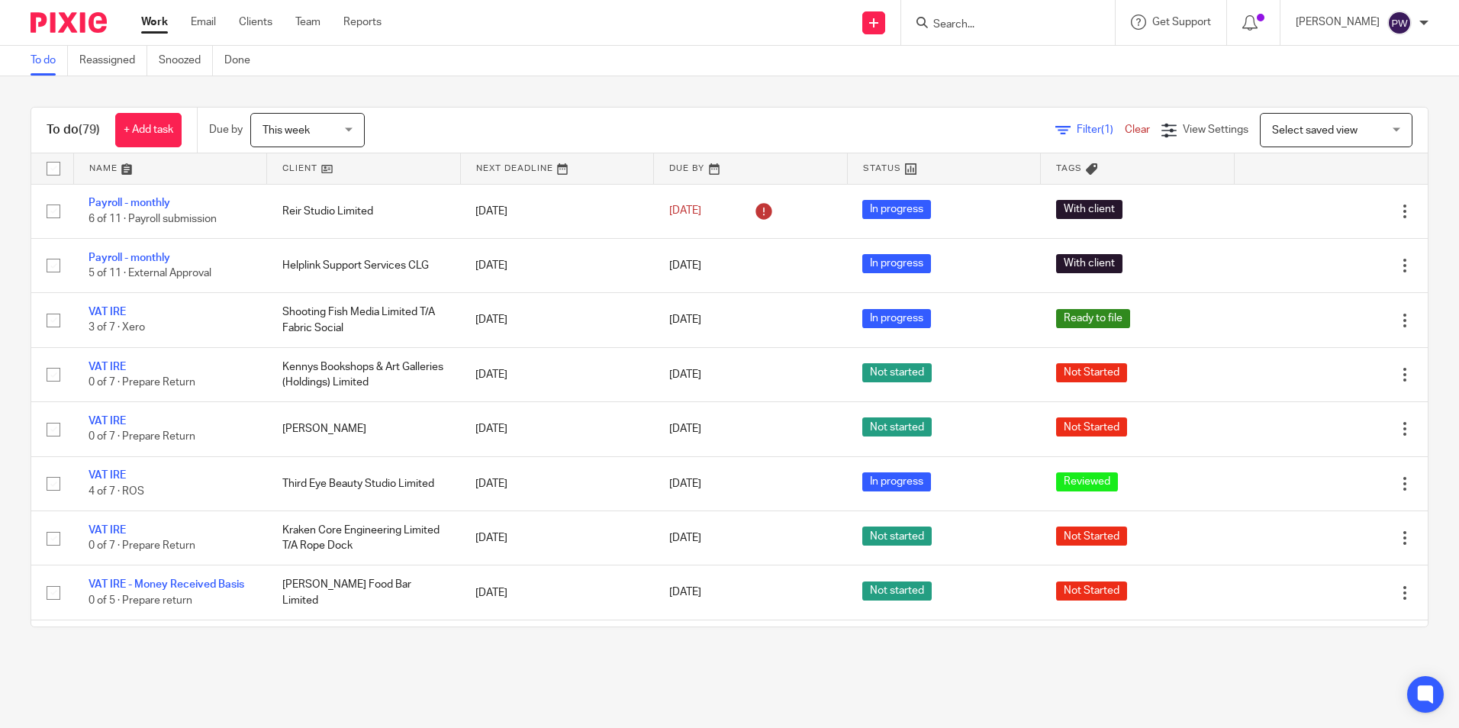
click at [1301, 130] on span "Select saved view" at bounding box center [1314, 130] width 85 height 11
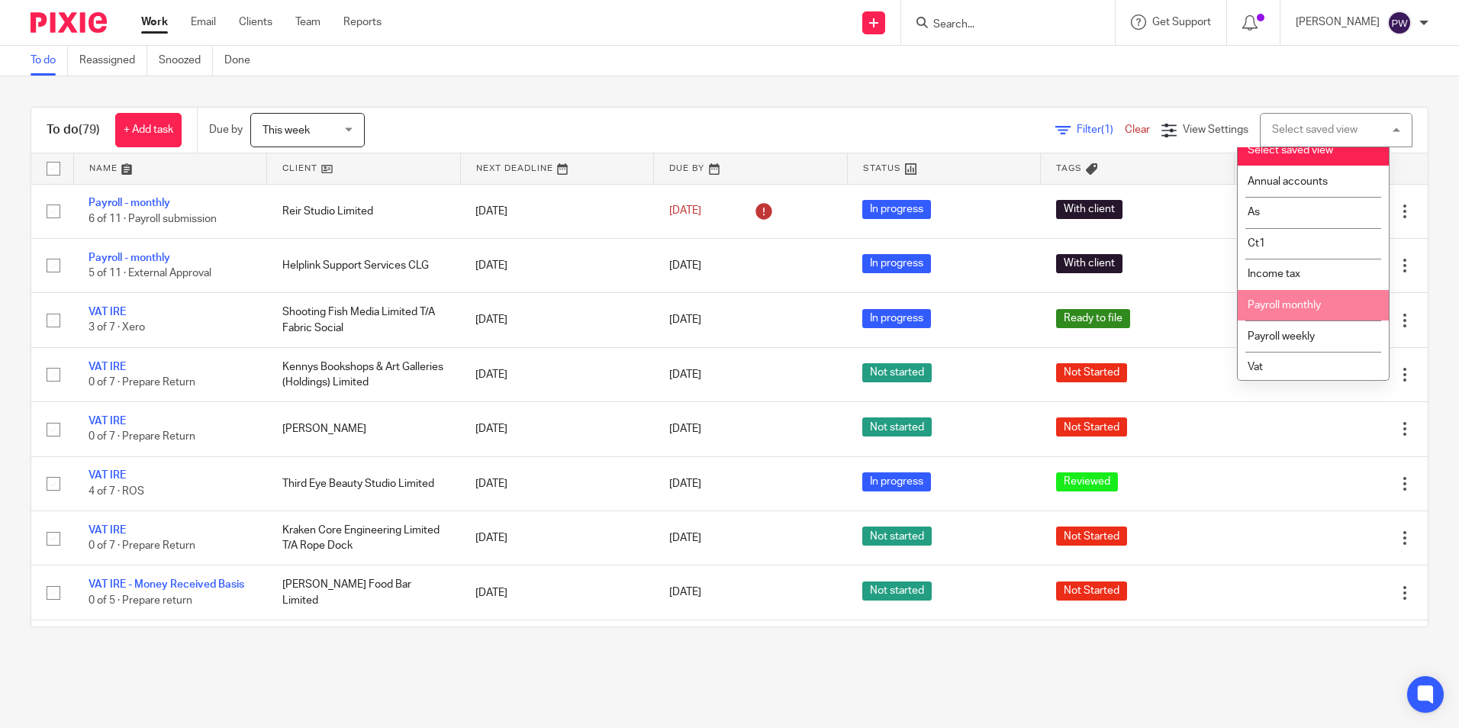
scroll to position [15, 0]
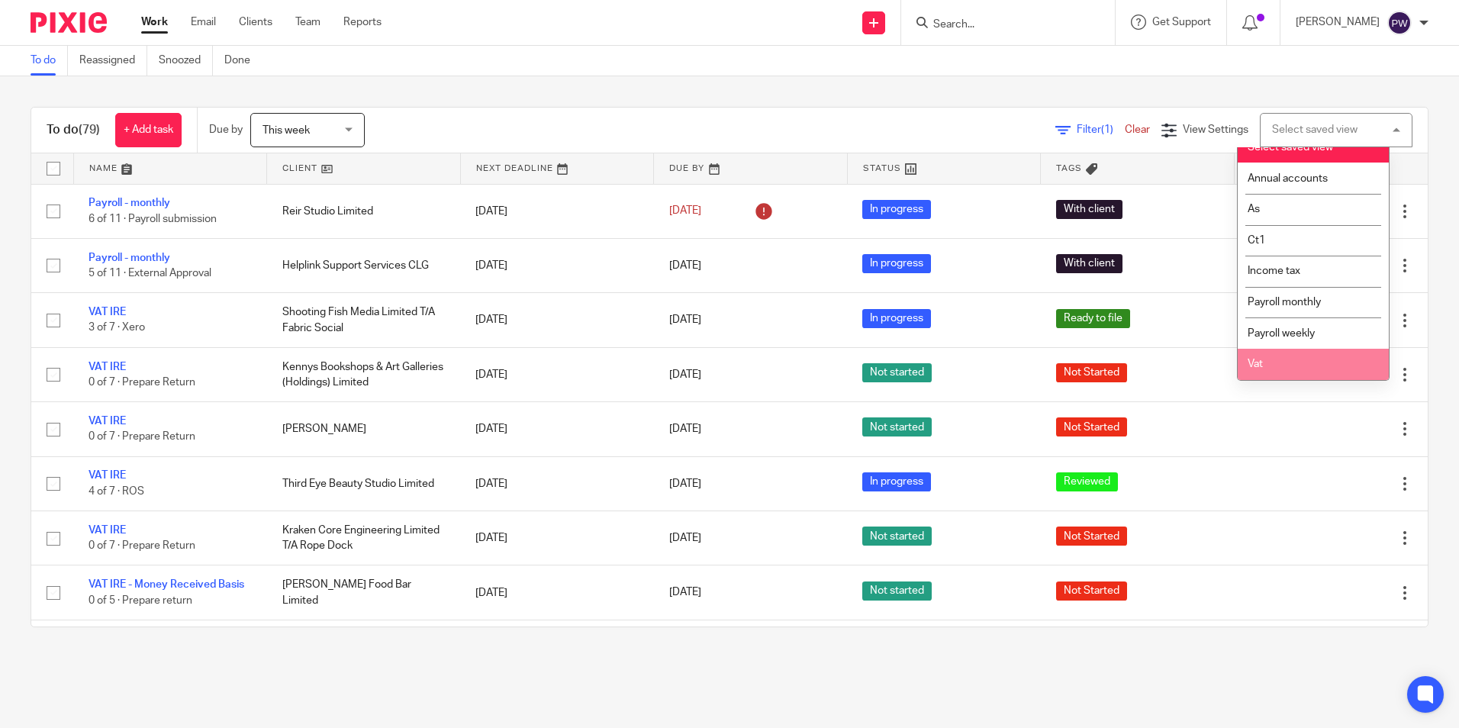
click at [1259, 371] on li "Vat" at bounding box center [1312, 364] width 151 height 31
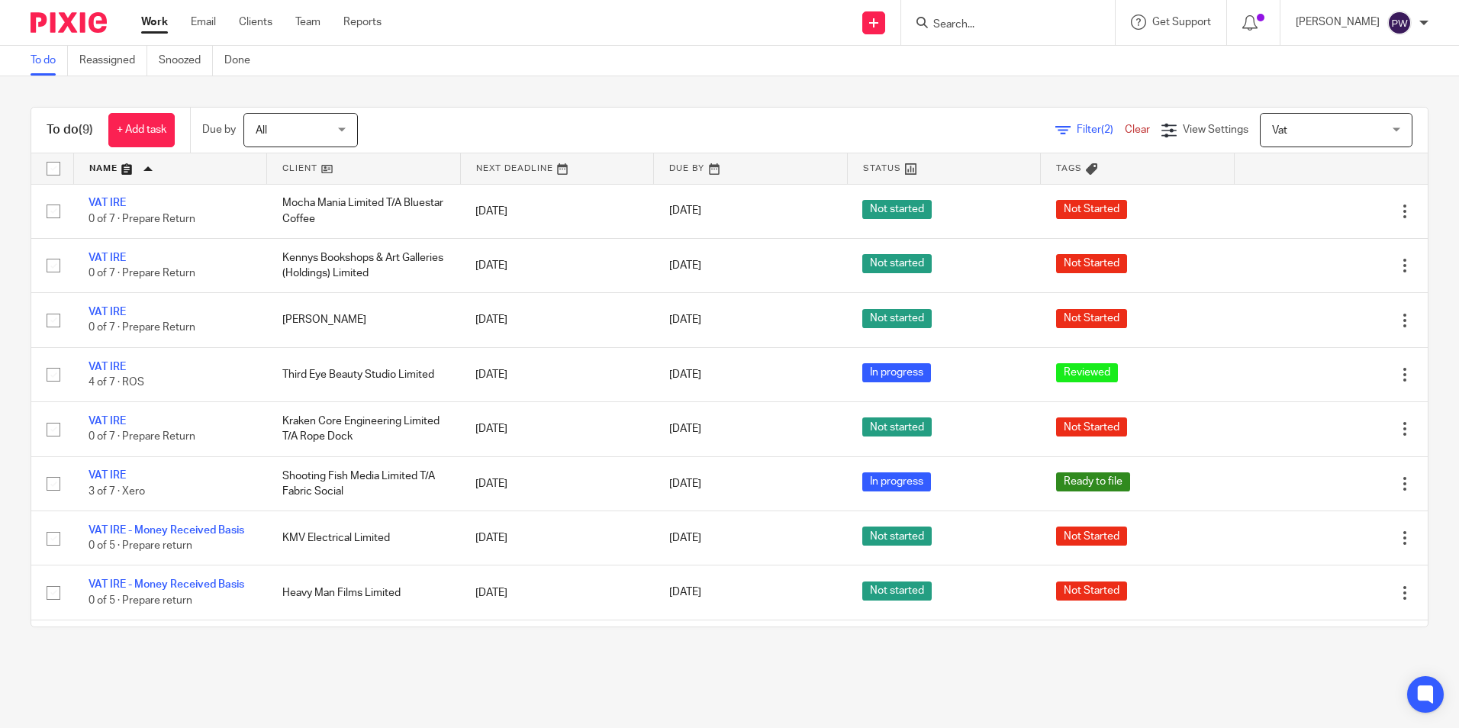
click at [300, 166] on link at bounding box center [363, 168] width 193 height 31
click at [973, 27] on input "Search" at bounding box center [999, 25] width 137 height 14
type input "lmn"
click at [1027, 63] on link at bounding box center [1057, 65] width 258 height 35
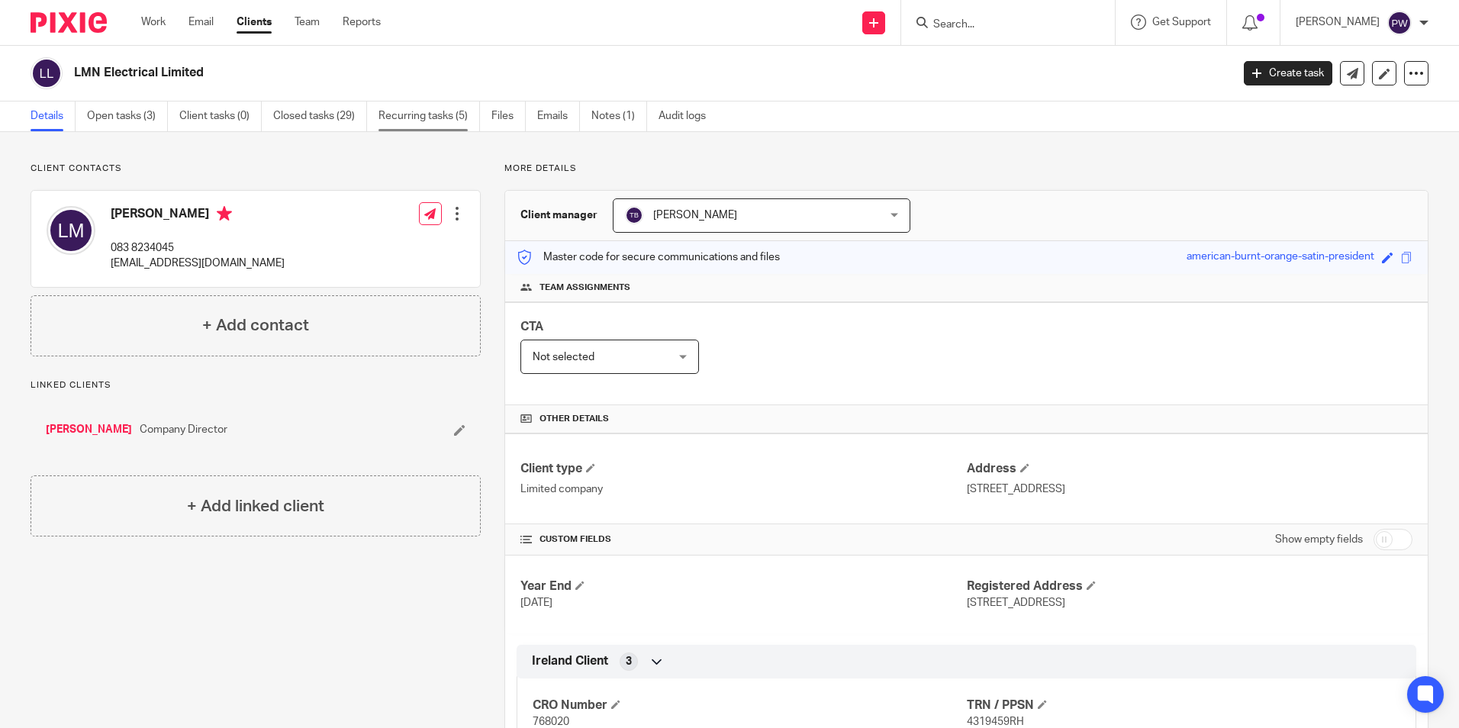
click at [409, 108] on link "Recurring tasks (5)" at bounding box center [428, 116] width 101 height 30
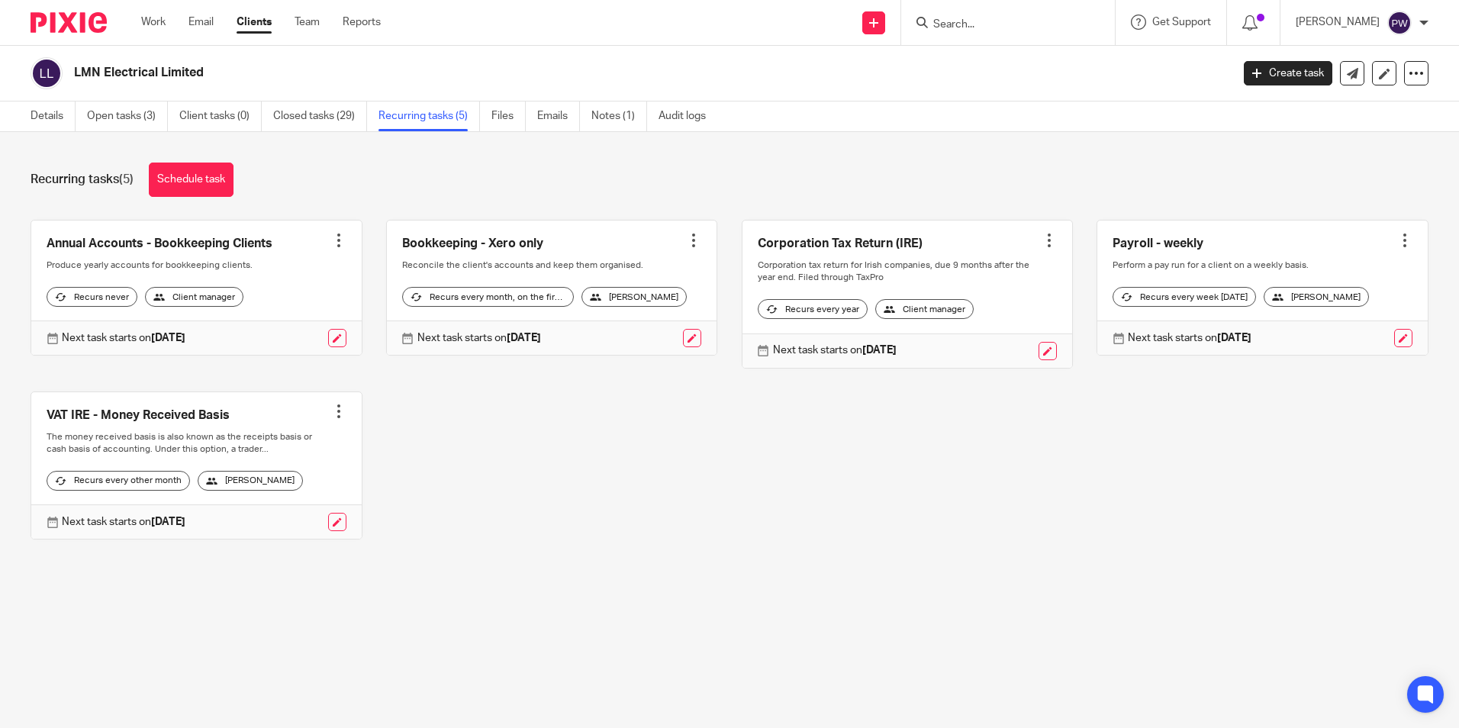
click at [124, 424] on link at bounding box center [196, 465] width 330 height 147
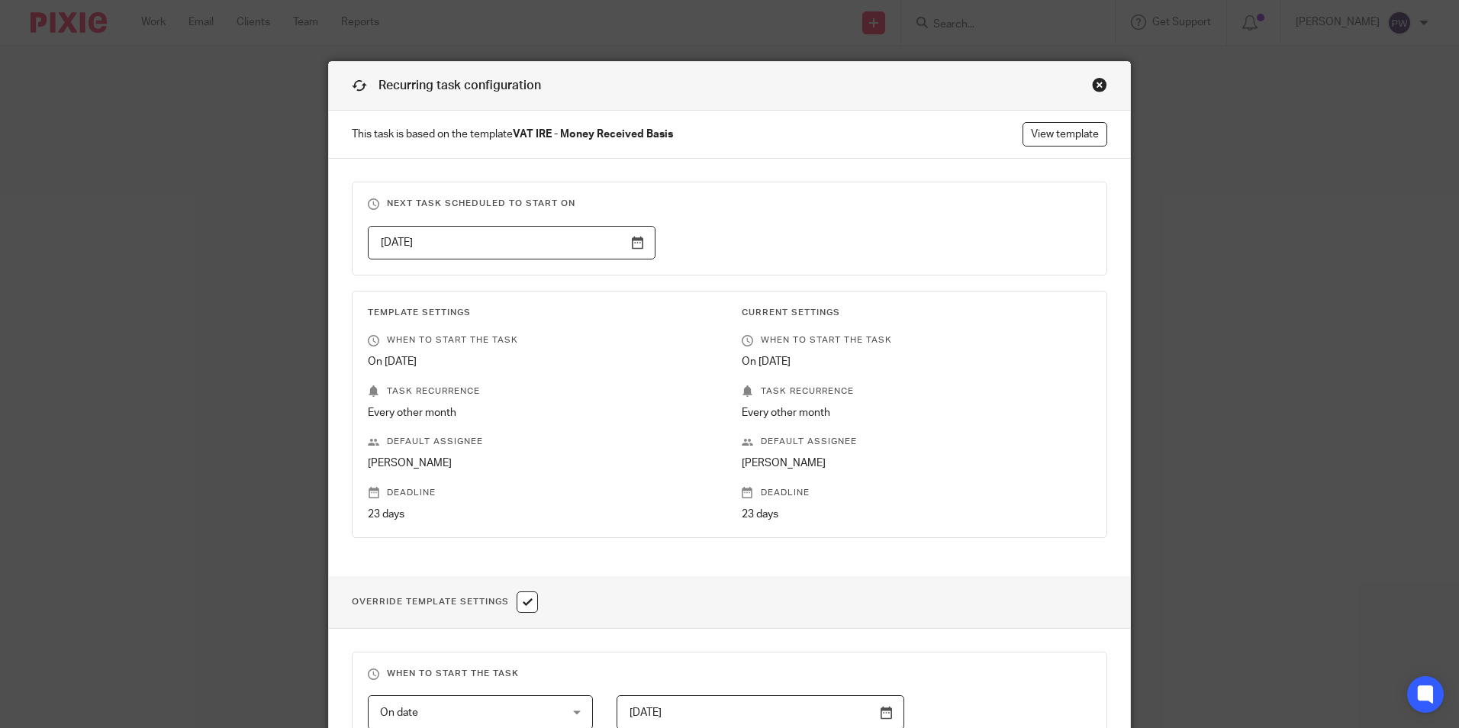
click at [1092, 87] on div "Close this dialog window" at bounding box center [1099, 84] width 15 height 15
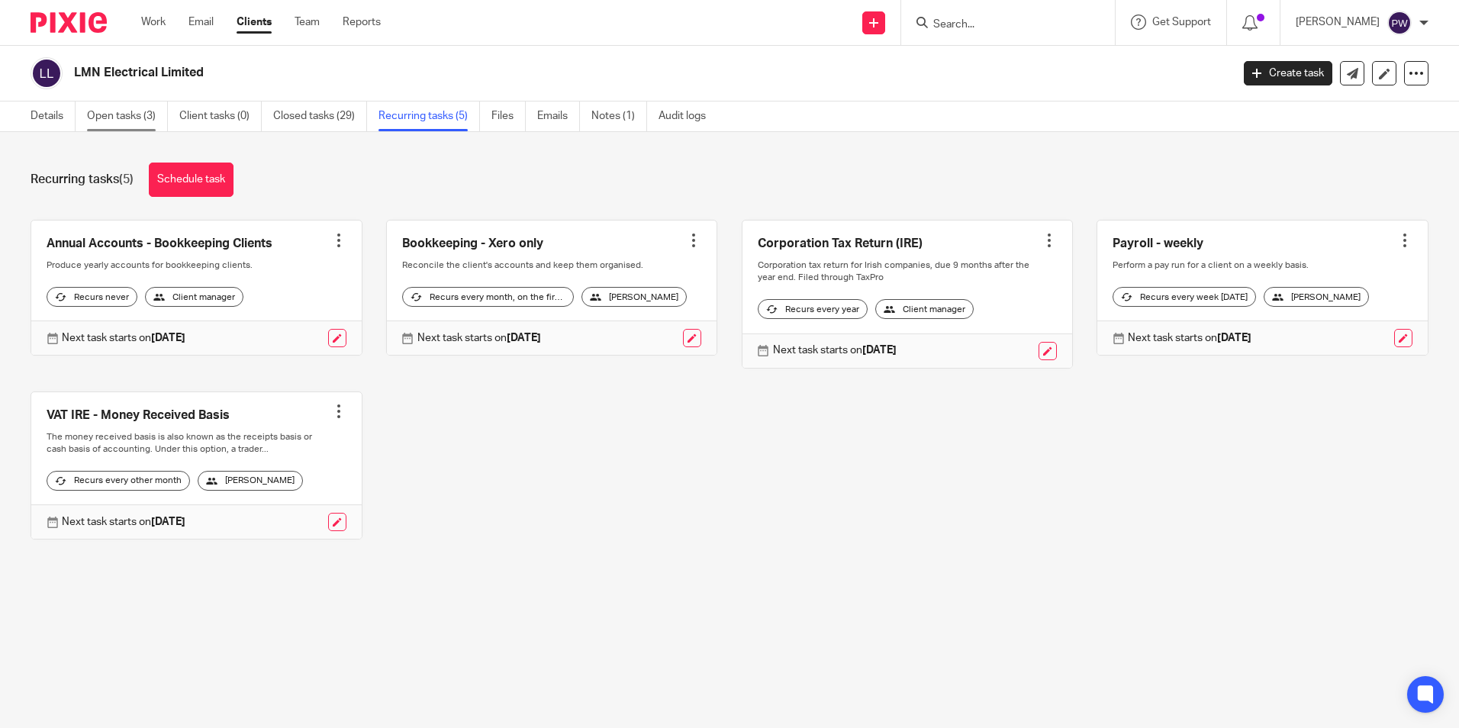
click at [146, 112] on link "Open tasks (3)" at bounding box center [127, 116] width 81 height 30
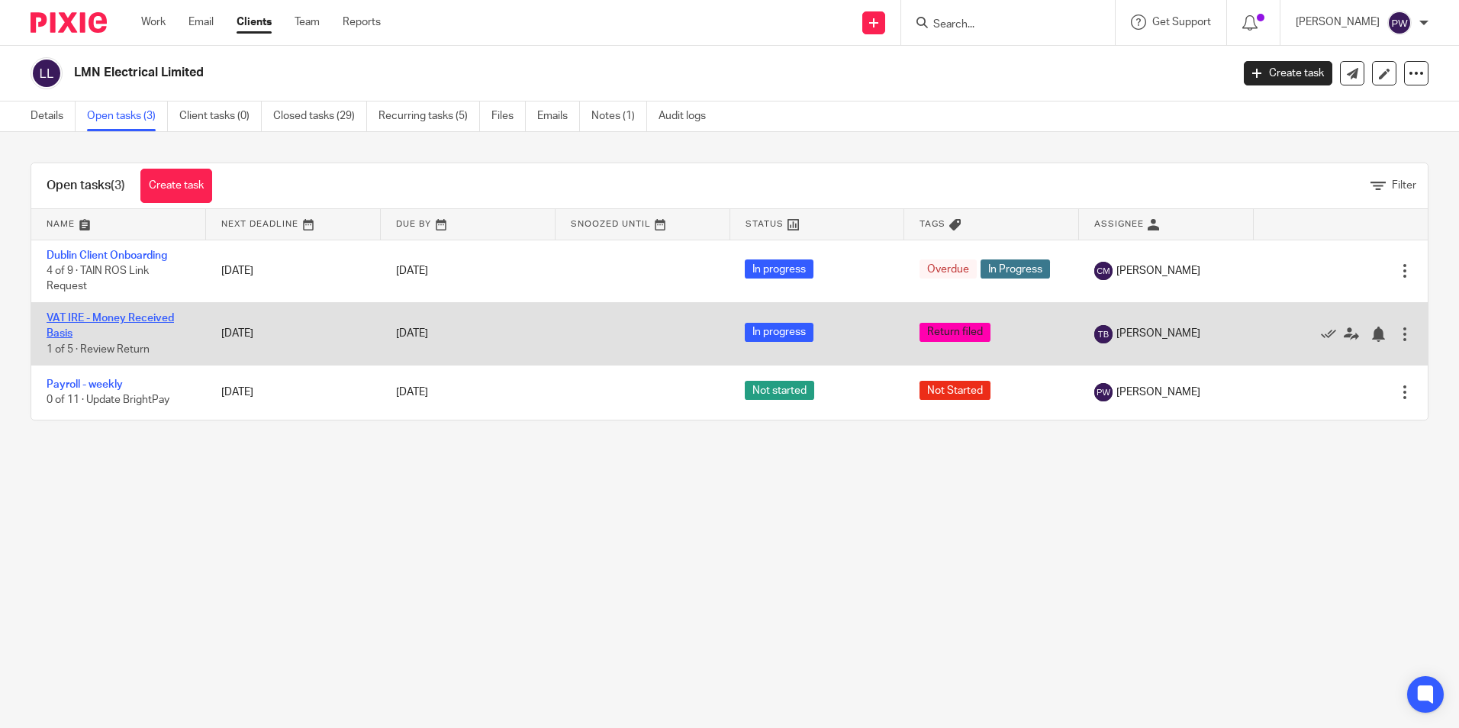
click at [131, 318] on link "VAT IRE - Money Received Basis" at bounding box center [110, 326] width 127 height 26
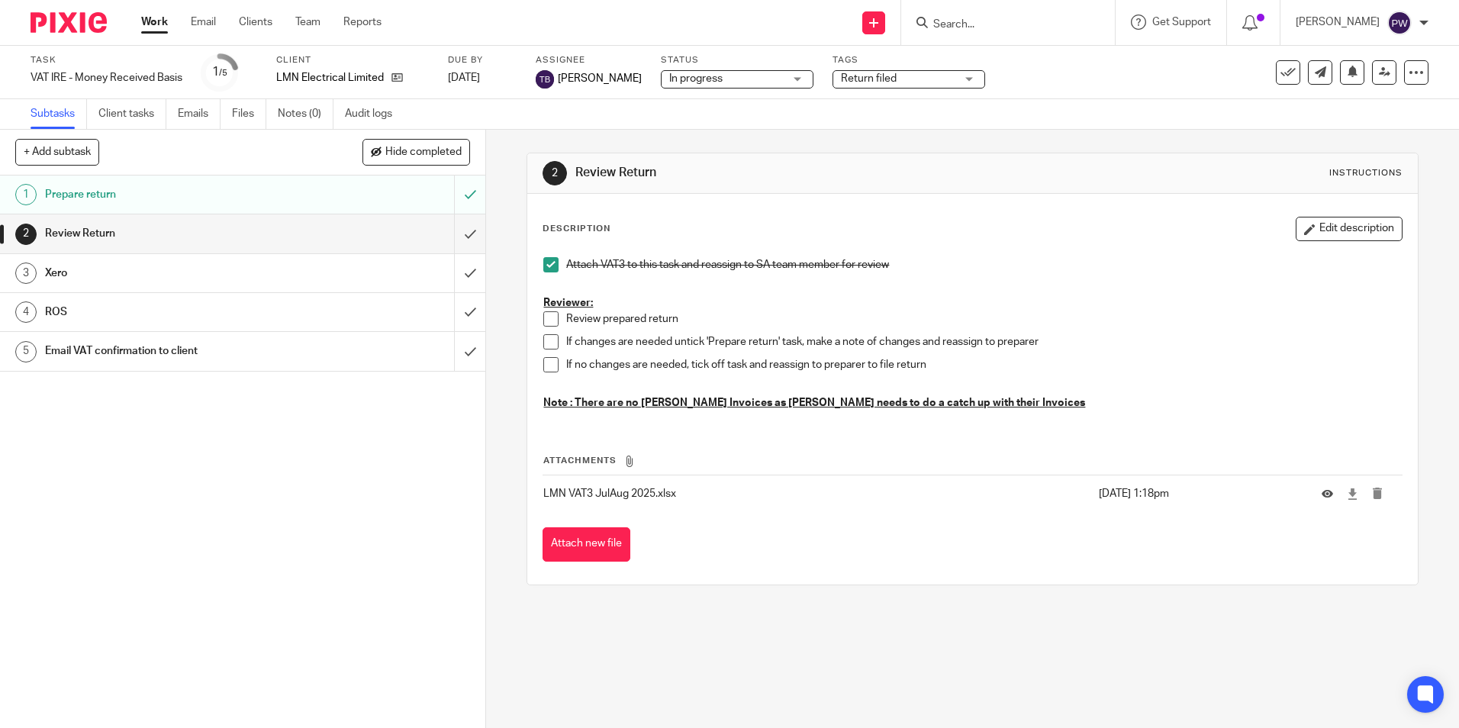
click at [153, 21] on link "Work" at bounding box center [154, 21] width 27 height 15
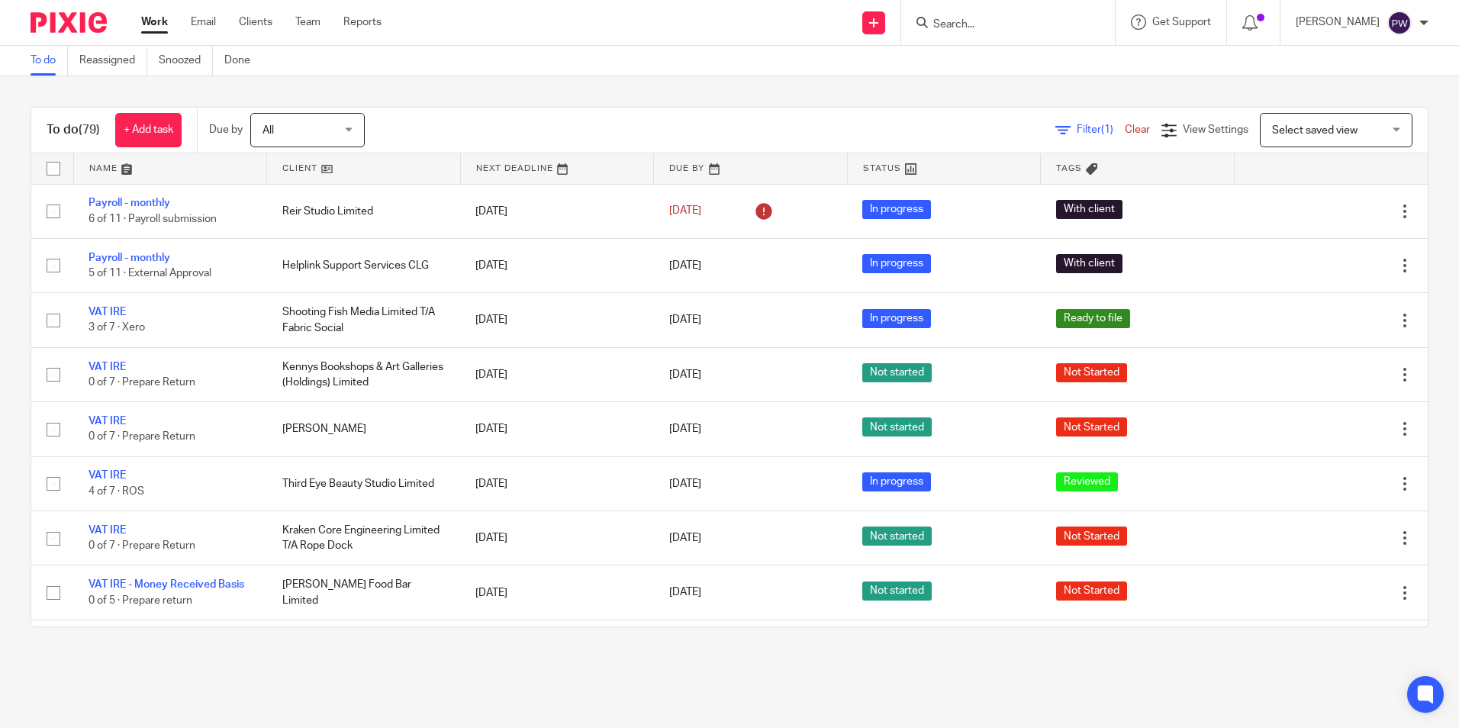
click at [983, 18] on input "Search" at bounding box center [999, 25] width 137 height 14
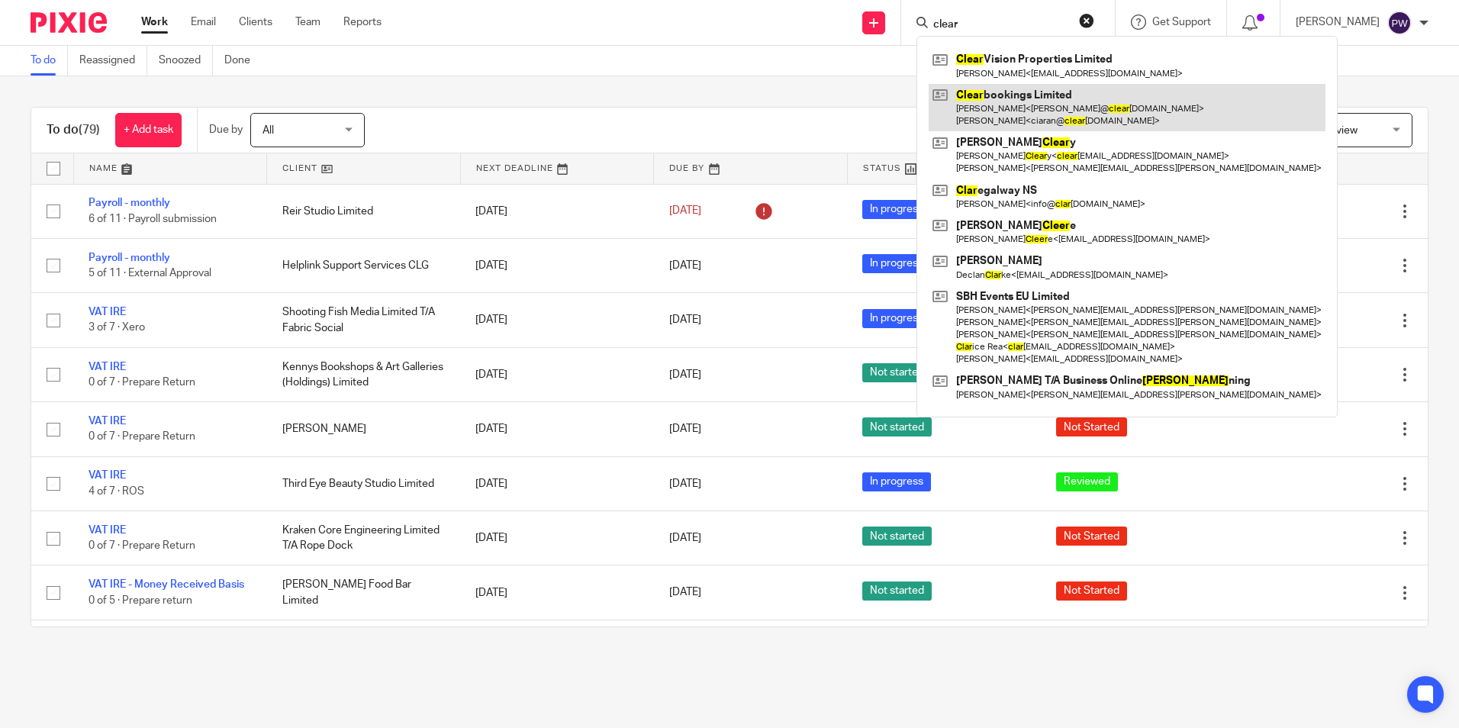
type input "clear"
click at [1031, 95] on link at bounding box center [1126, 107] width 397 height 47
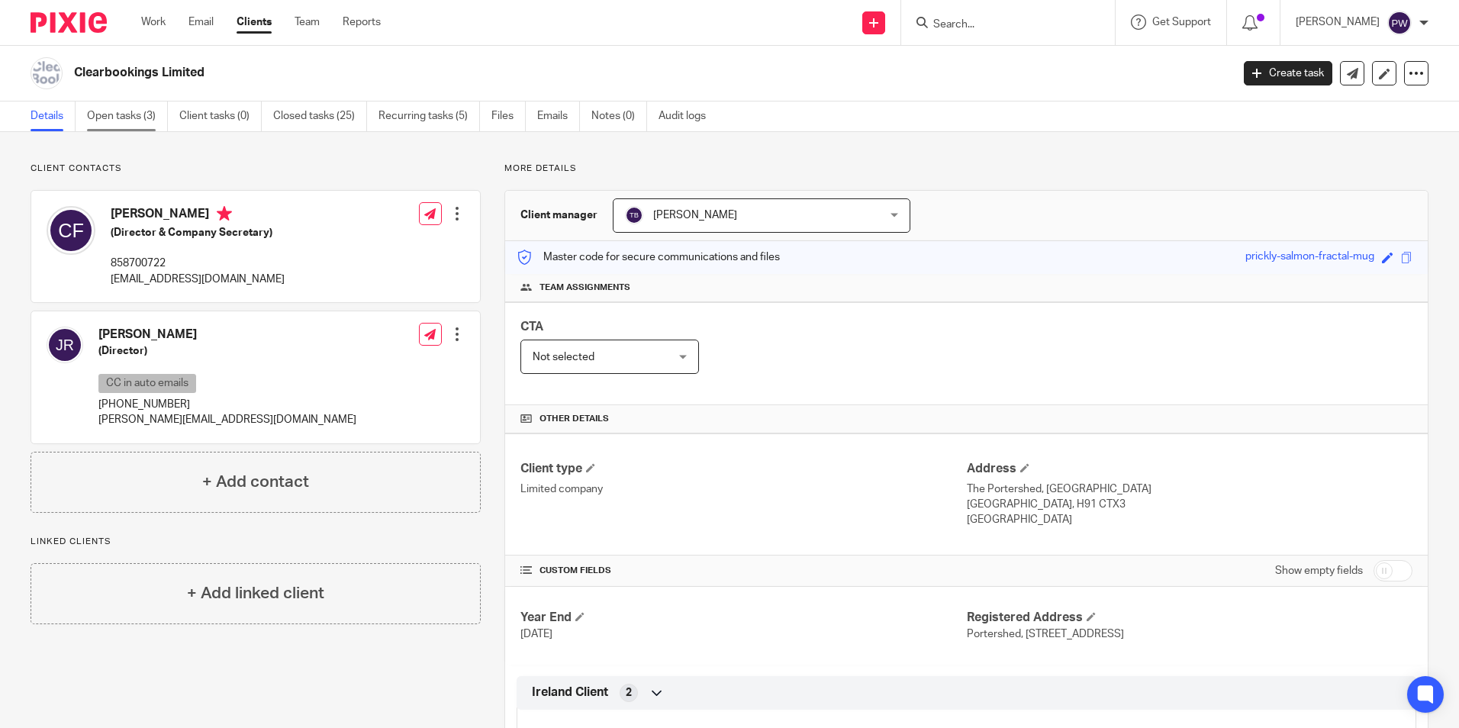
click at [113, 114] on link "Open tasks (3)" at bounding box center [127, 116] width 81 height 30
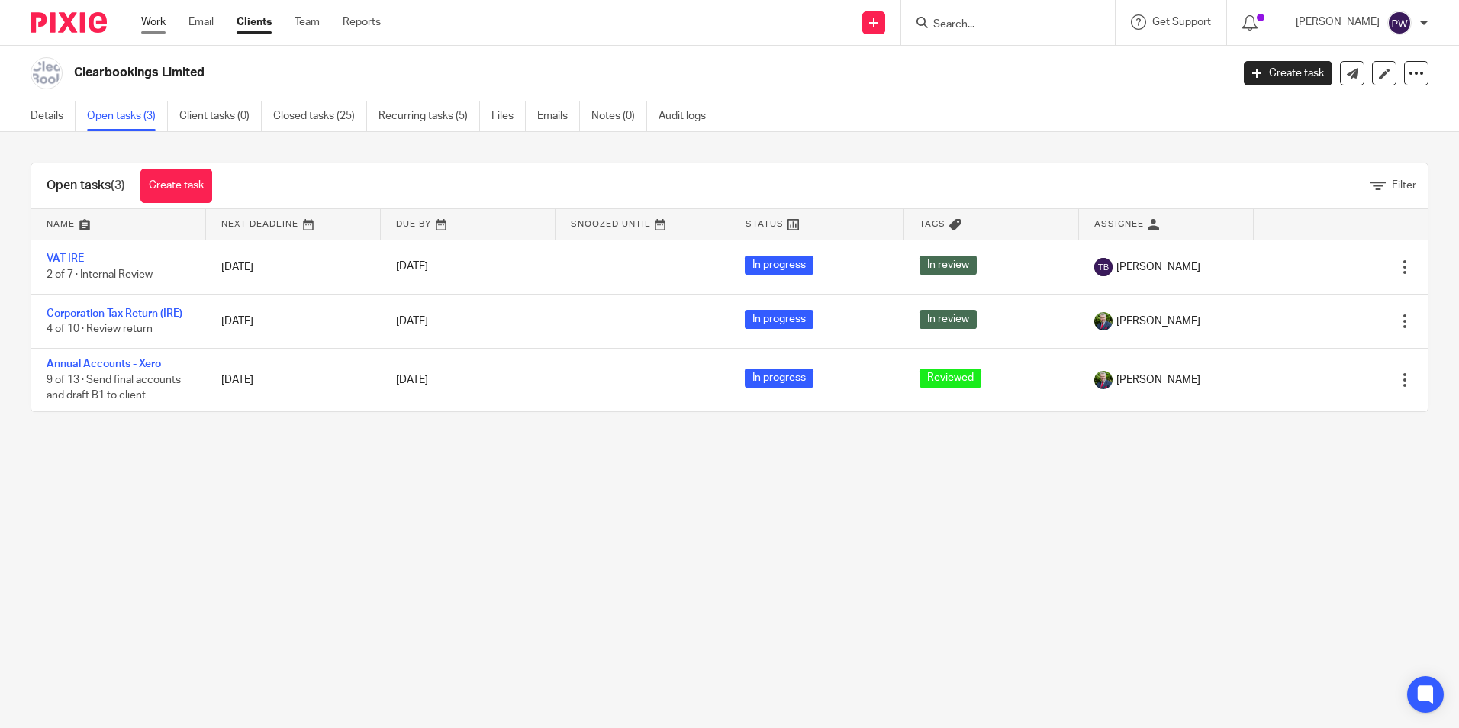
click at [160, 18] on link "Work" at bounding box center [153, 21] width 24 height 15
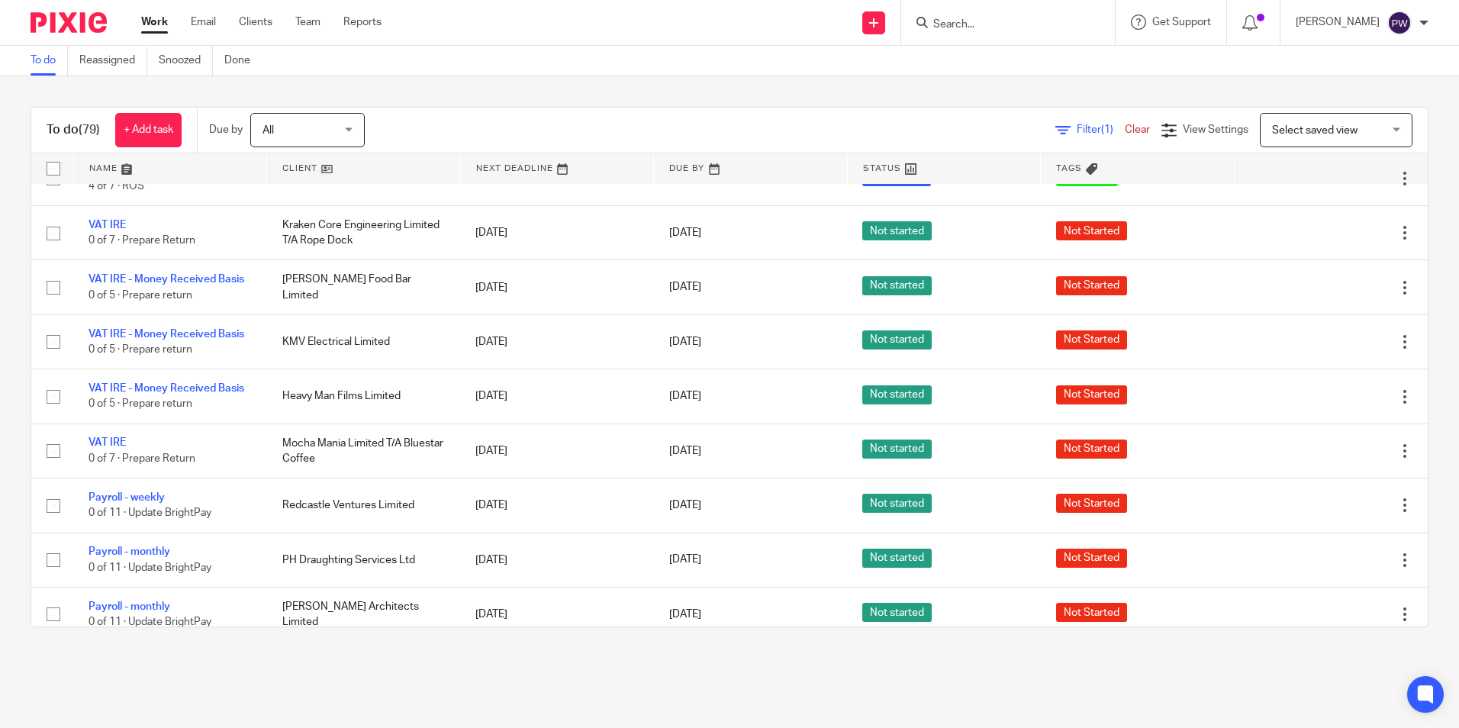
scroll to position [305, 0]
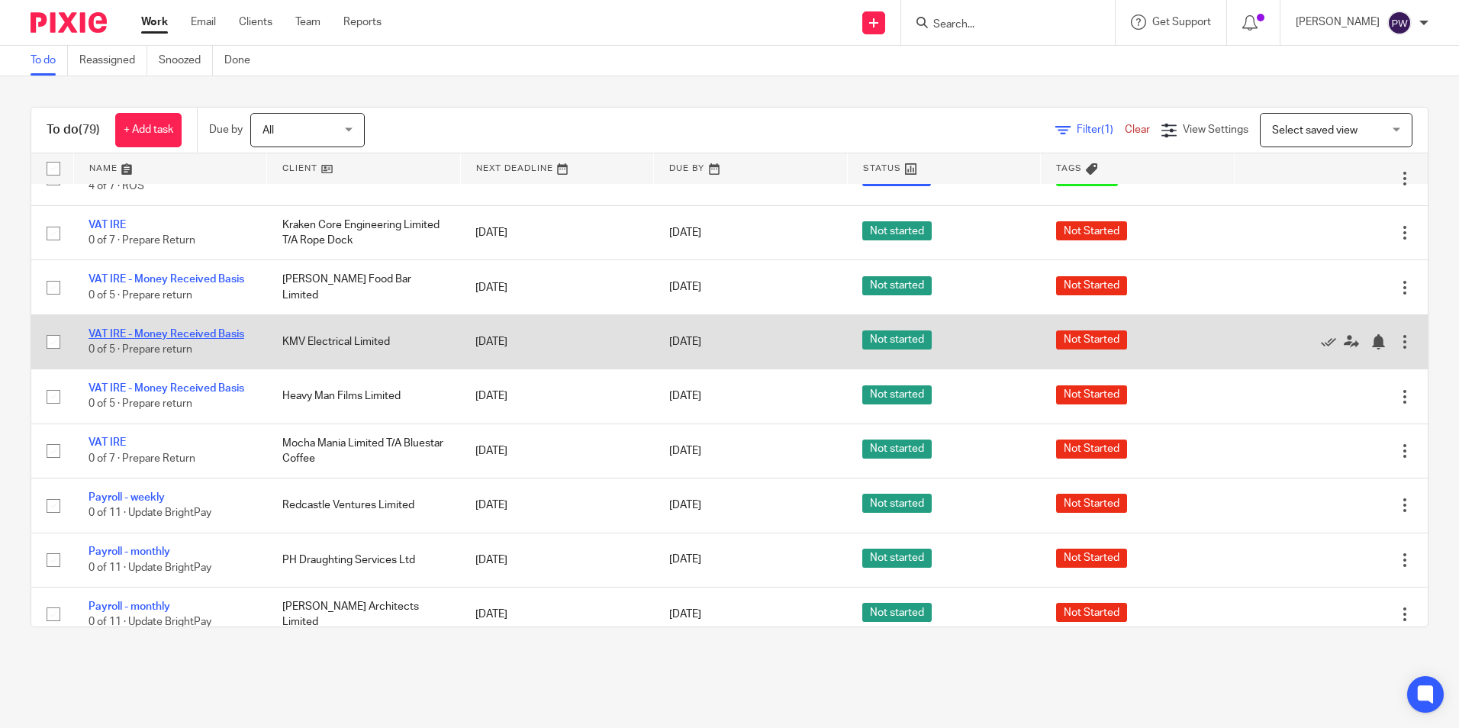
click at [172, 332] on link "VAT IRE - Money Received Basis" at bounding box center [166, 334] width 156 height 11
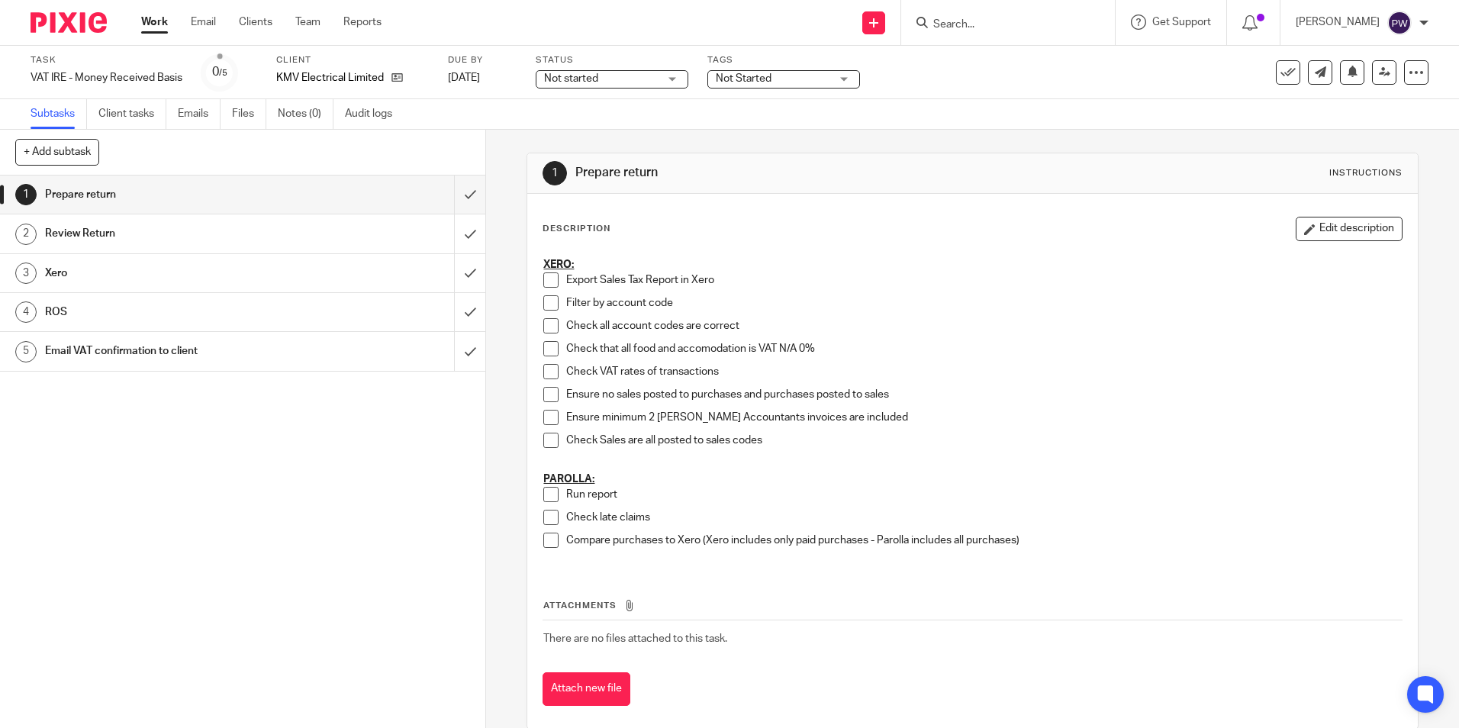
click at [650, 76] on span "Not started" at bounding box center [601, 79] width 114 height 16
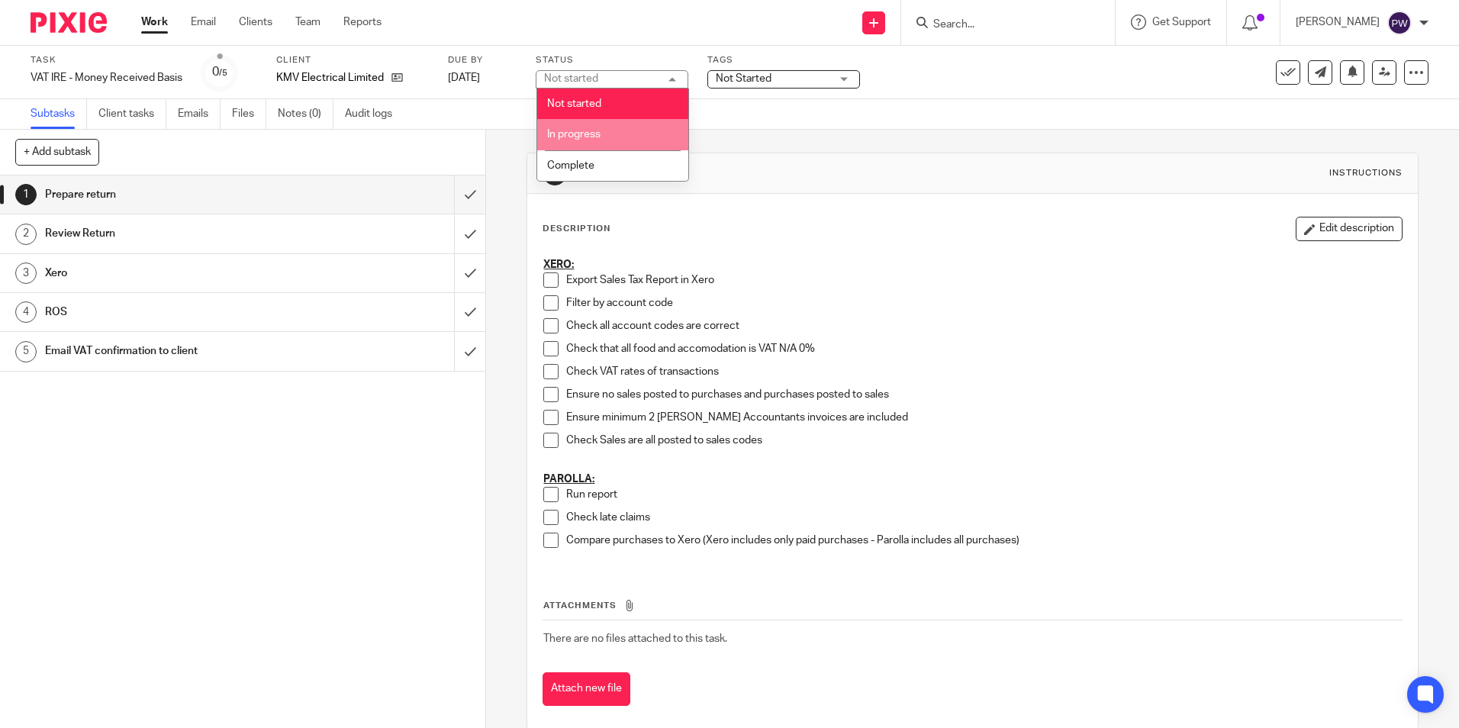
click at [590, 127] on li "In progress" at bounding box center [612, 134] width 151 height 31
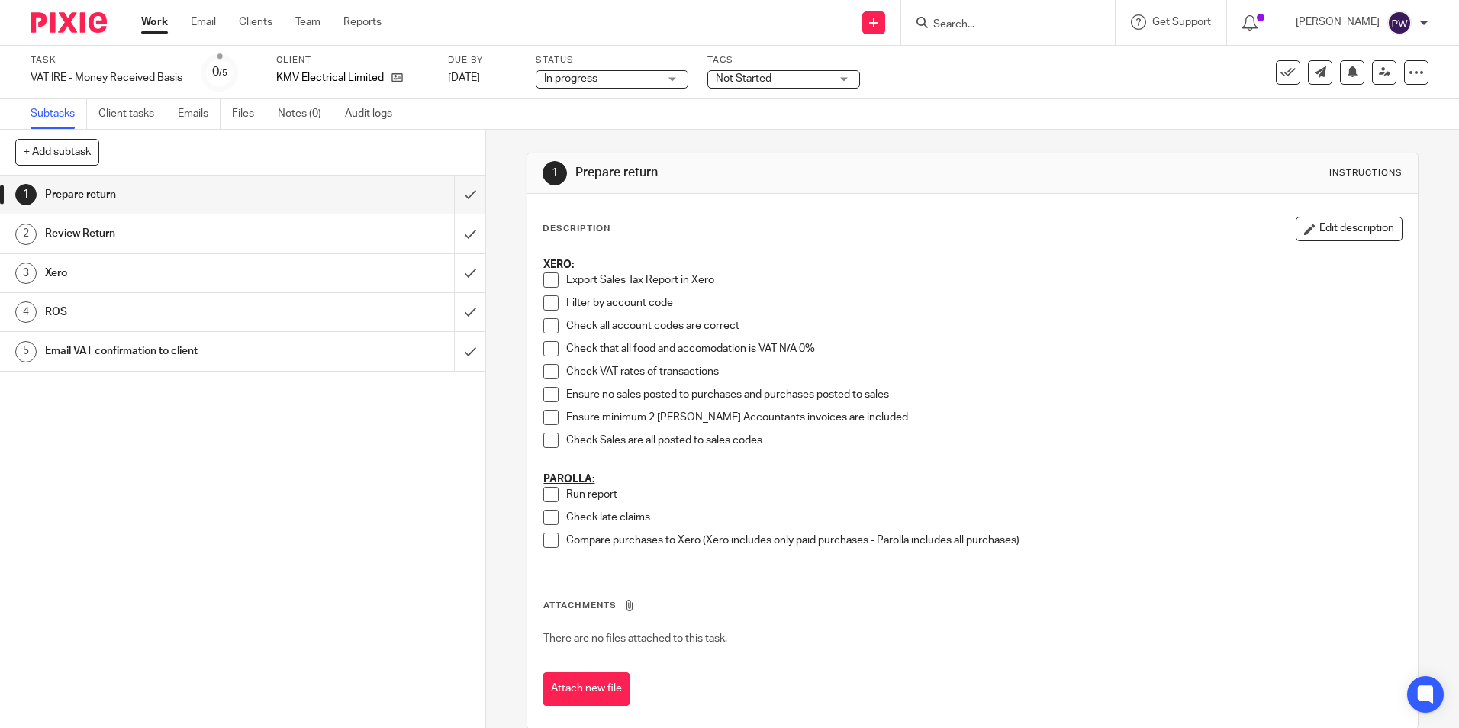
click at [771, 79] on span "Not Started" at bounding box center [744, 78] width 56 height 11
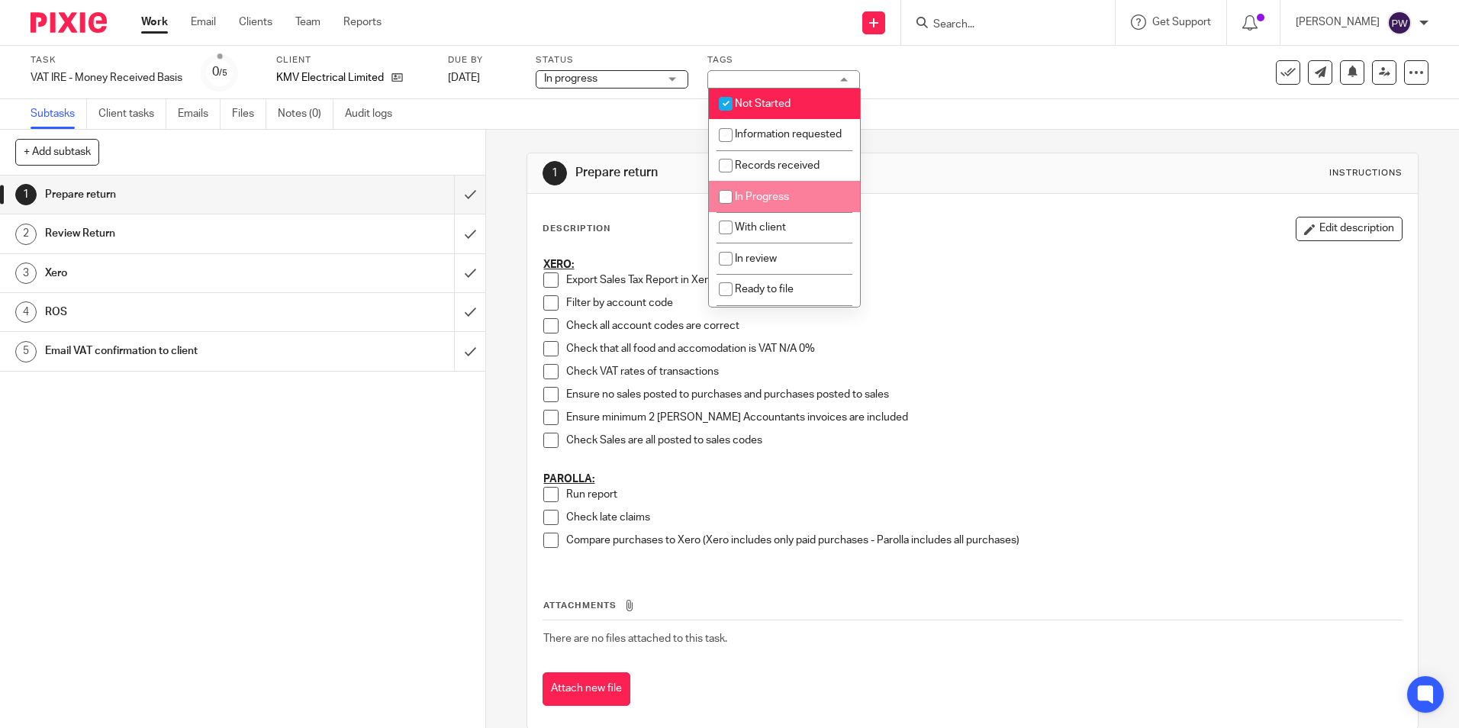
click at [753, 212] on li "In Progress" at bounding box center [784, 196] width 151 height 31
checkbox input "true"
drag, startPoint x: 760, startPoint y: 106, endPoint x: 971, endPoint y: 123, distance: 212.0
click at [762, 107] on span "Not Started" at bounding box center [763, 103] width 56 height 11
checkbox input "false"
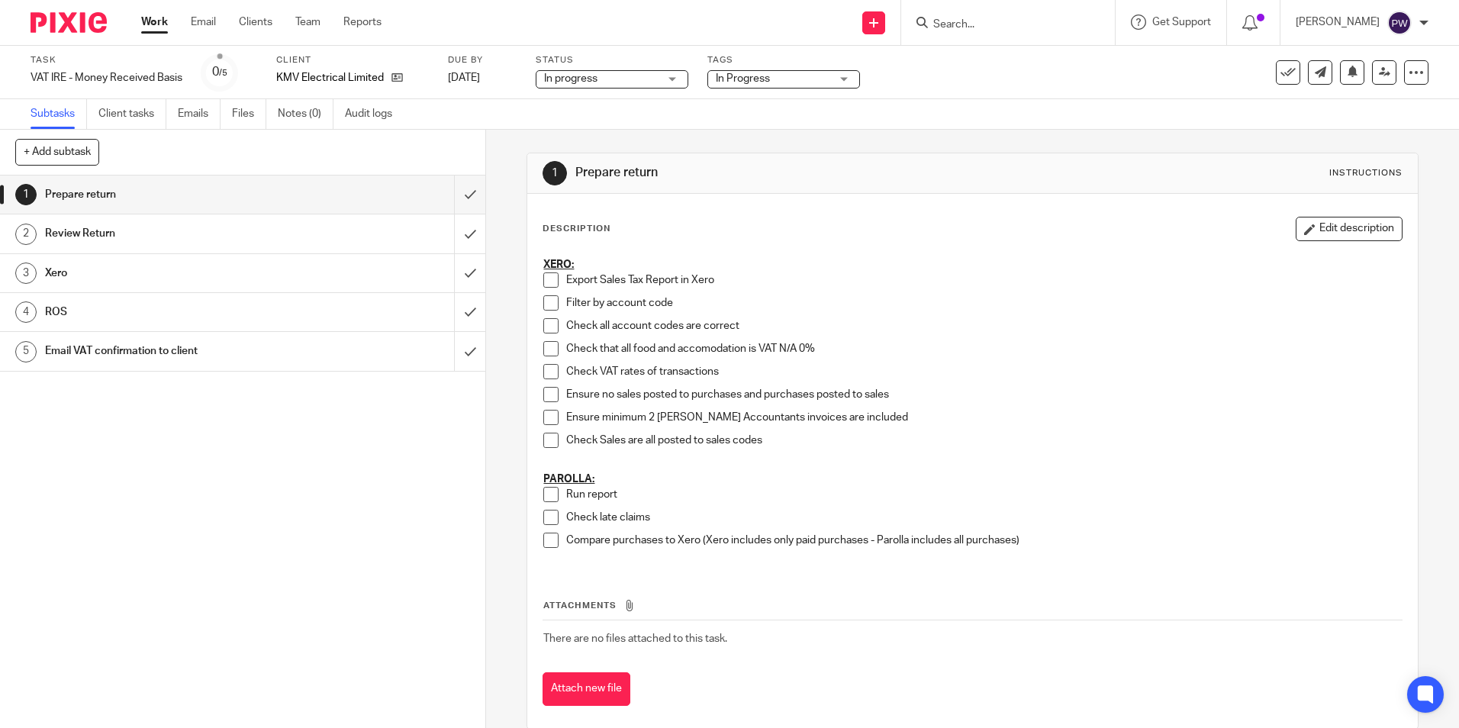
click at [1024, 120] on div "Subtasks Client tasks Emails Files Notes (0) Audit logs" at bounding box center [729, 114] width 1459 height 31
drag, startPoint x: 541, startPoint y: 278, endPoint x: 541, endPoint y: 287, distance: 9.2
click at [543, 278] on span at bounding box center [550, 279] width 15 height 15
click at [545, 301] on span at bounding box center [550, 302] width 15 height 15
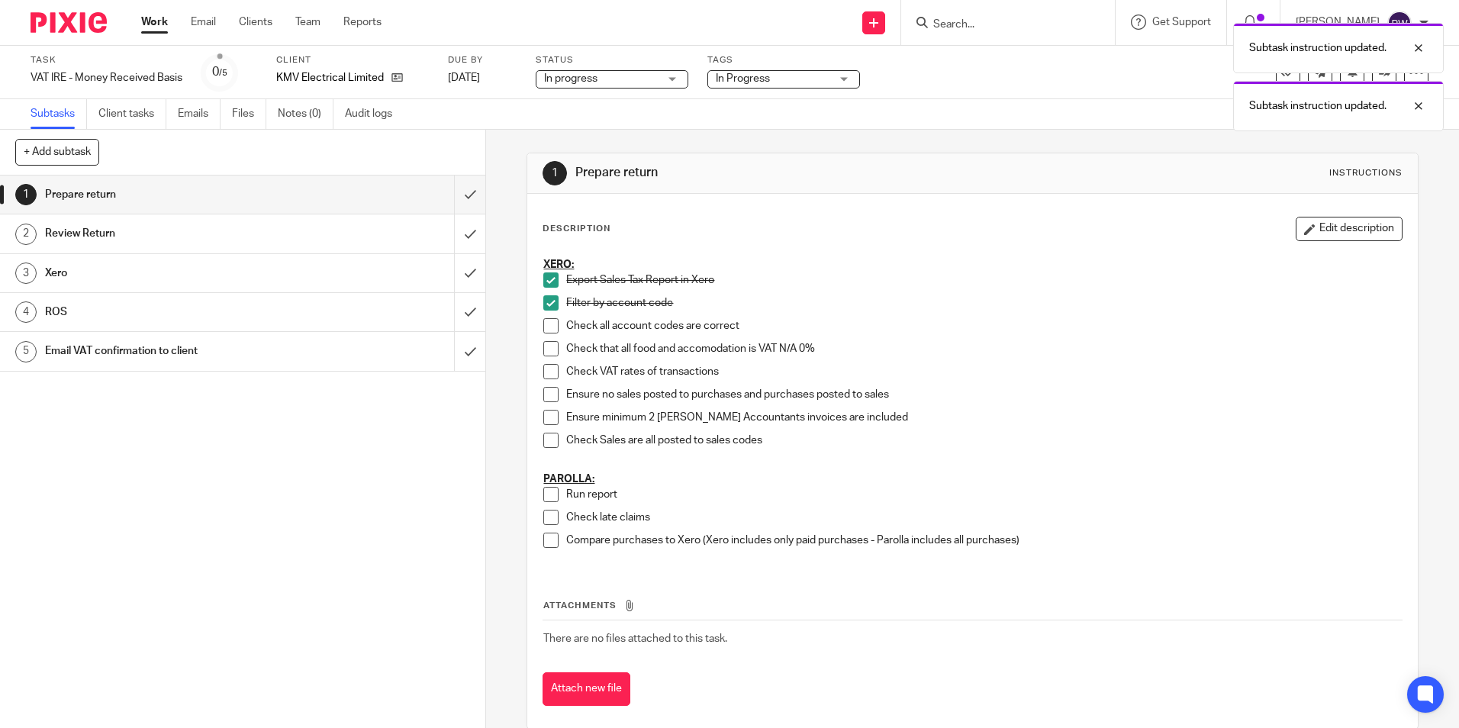
click at [545, 327] on span at bounding box center [550, 325] width 15 height 15
click at [543, 353] on span at bounding box center [550, 348] width 15 height 15
click at [543, 374] on span at bounding box center [550, 371] width 15 height 15
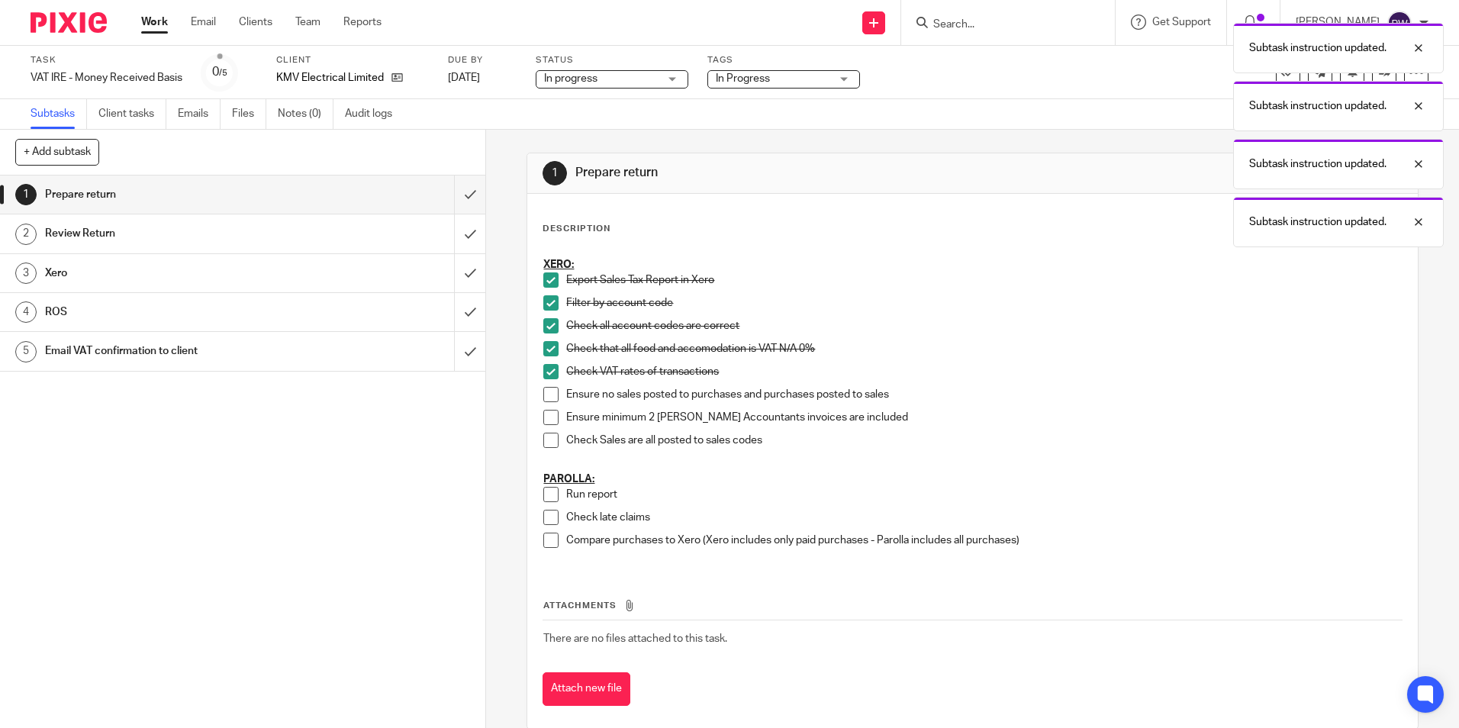
drag, startPoint x: 547, startPoint y: 386, endPoint x: 545, endPoint y: 399, distance: 13.2
click at [547, 388] on ul "Filter by account code Check all account codes are correct Check that all food …" at bounding box center [971, 375] width 857 height 160
click at [544, 400] on span at bounding box center [550, 394] width 15 height 15
click at [544, 413] on span at bounding box center [550, 417] width 15 height 15
drag, startPoint x: 539, startPoint y: 442, endPoint x: 546, endPoint y: 432, distance: 13.1
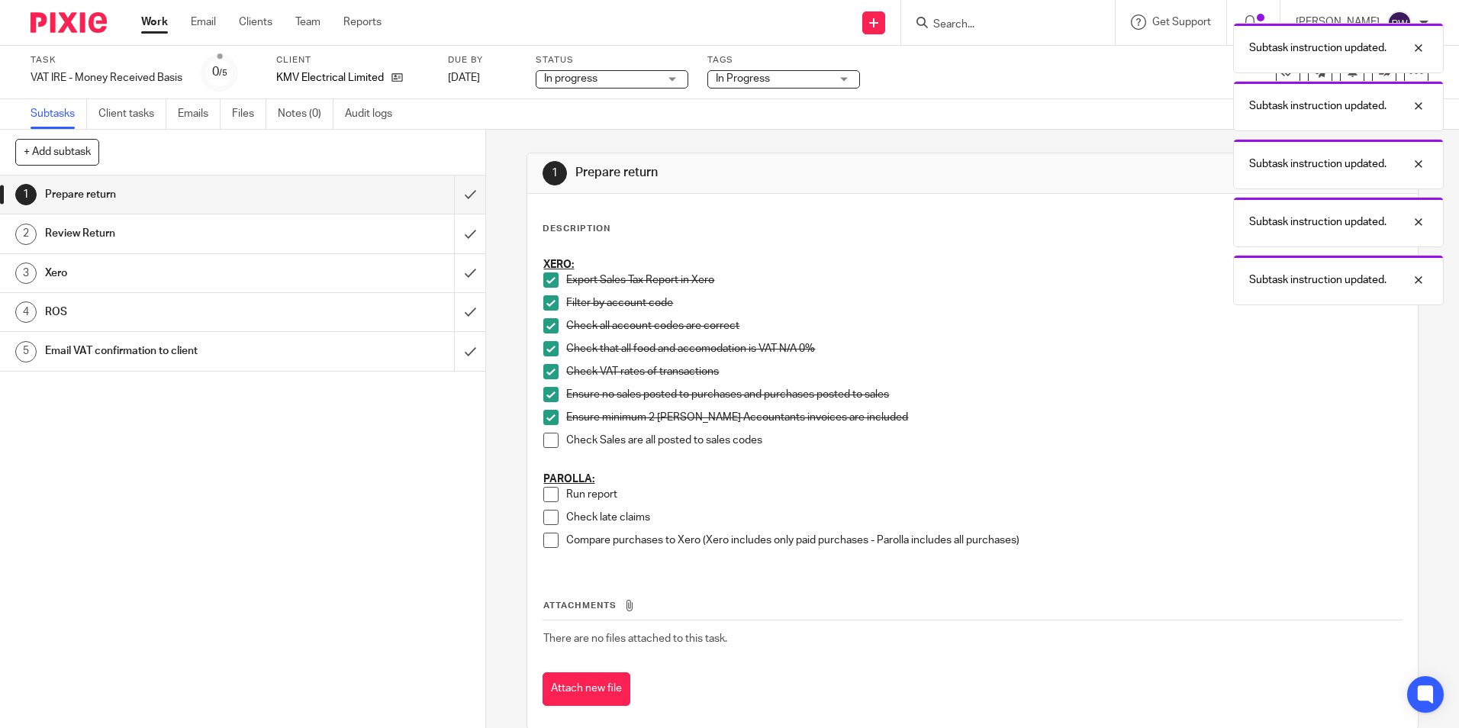
click at [543, 442] on span at bounding box center [550, 440] width 15 height 15
click at [547, 416] on span at bounding box center [550, 417] width 15 height 15
click at [545, 501] on span at bounding box center [550, 494] width 15 height 15
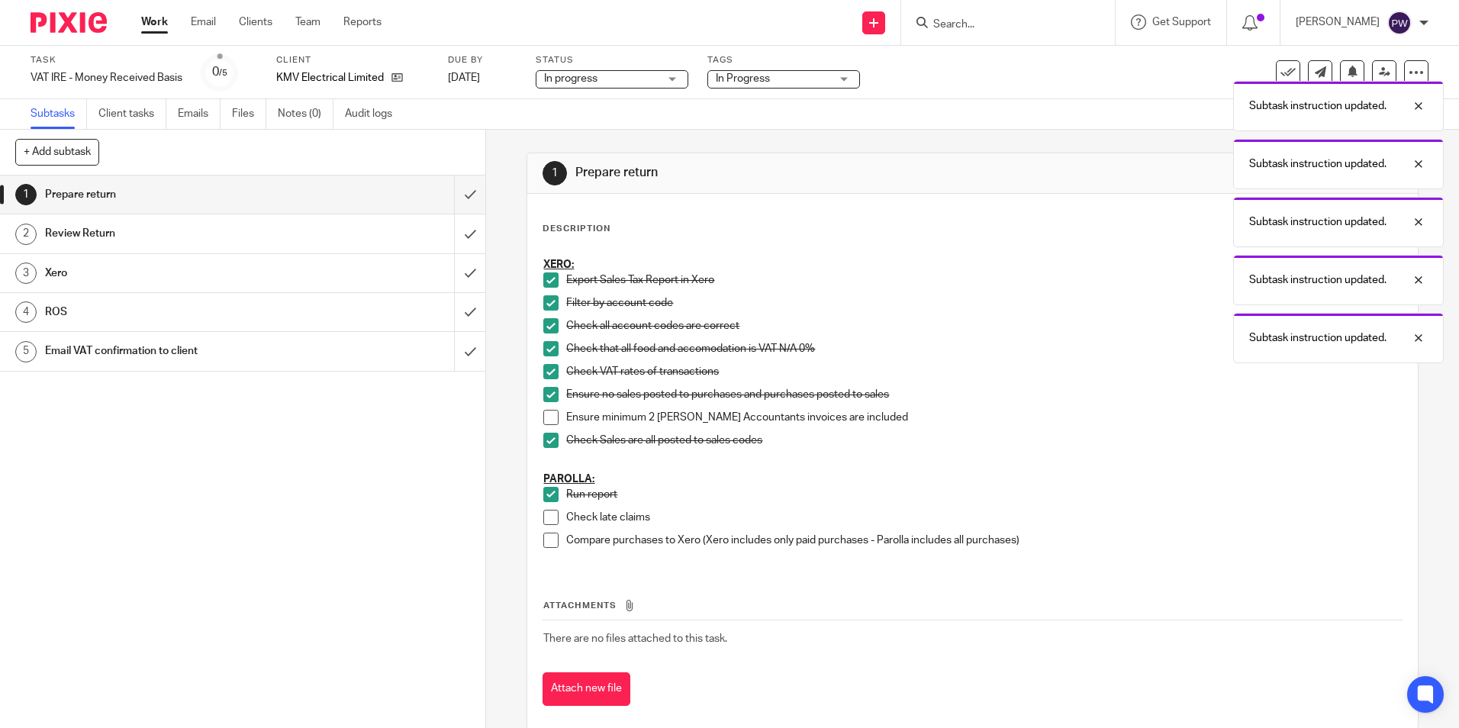
click at [544, 523] on span at bounding box center [550, 517] width 15 height 15
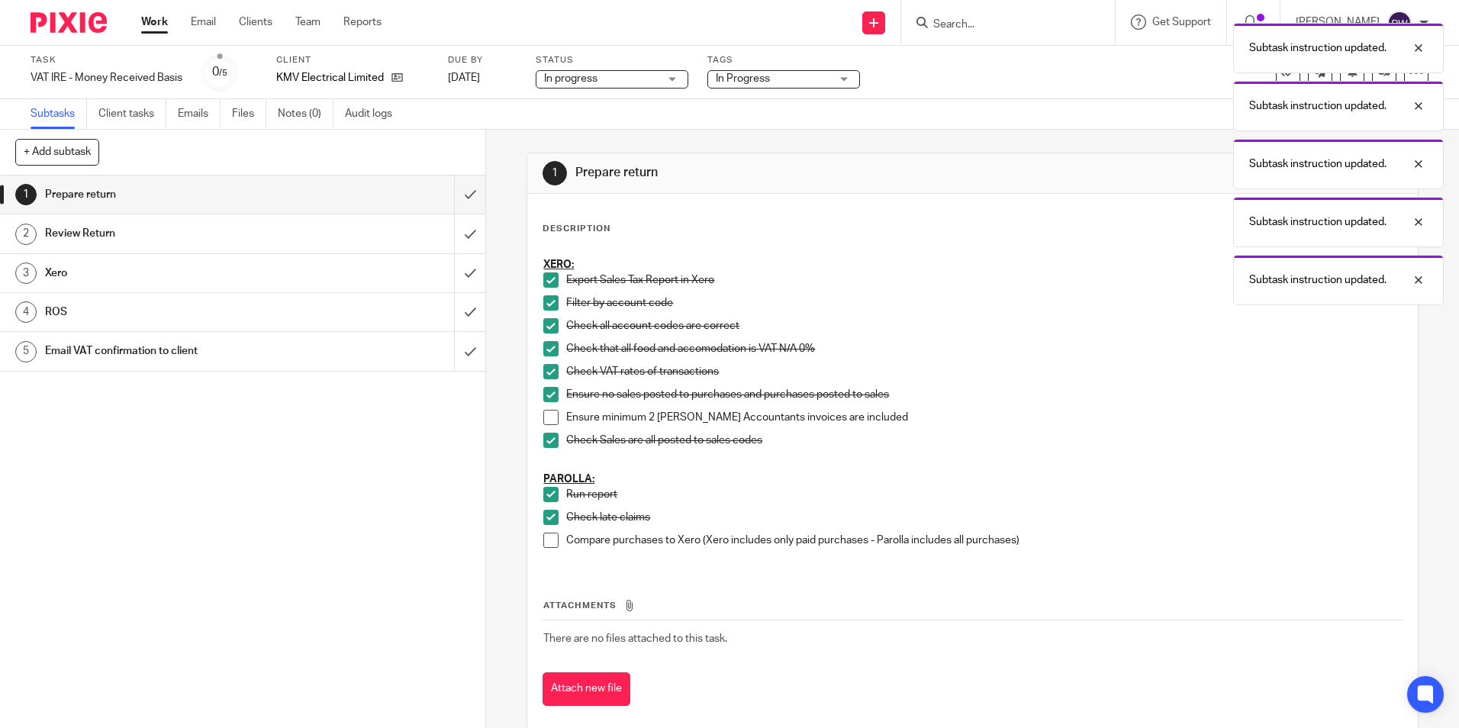
click at [550, 533] on span at bounding box center [550, 540] width 15 height 15
click at [460, 192] on input "submit" at bounding box center [242, 194] width 485 height 38
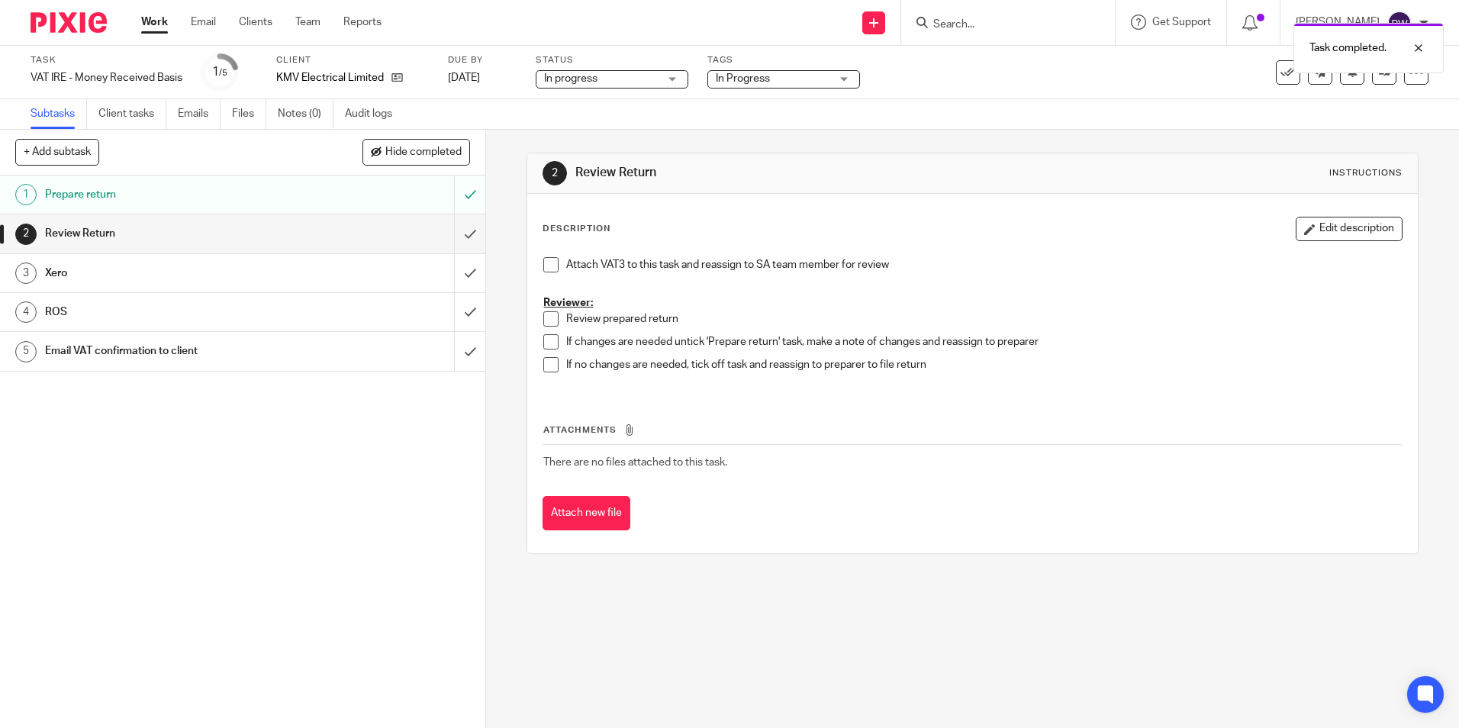
click at [543, 266] on span at bounding box center [550, 264] width 15 height 15
click at [550, 513] on button "Attach new file" at bounding box center [586, 513] width 88 height 34
click at [786, 80] on span "In Progress" at bounding box center [773, 79] width 114 height 16
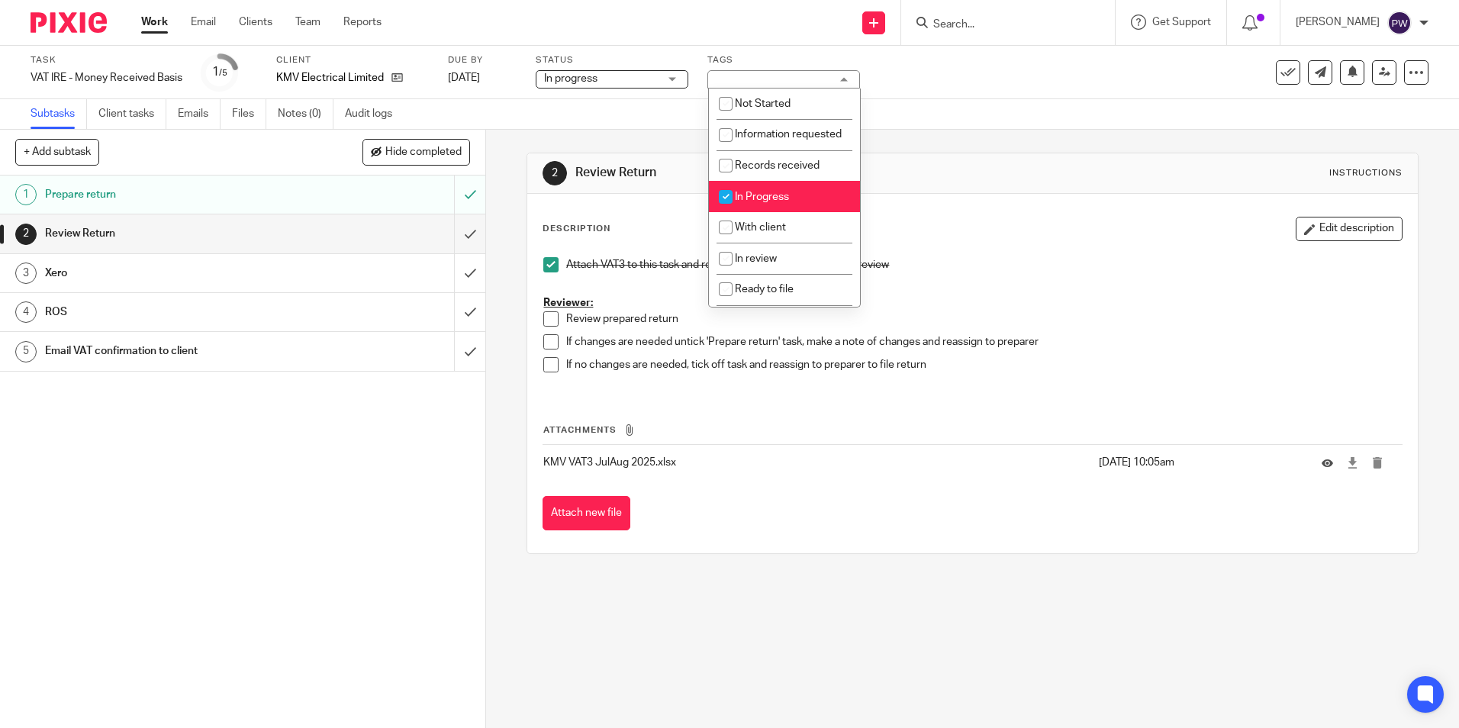
click at [767, 202] on span "In Progress" at bounding box center [762, 196] width 54 height 11
checkbox input "false"
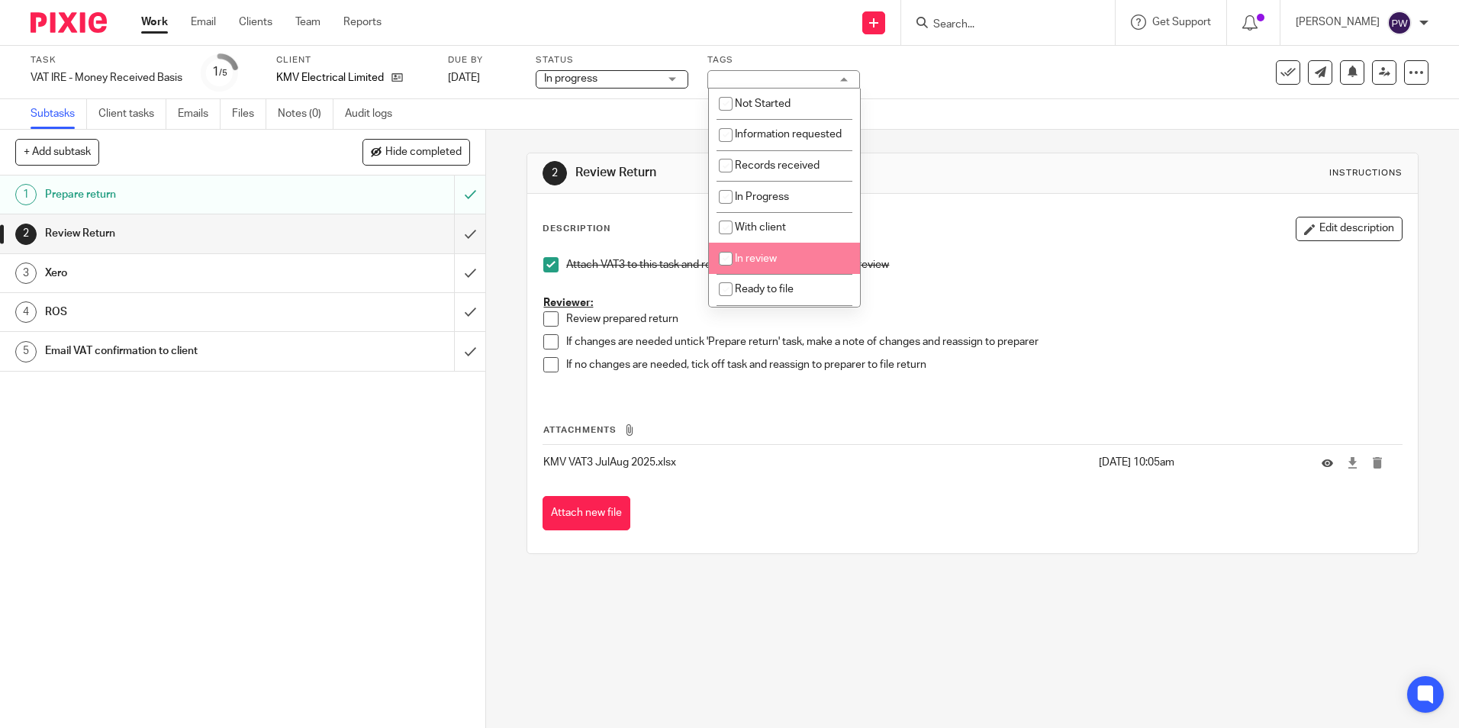
drag, startPoint x: 761, startPoint y: 280, endPoint x: 788, endPoint y: 272, distance: 27.8
click at [761, 274] on li "In review" at bounding box center [784, 258] width 151 height 31
checkbox input "true"
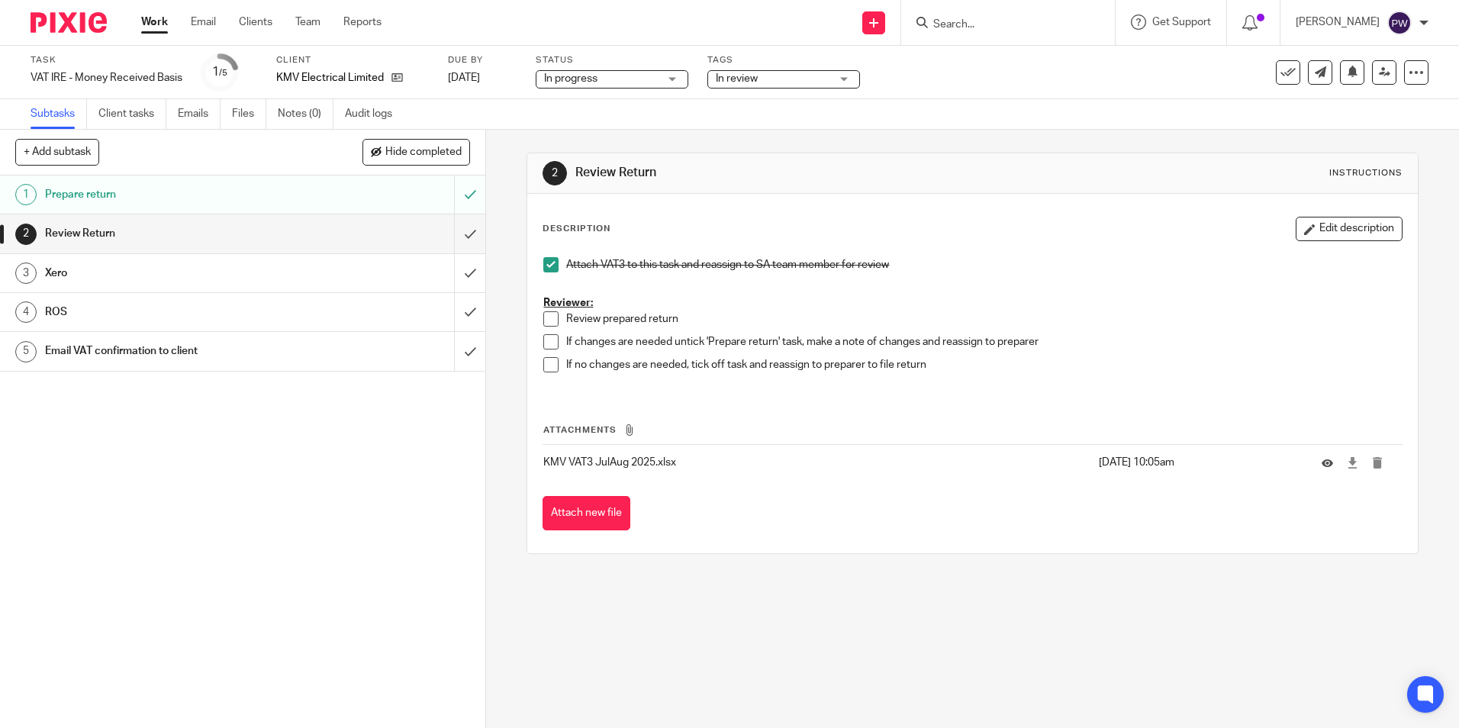
click at [1047, 164] on div "2 Review Return Instructions" at bounding box center [971, 173] width 859 height 24
click at [1379, 66] on icon at bounding box center [1384, 71] width 11 height 11
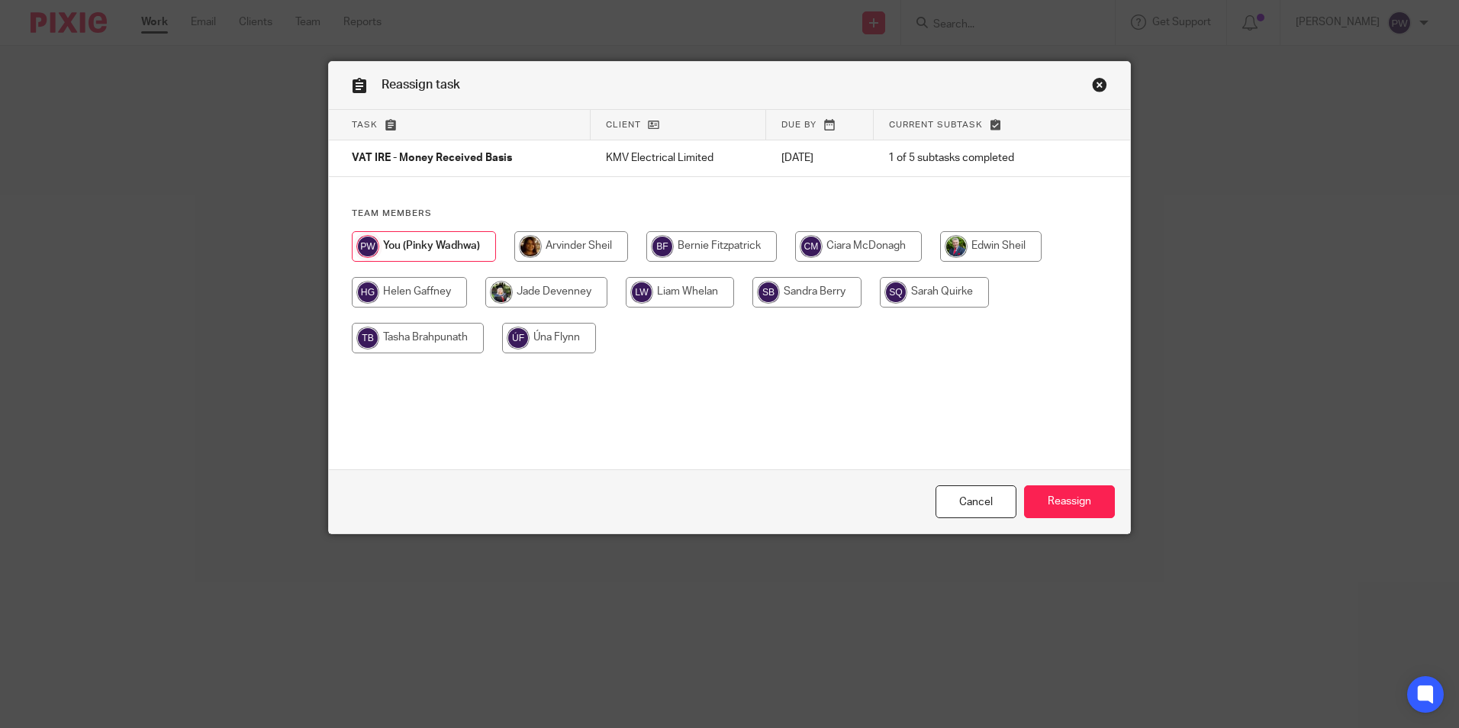
click at [391, 336] on input "radio" at bounding box center [418, 338] width 132 height 31
radio input "true"
click at [1083, 493] on input "Reassign" at bounding box center [1069, 501] width 91 height 33
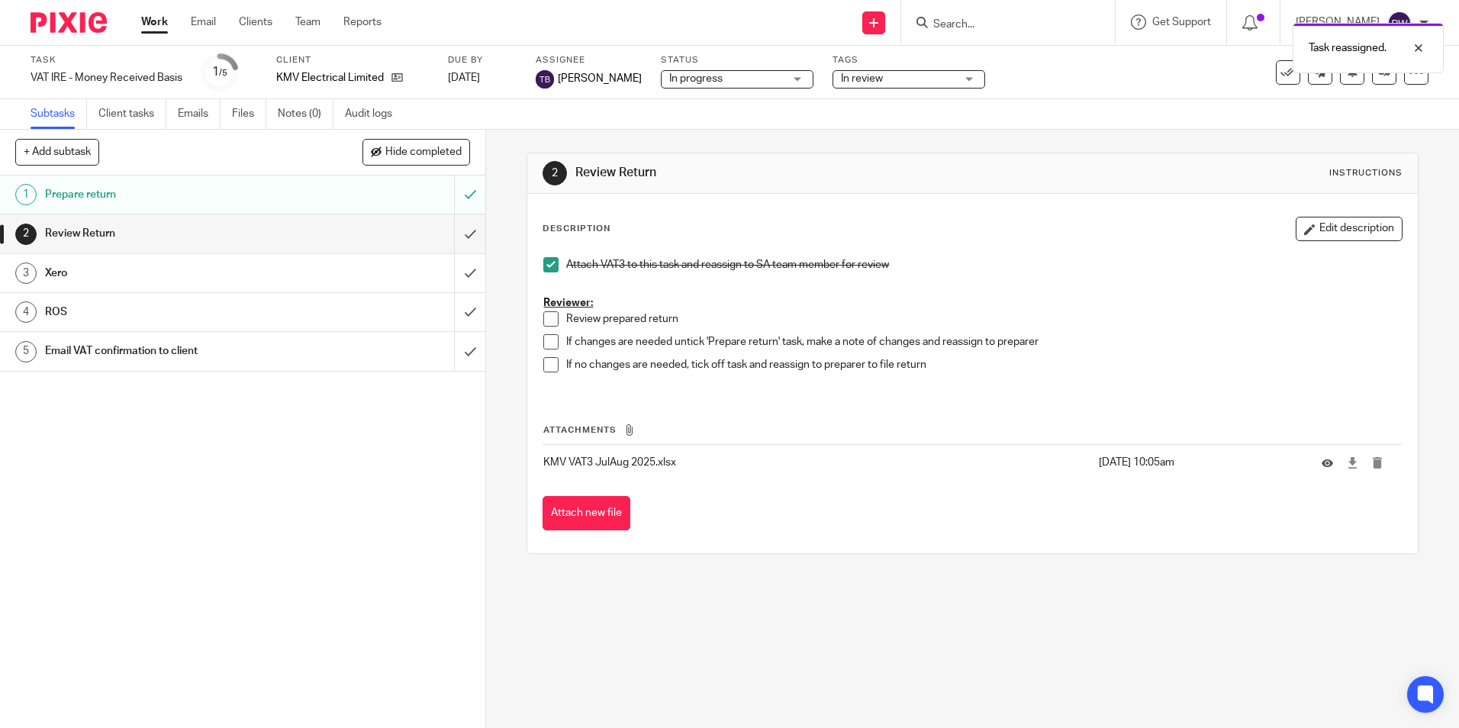
click at [138, 24] on div "Work Email Clients Team Reports Work Email Clients Team Reports Settings" at bounding box center [265, 22] width 278 height 45
click link "Work"
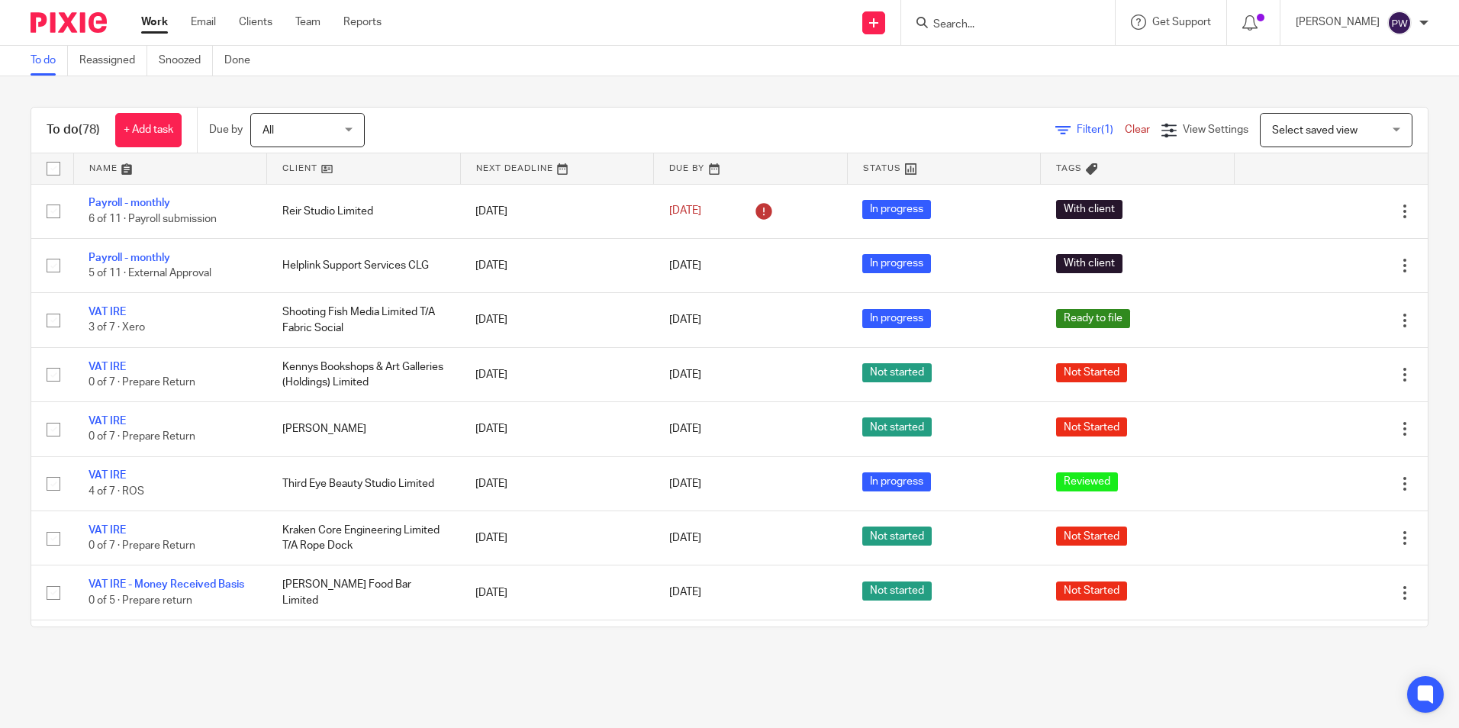
click at [146, 18] on link "Work" at bounding box center [154, 21] width 27 height 15
